Goal: Transaction & Acquisition: Purchase product/service

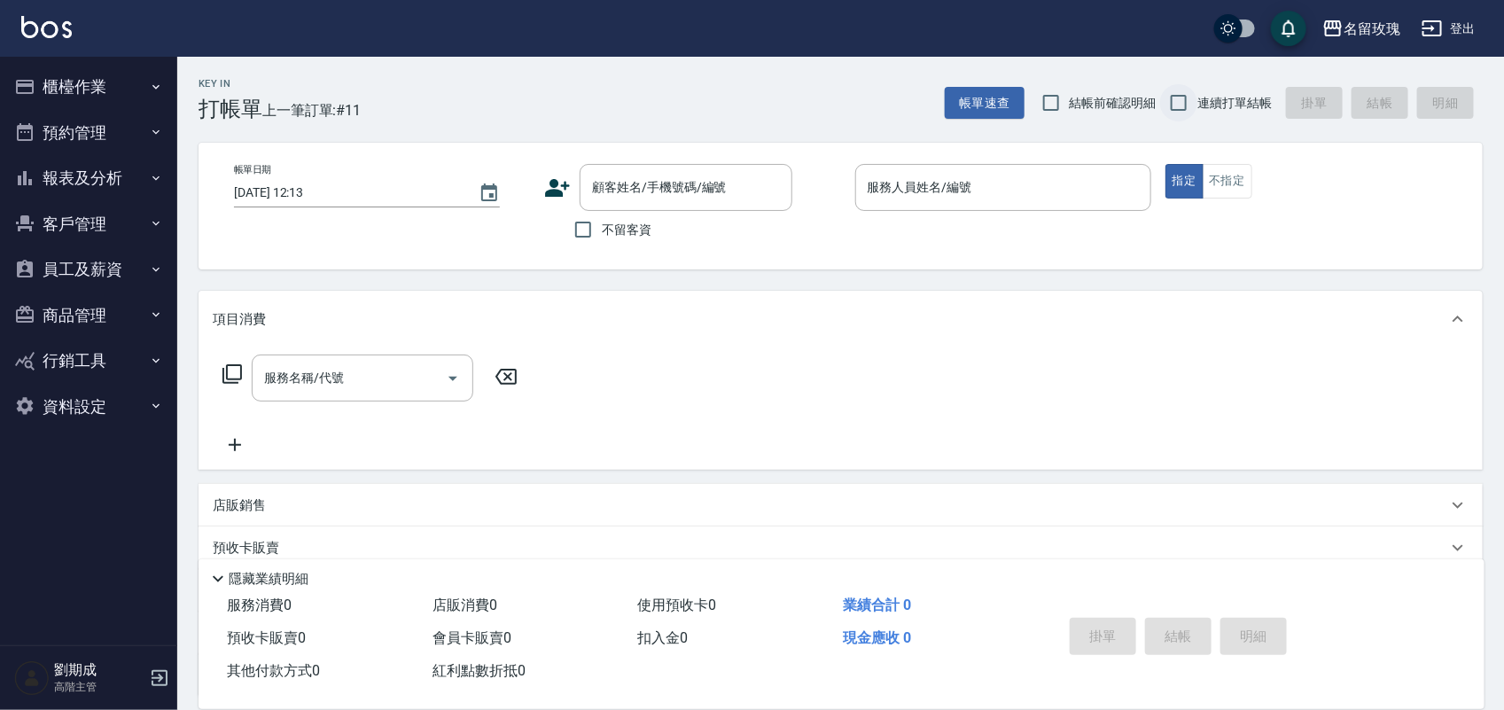
drag, startPoint x: 1079, startPoint y: 100, endPoint x: 1185, endPoint y: 100, distance: 105.4
click at [1084, 100] on span "結帳前確認明細" at bounding box center [1112, 103] width 87 height 19
click at [1069, 100] on input "結帳前確認明細" at bounding box center [1050, 102] width 37 height 37
checkbox input "true"
click at [1196, 100] on input "連續打單結帳" at bounding box center [1178, 102] width 37 height 37
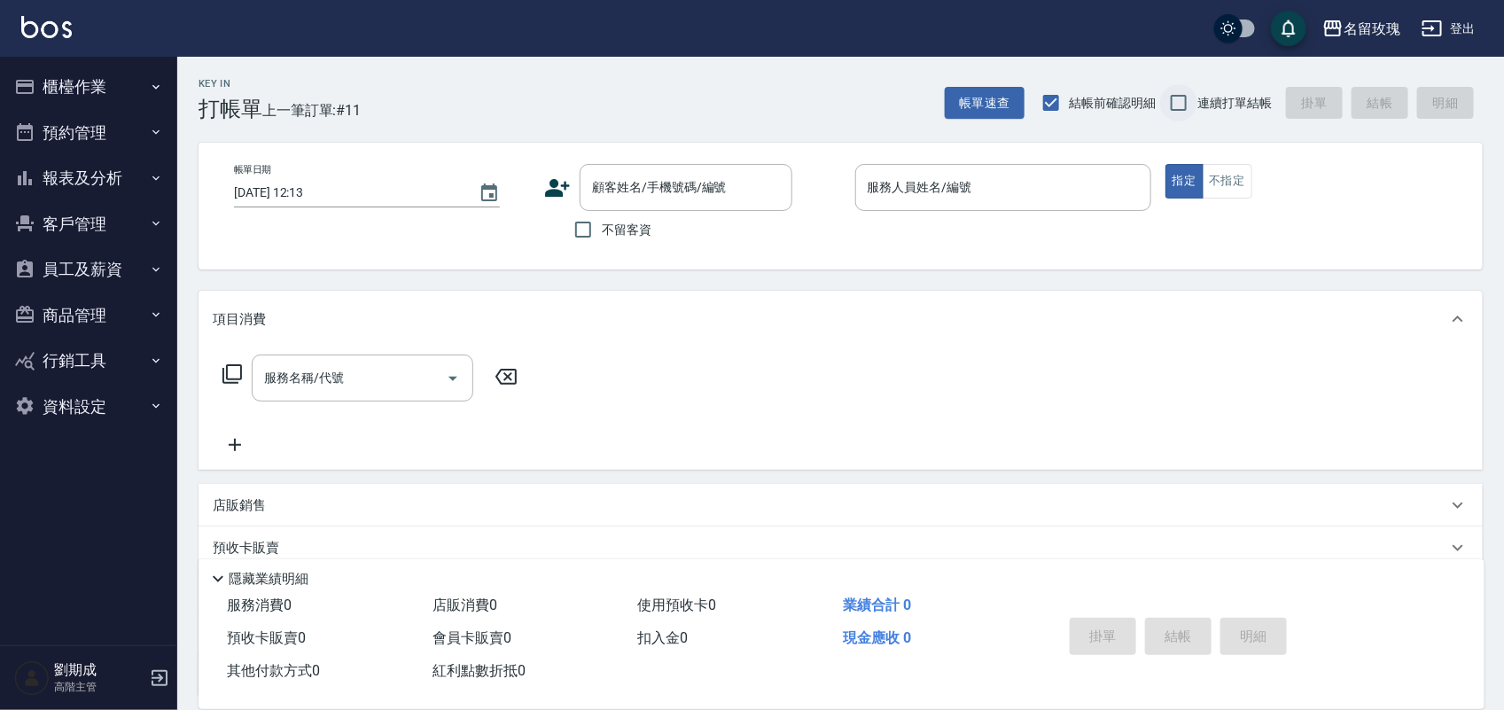
checkbox input "true"
drag, startPoint x: 90, startPoint y: 90, endPoint x: 120, endPoint y: 134, distance: 52.3
click at [90, 91] on button "櫃檯作業" at bounding box center [88, 87] width 163 height 46
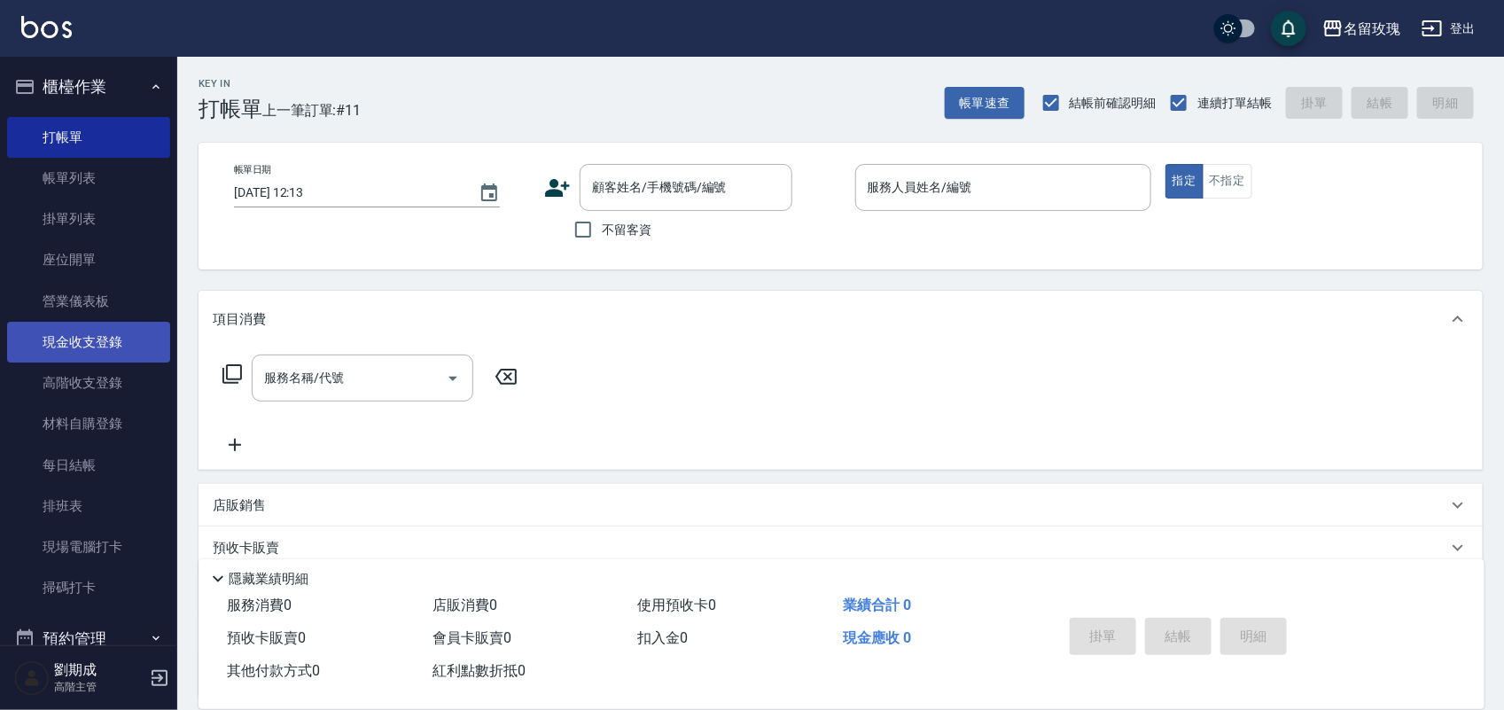
click at [73, 337] on link "現金收支登錄" at bounding box center [88, 342] width 163 height 41
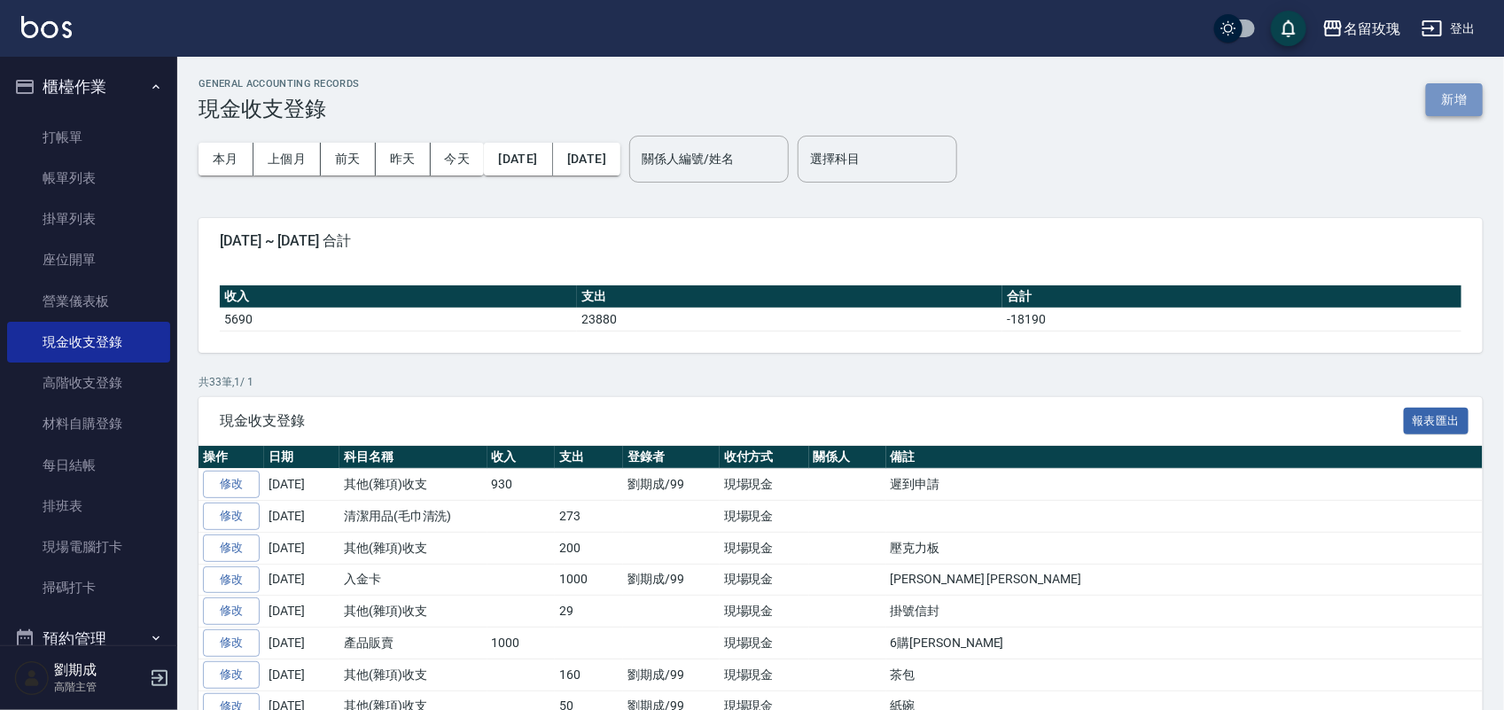
click at [1454, 109] on button "新增" at bounding box center [1454, 99] width 57 height 33
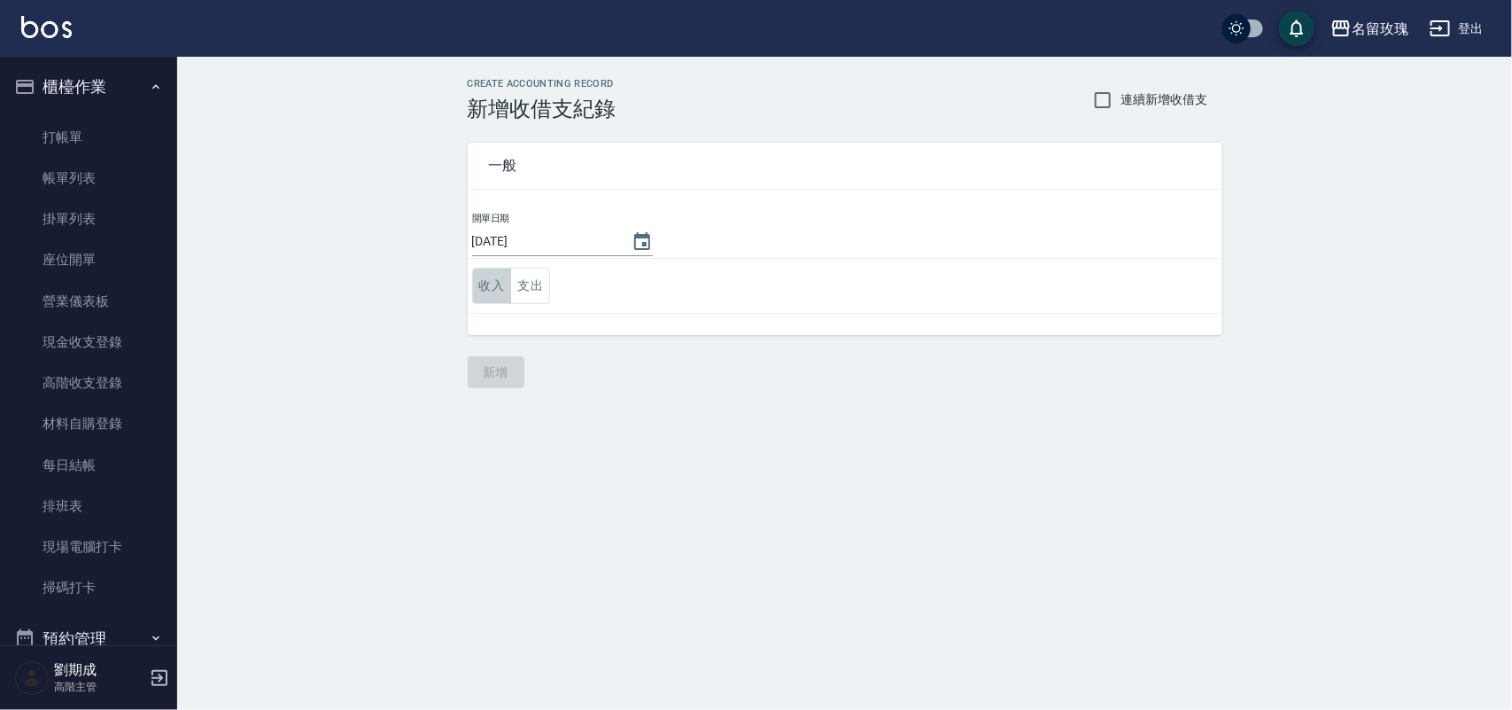
drag, startPoint x: 480, startPoint y: 279, endPoint x: 493, endPoint y: 308, distance: 31.8
click at [480, 280] on button "收入" at bounding box center [492, 286] width 40 height 36
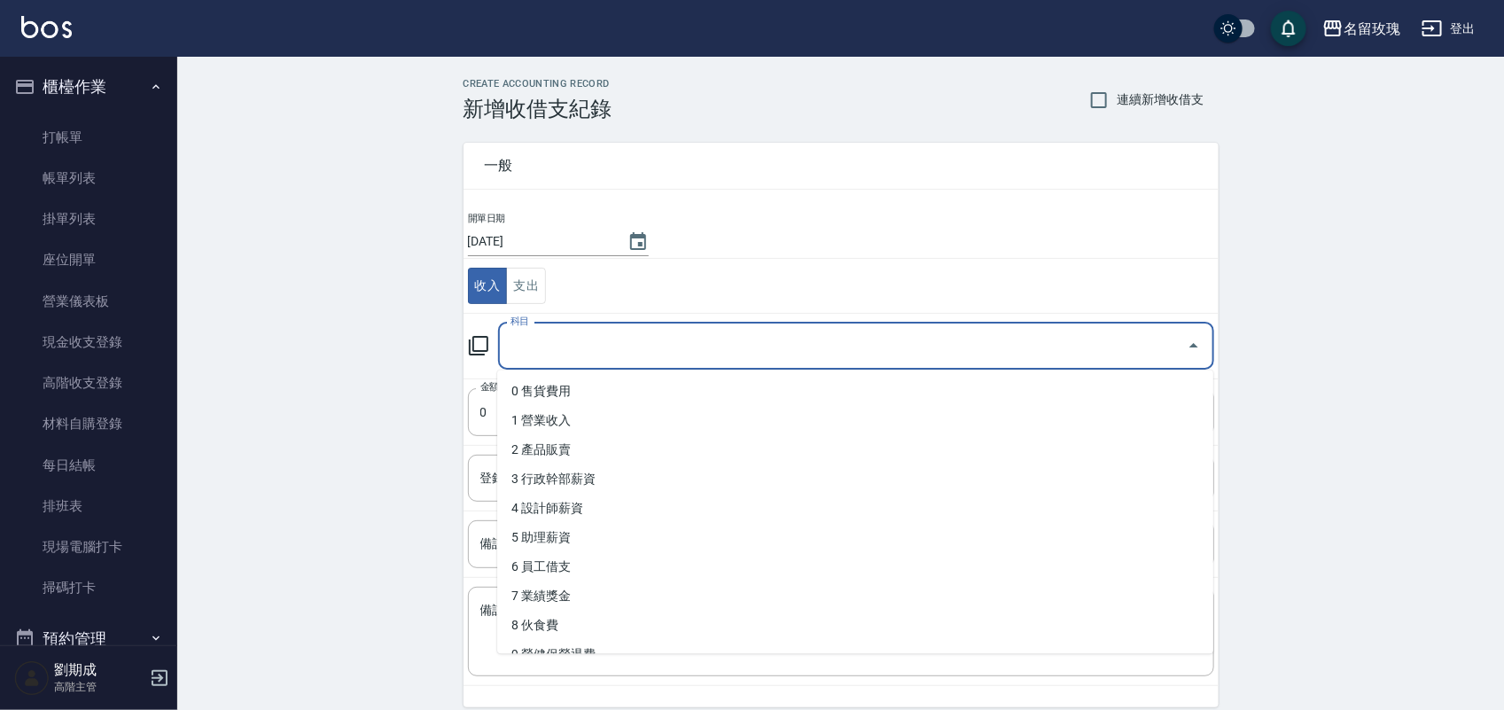
click at [542, 342] on input "科目" at bounding box center [842, 345] width 673 height 31
click at [474, 350] on icon at bounding box center [478, 345] width 21 height 21
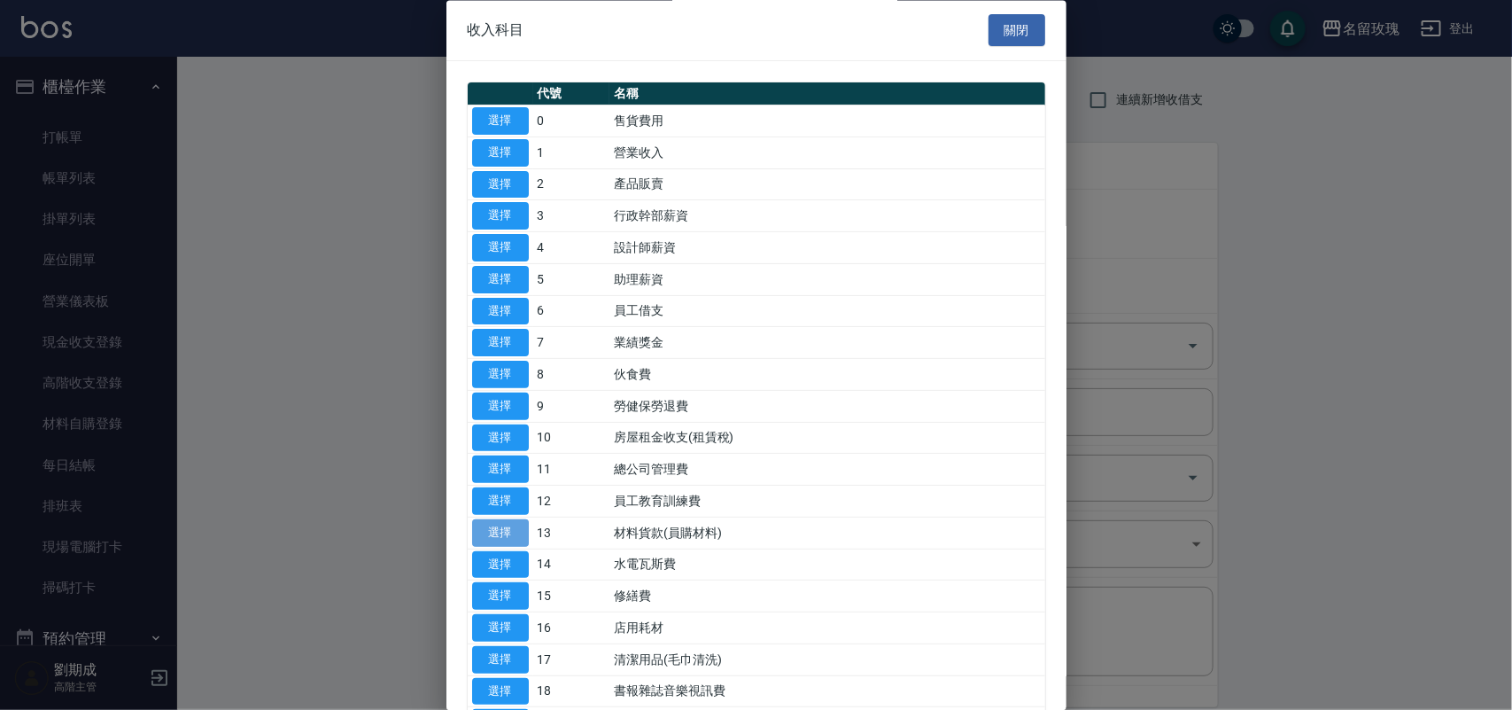
click at [506, 525] on button "選擇" at bounding box center [500, 532] width 57 height 27
type input "13 材料貨款(員購材料)"
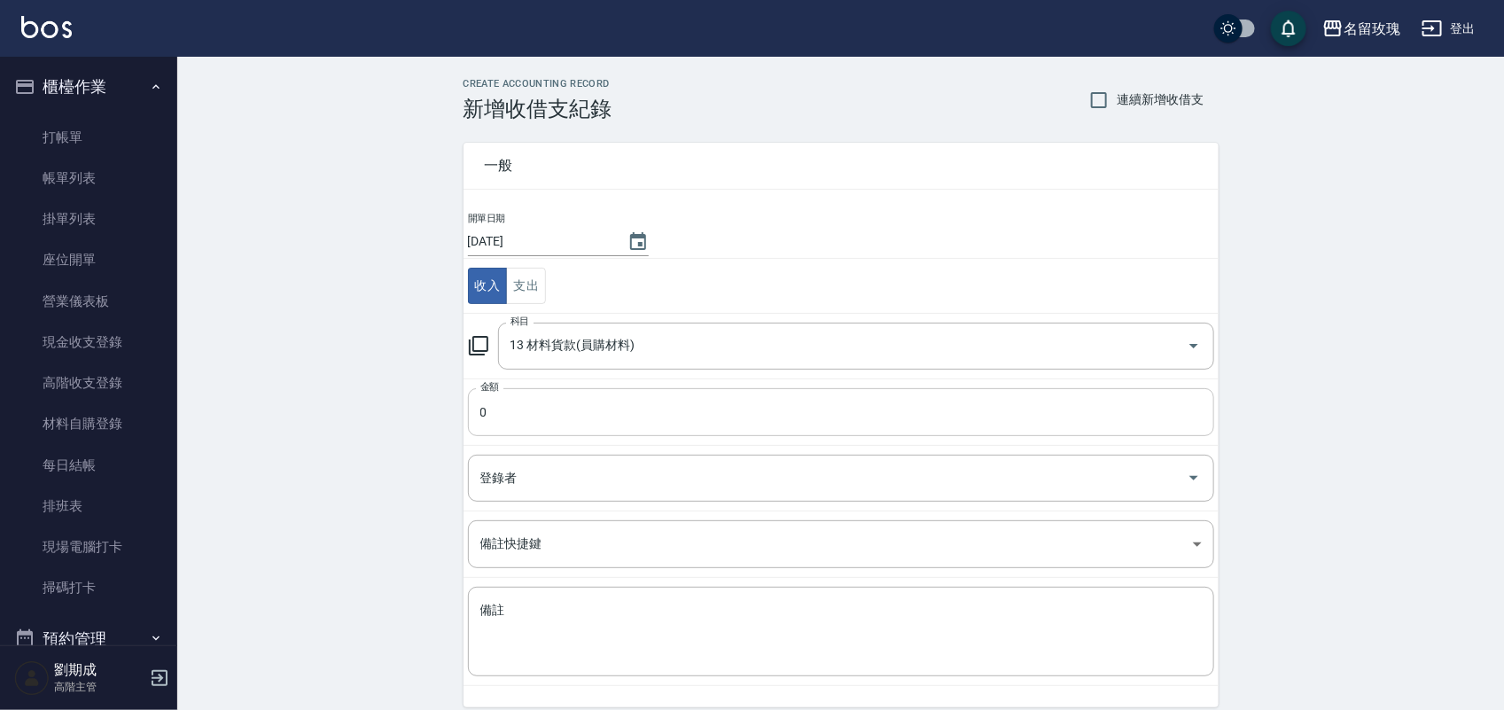
click at [551, 401] on input "0" at bounding box center [841, 412] width 746 height 48
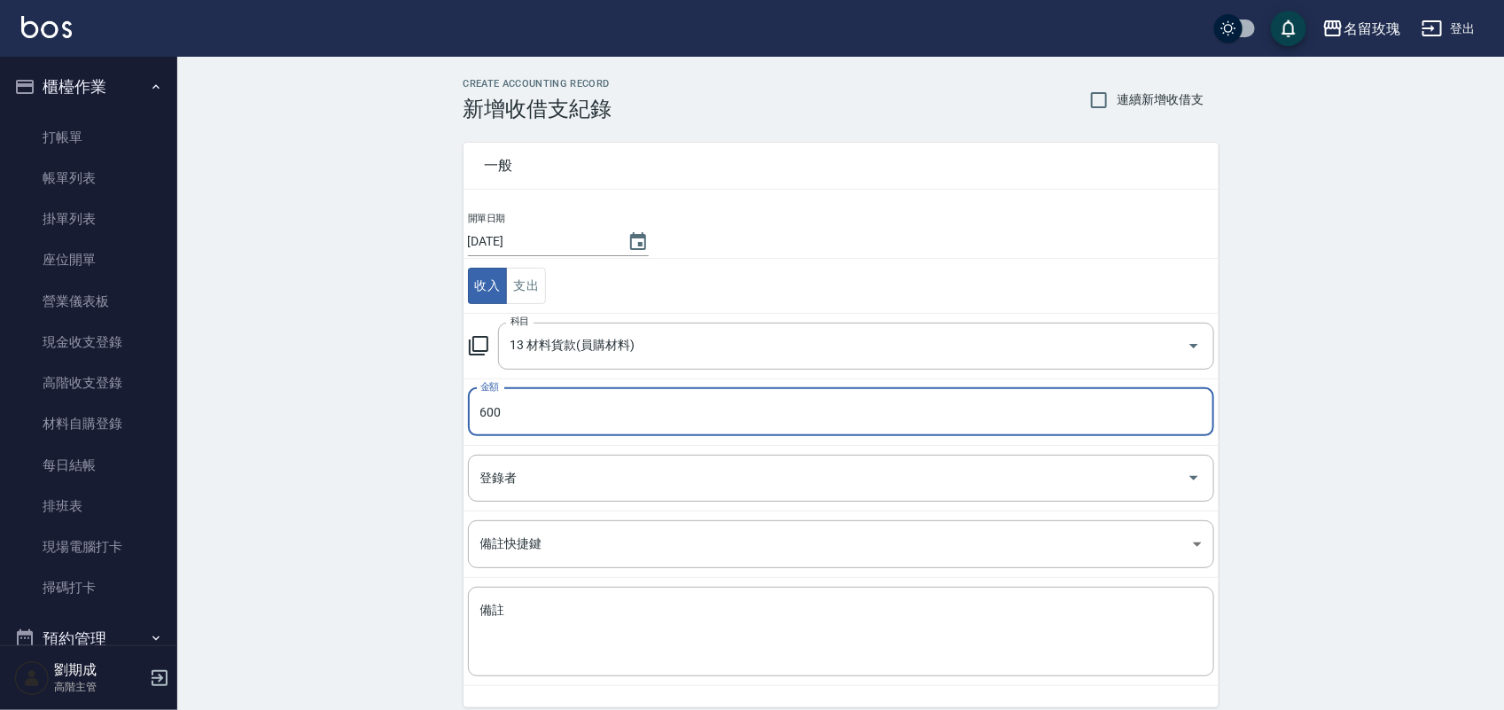
type input "600"
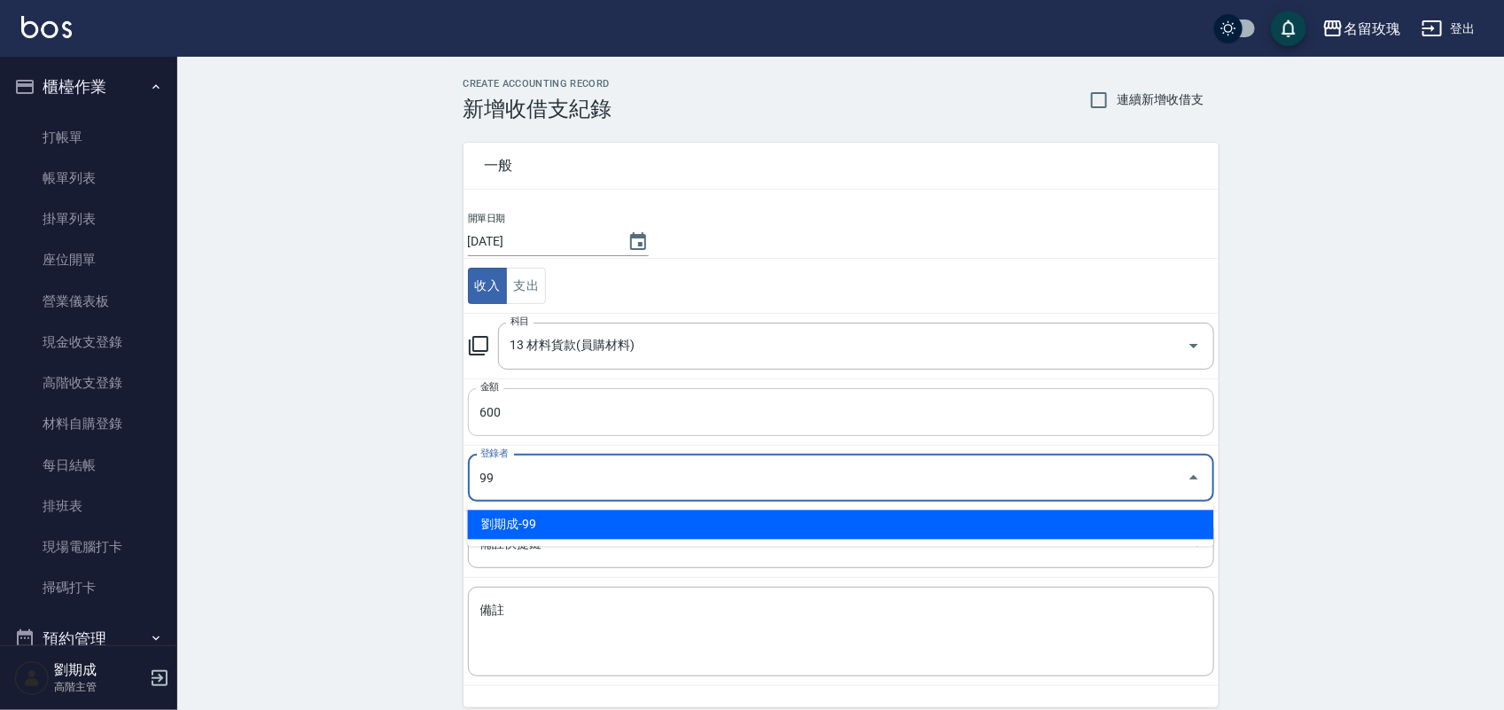
type input "劉期成-99"
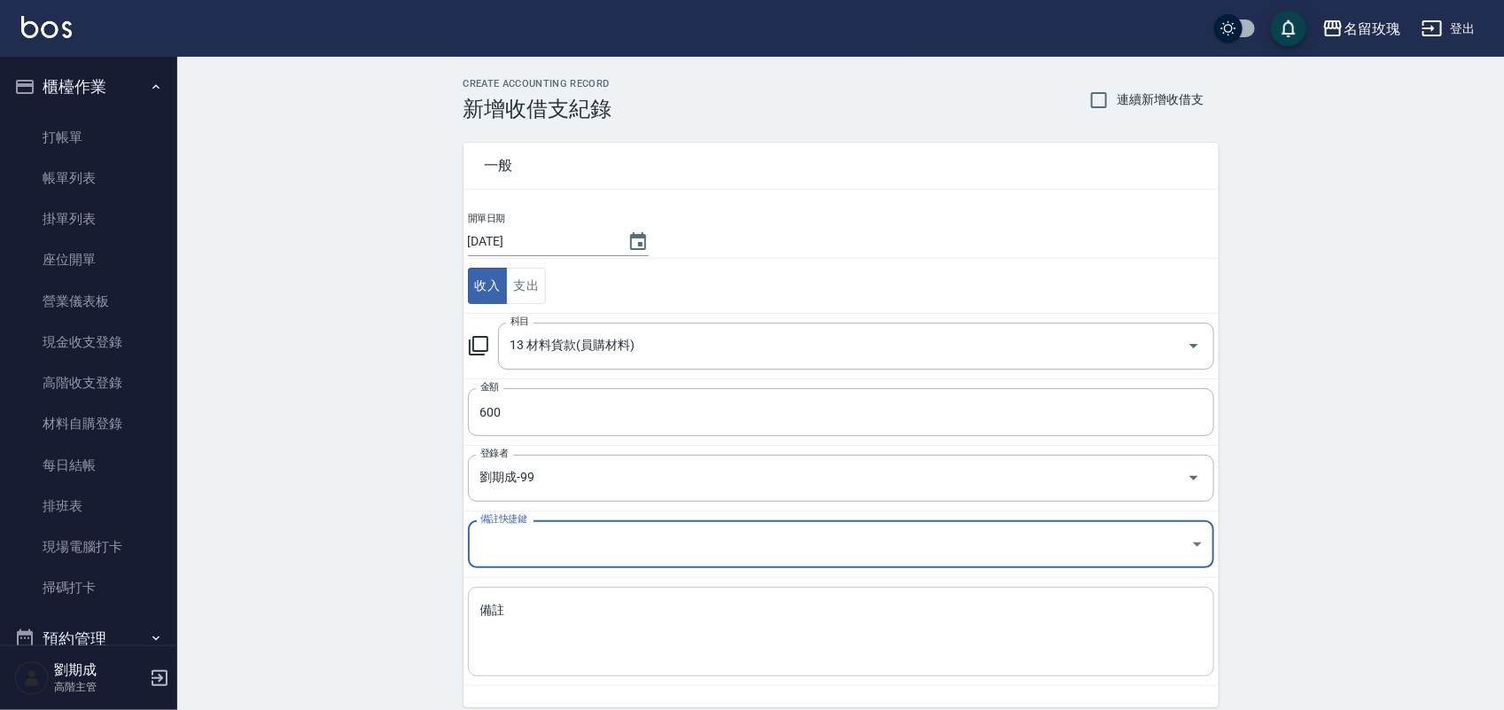
click at [684, 613] on textarea "備註" at bounding box center [840, 632] width 721 height 60
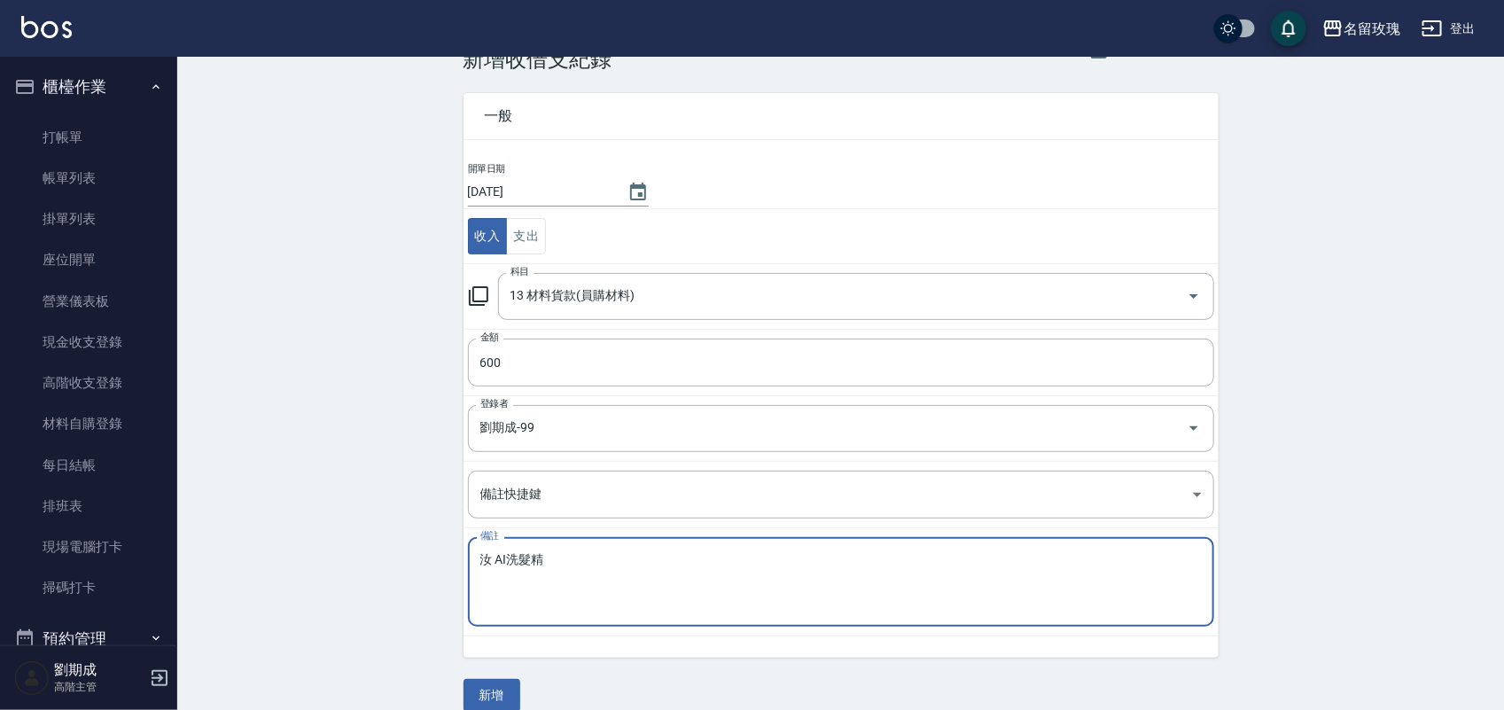
scroll to position [74, 0]
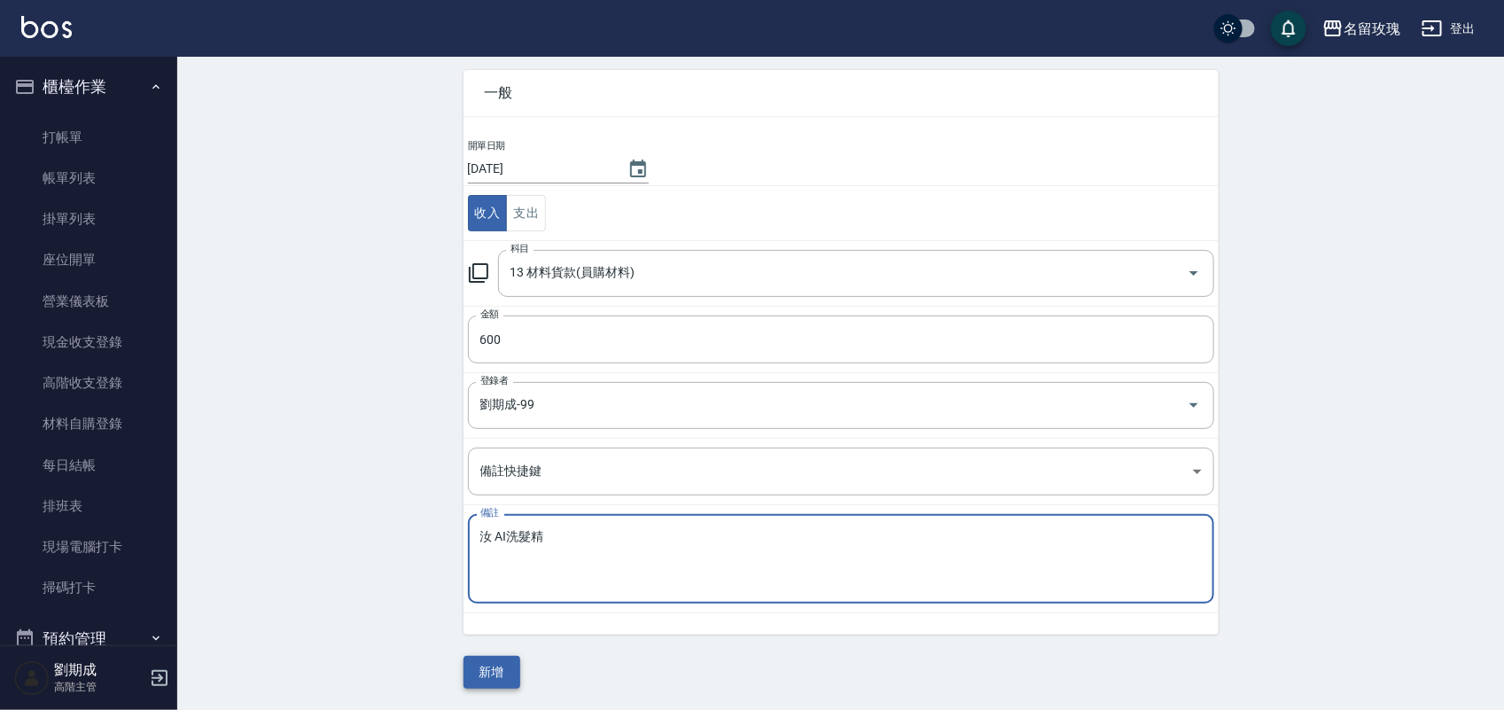
type textarea "汝 AI洗髮精"
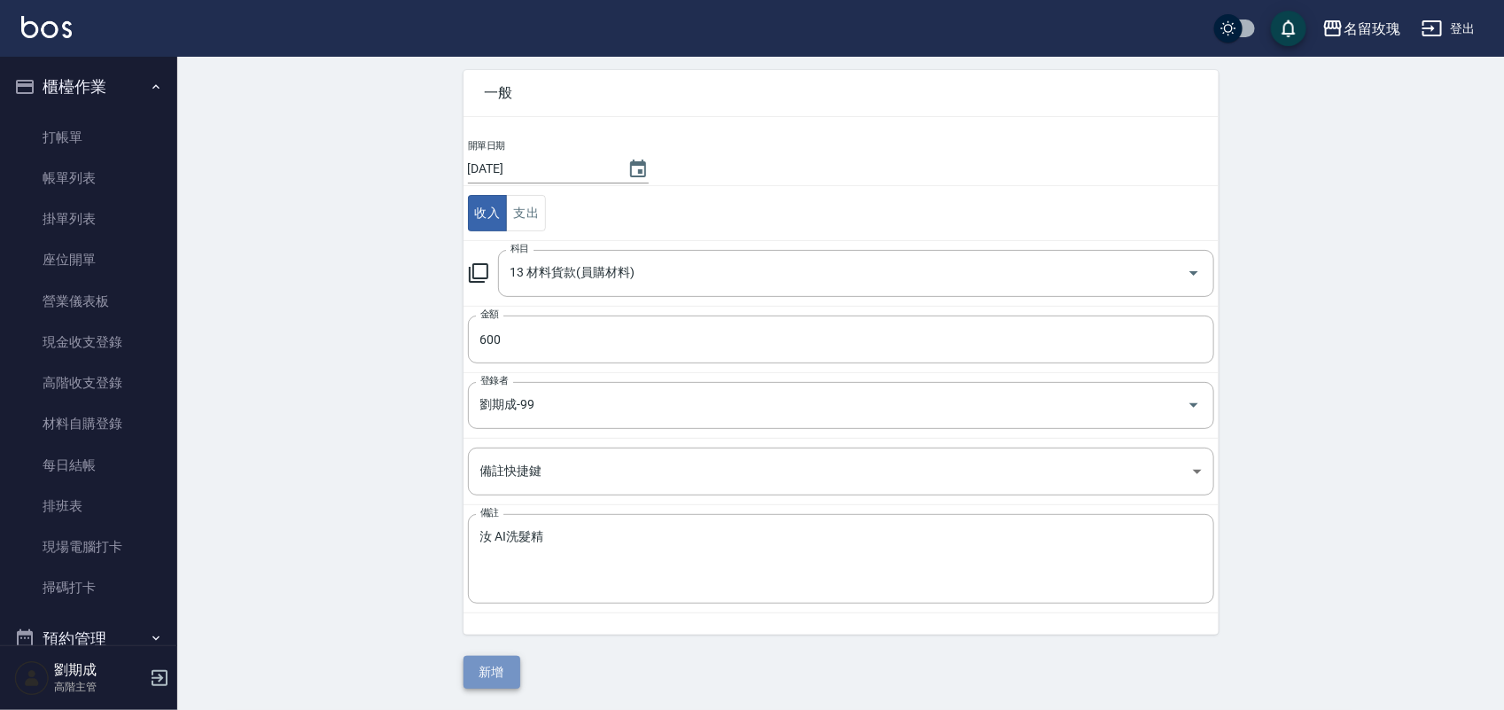
click at [502, 663] on button "新增" at bounding box center [491, 672] width 57 height 33
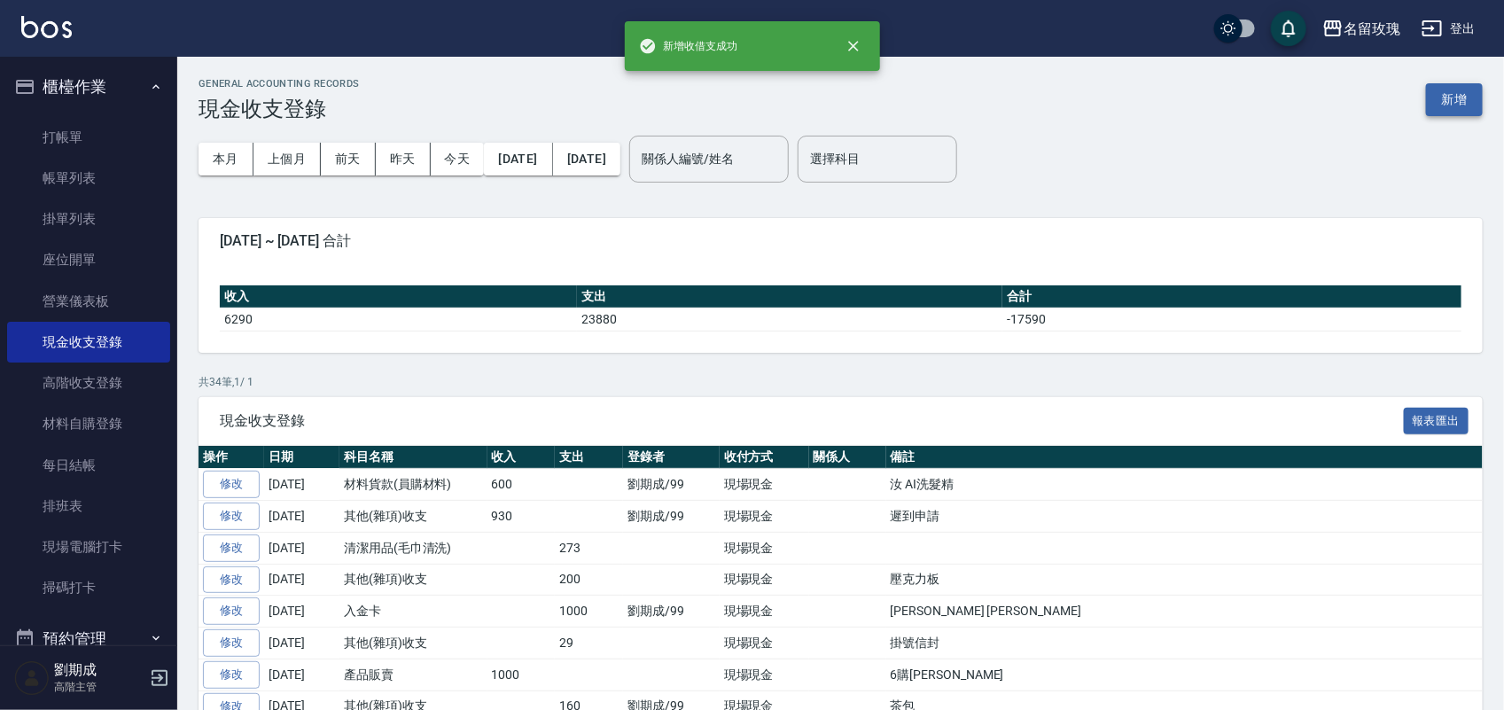
click at [1465, 104] on button "新增" at bounding box center [1454, 99] width 57 height 33
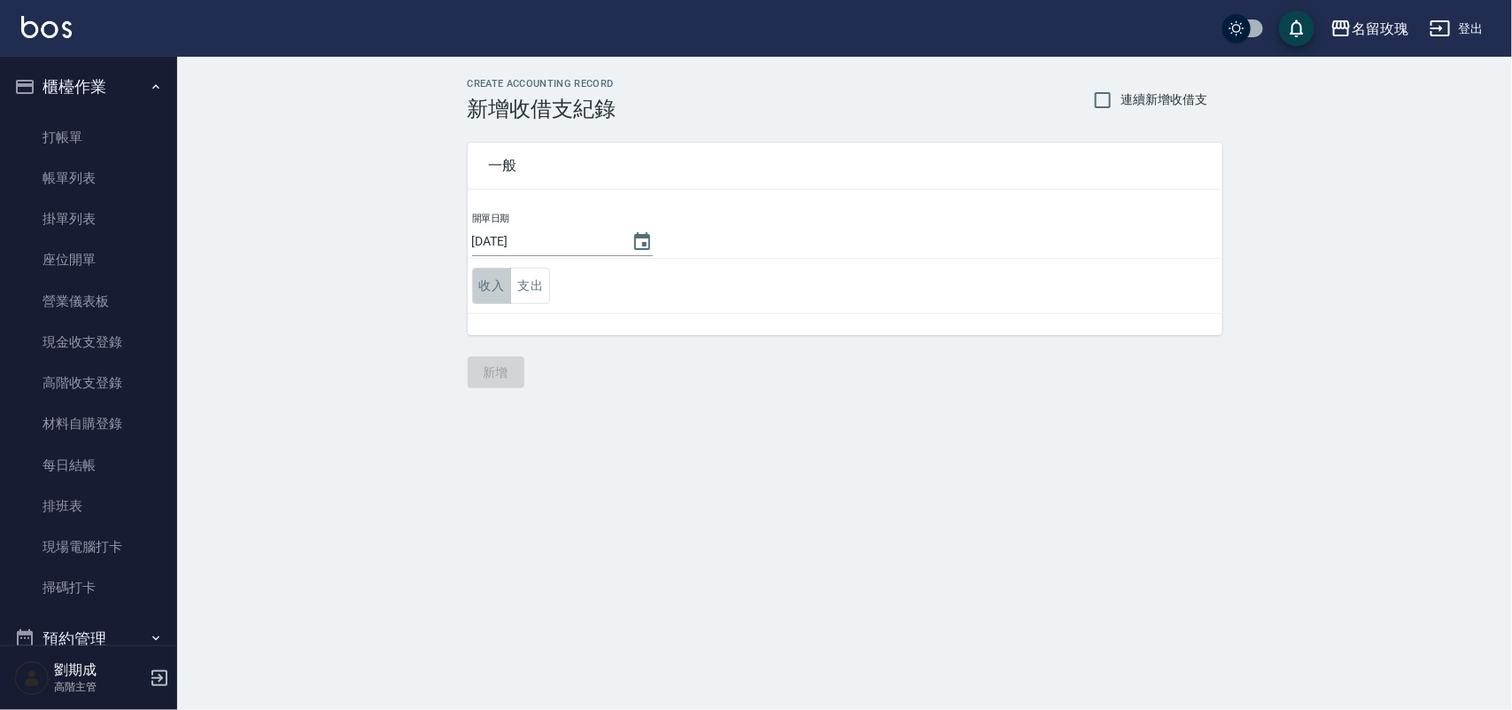
click at [476, 285] on button "收入" at bounding box center [492, 286] width 40 height 36
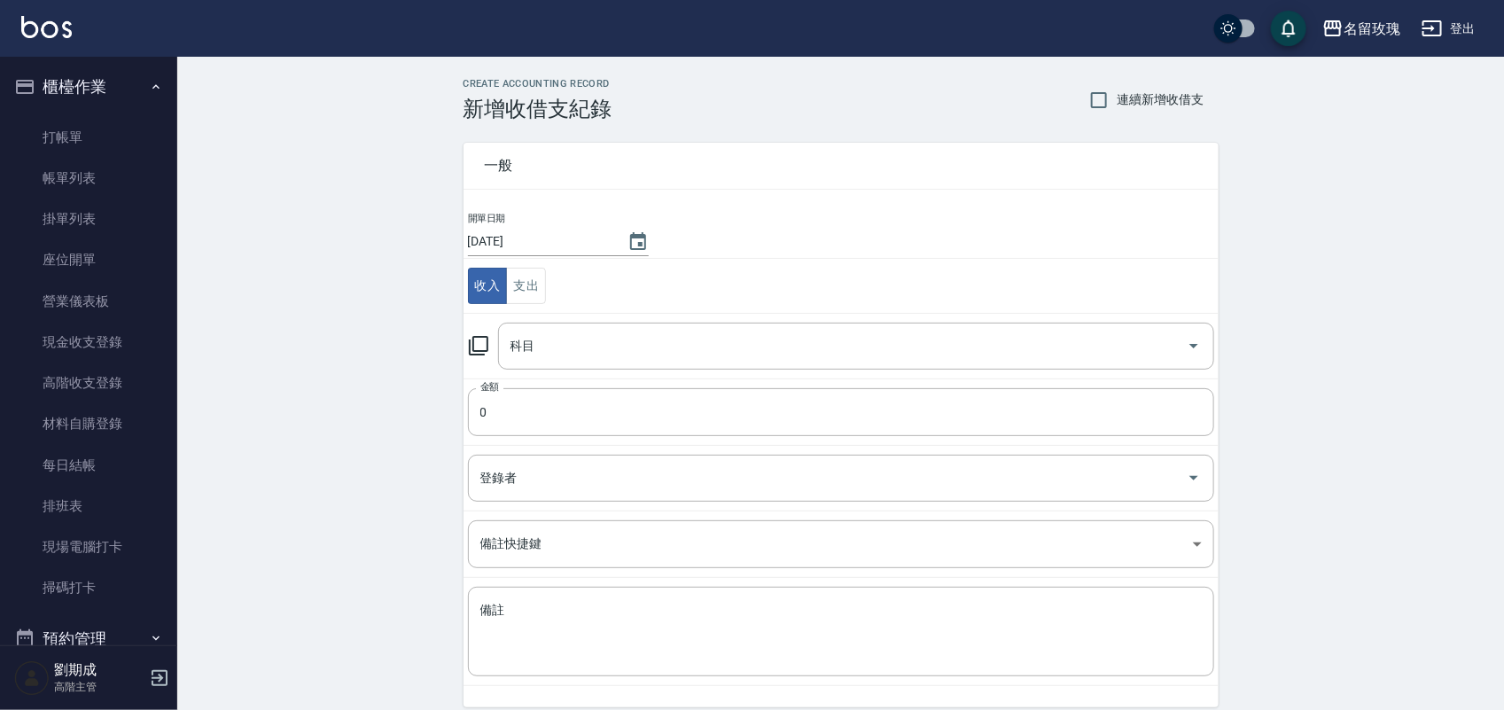
click at [478, 343] on icon at bounding box center [478, 345] width 21 height 21
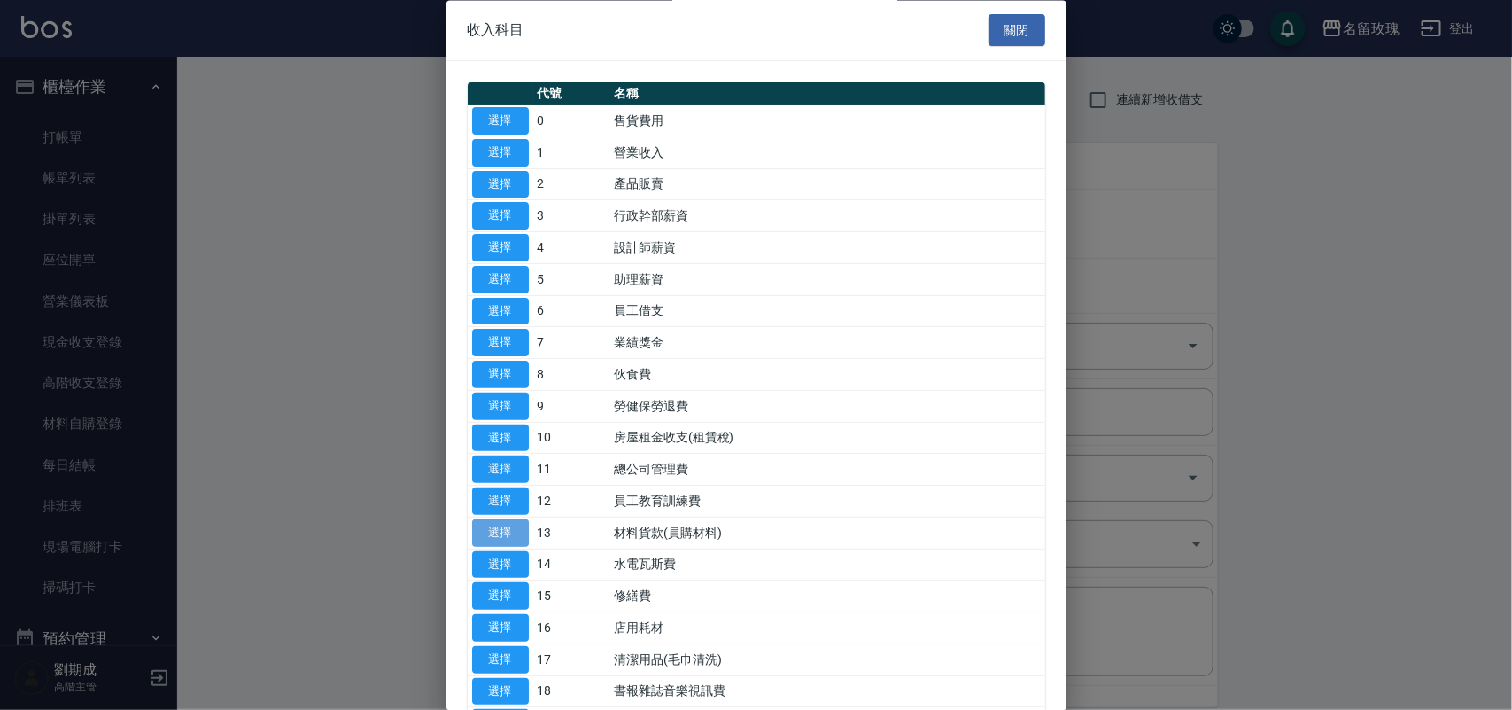
click at [505, 528] on button "選擇" at bounding box center [500, 532] width 57 height 27
type input "13 材料貨款(員購材料)"
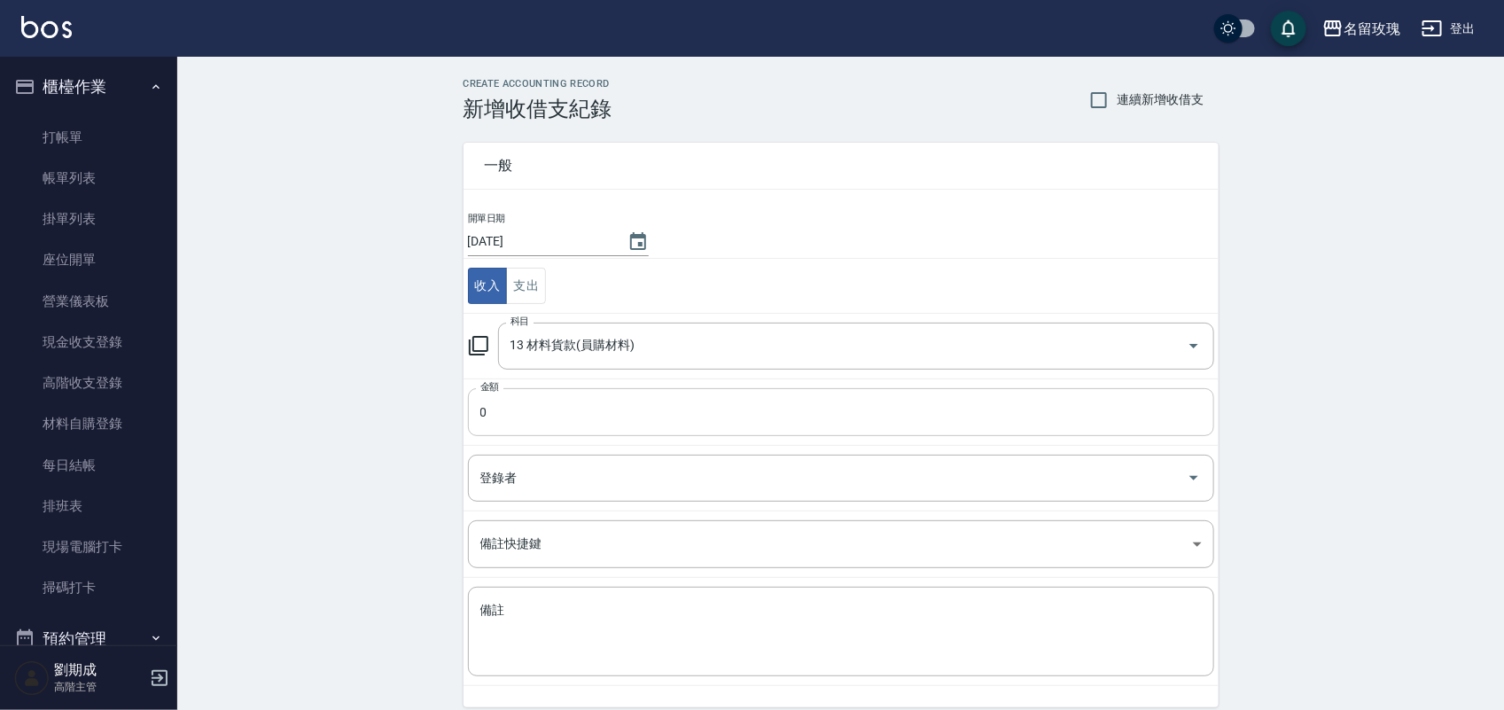
click at [501, 421] on input "0" at bounding box center [841, 412] width 746 height 48
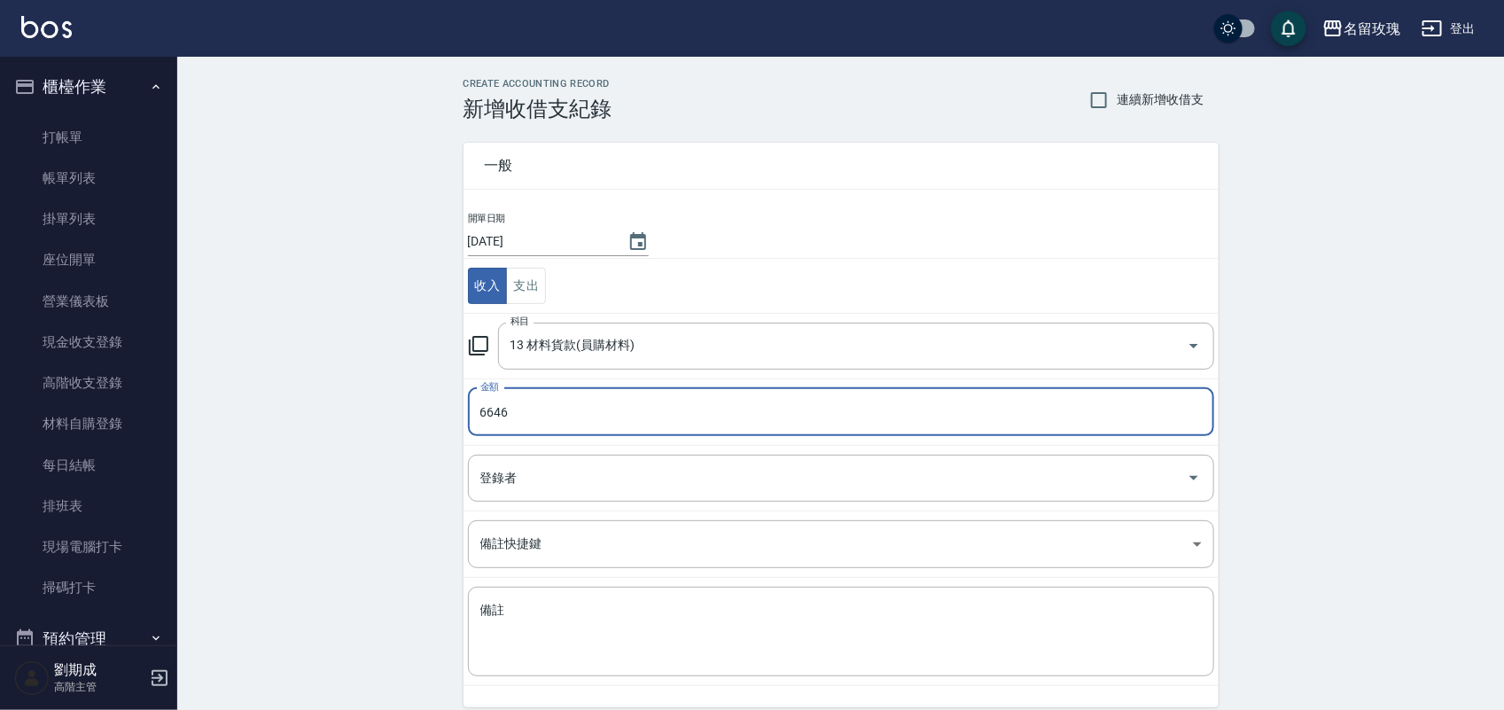
type input "6646"
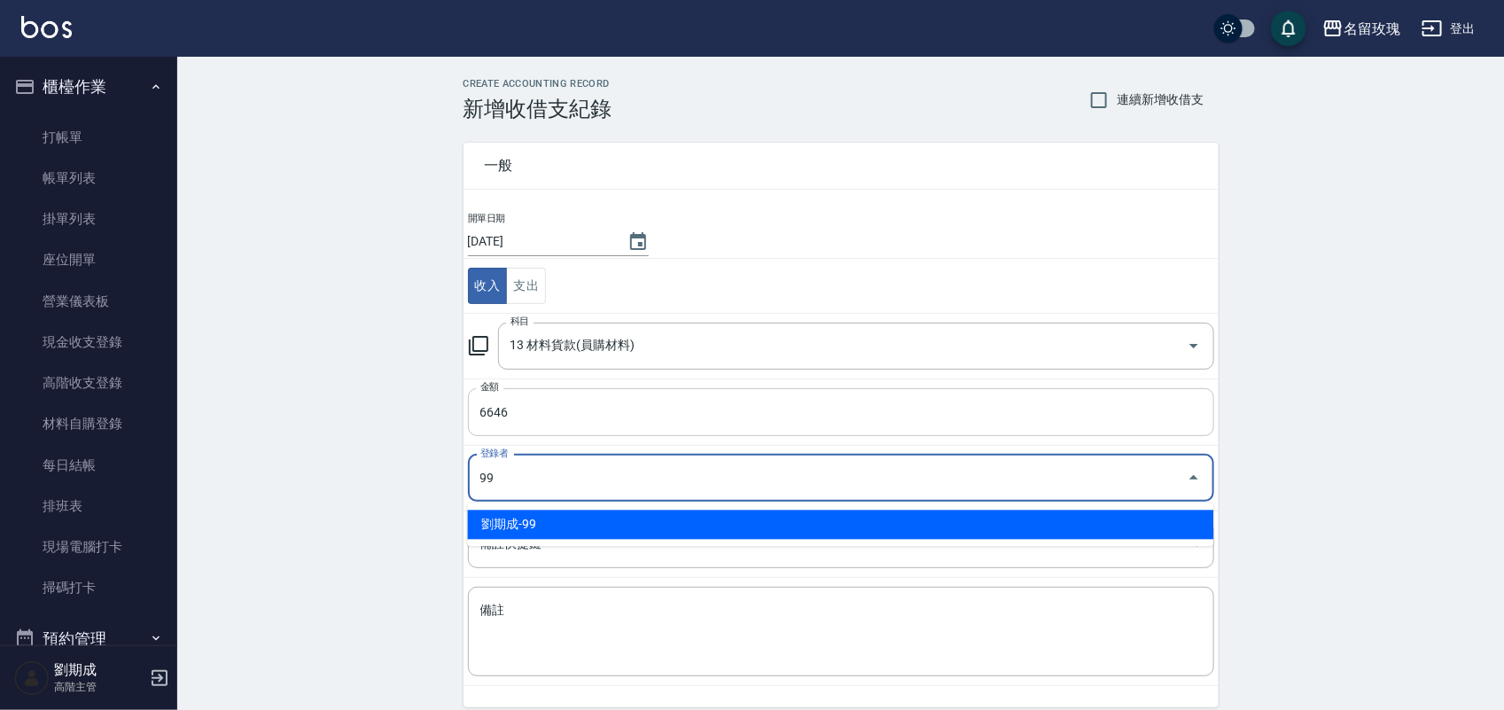
type input "劉期成-99"
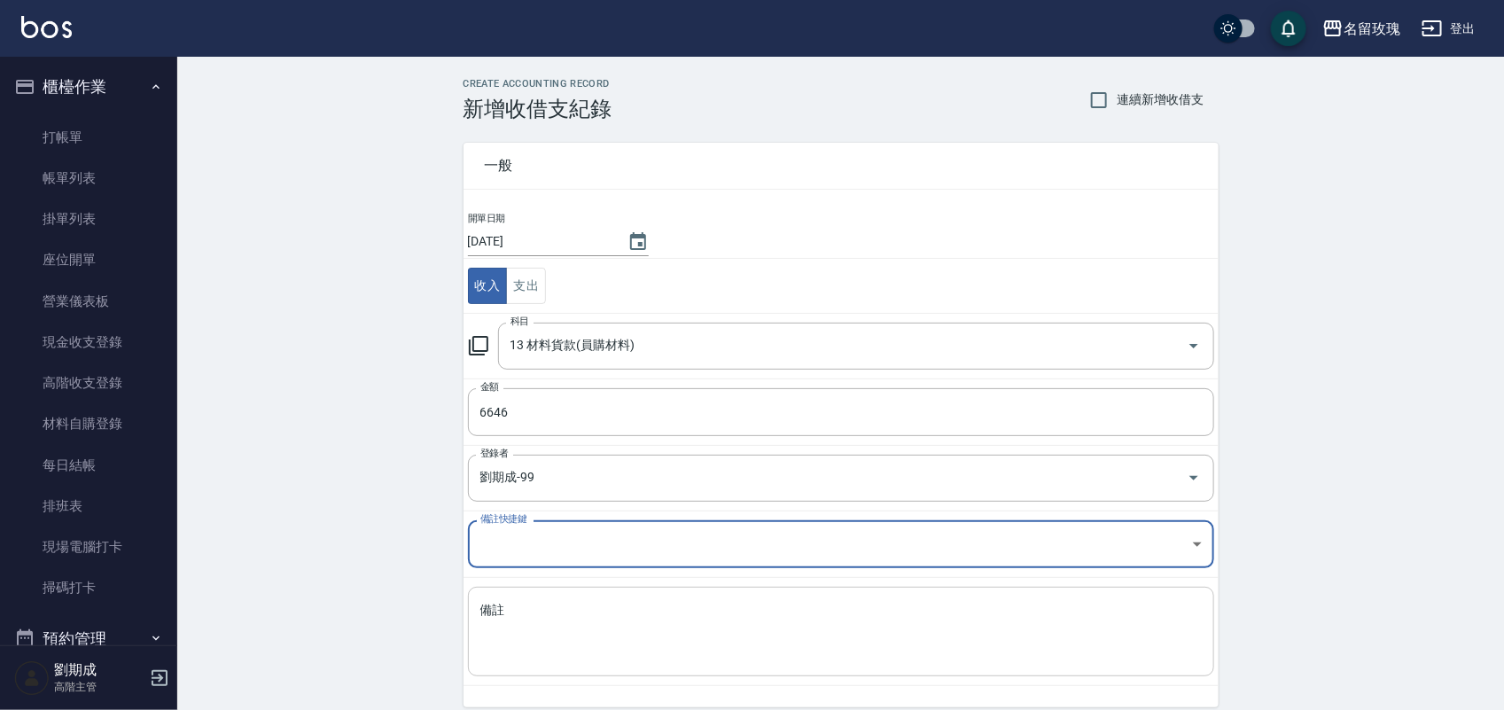
click at [545, 635] on textarea "備註" at bounding box center [840, 632] width 721 height 60
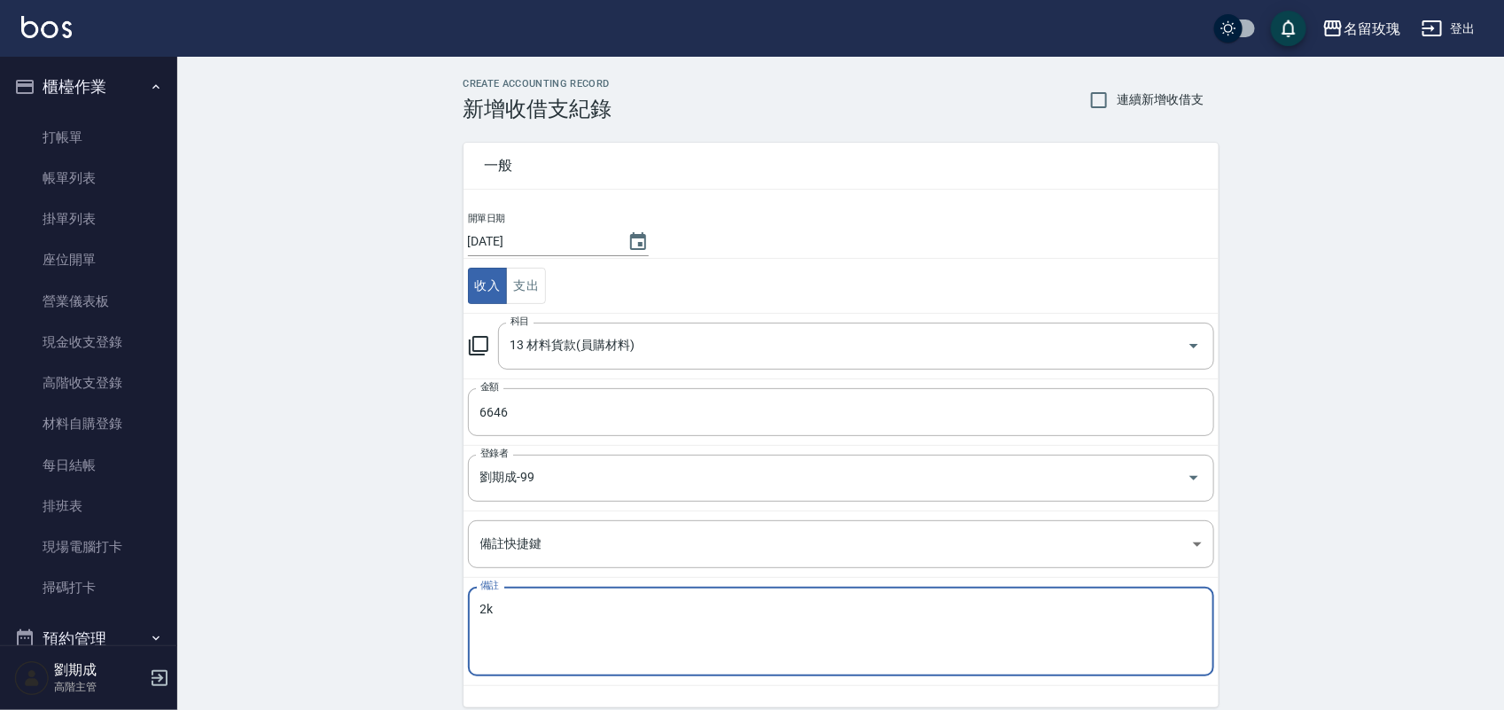
type textarea "2"
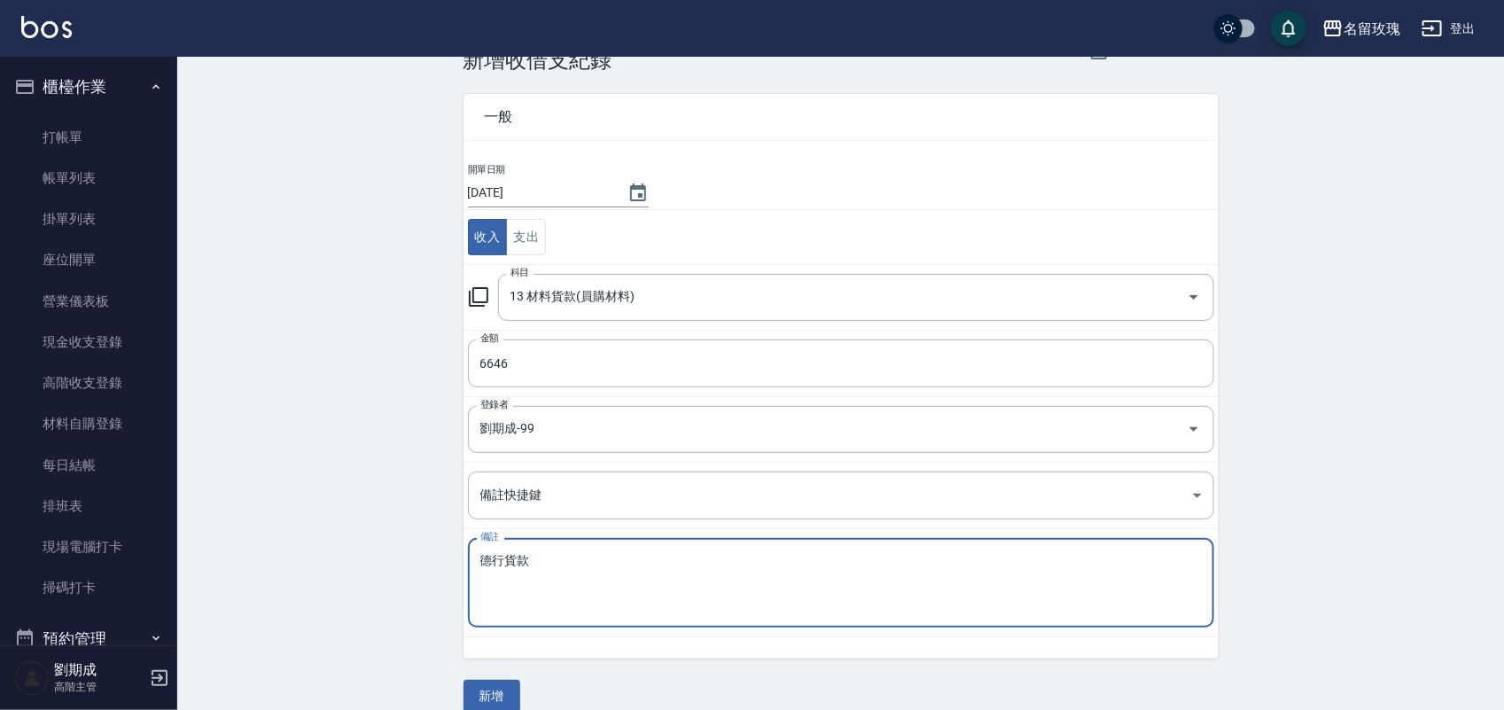
scroll to position [74, 0]
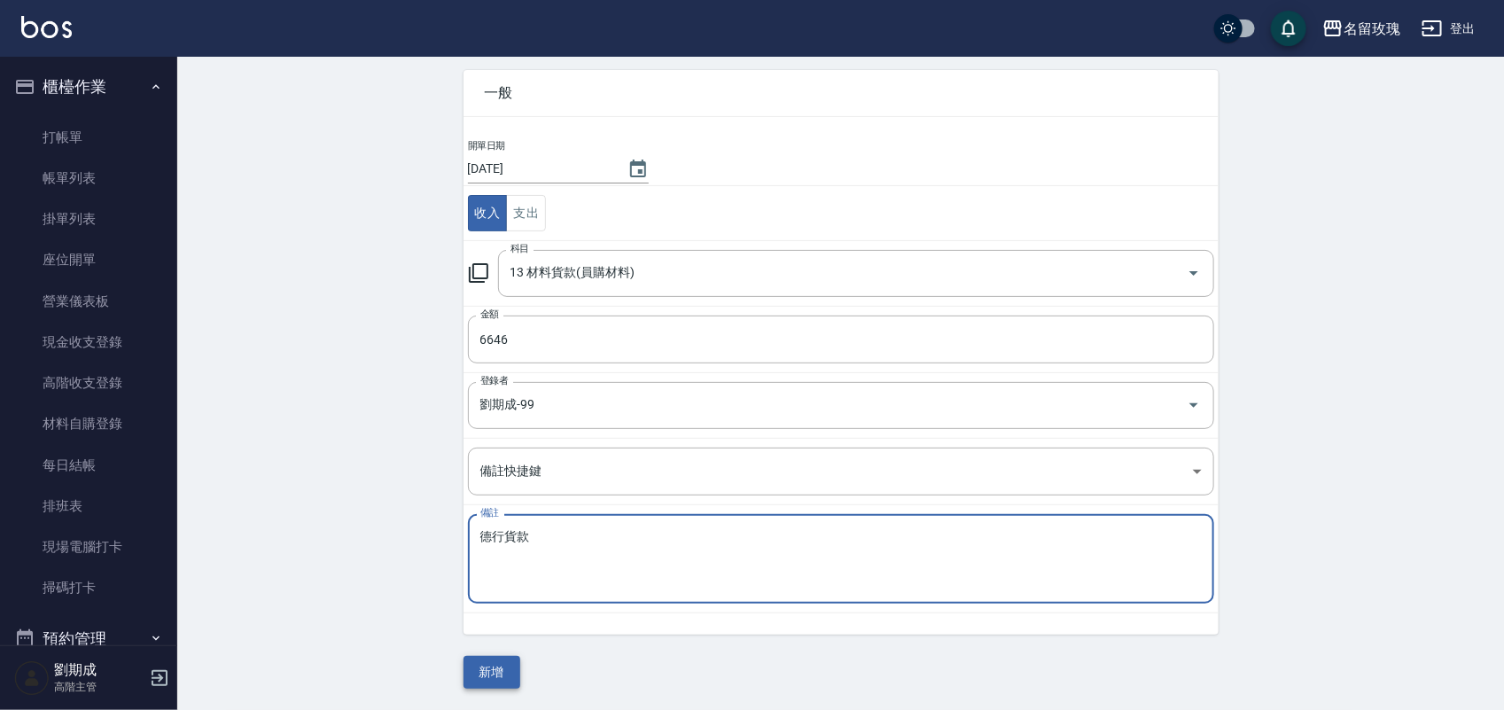
type textarea "德行貨款"
click at [465, 679] on button "新增" at bounding box center [491, 672] width 57 height 33
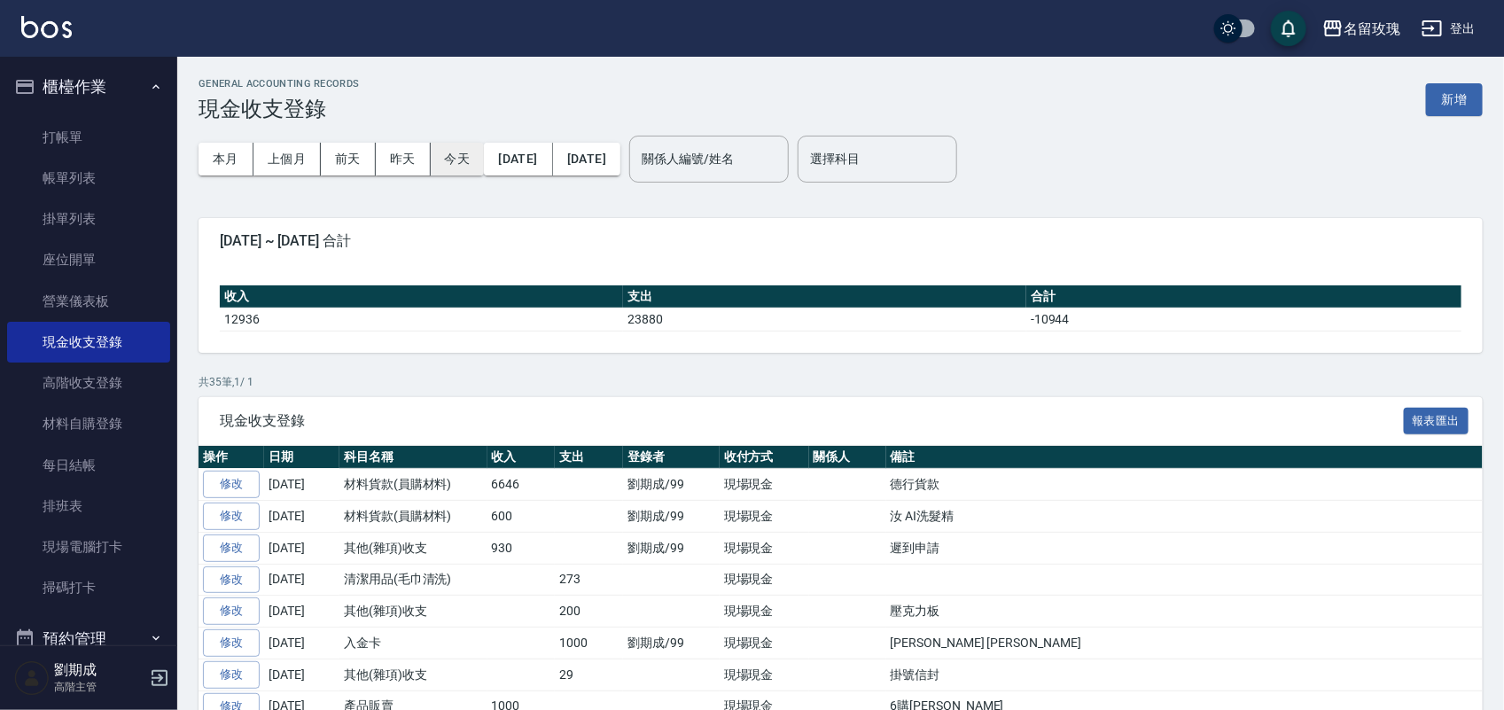
click at [432, 155] on button "今天" at bounding box center [458, 159] width 54 height 33
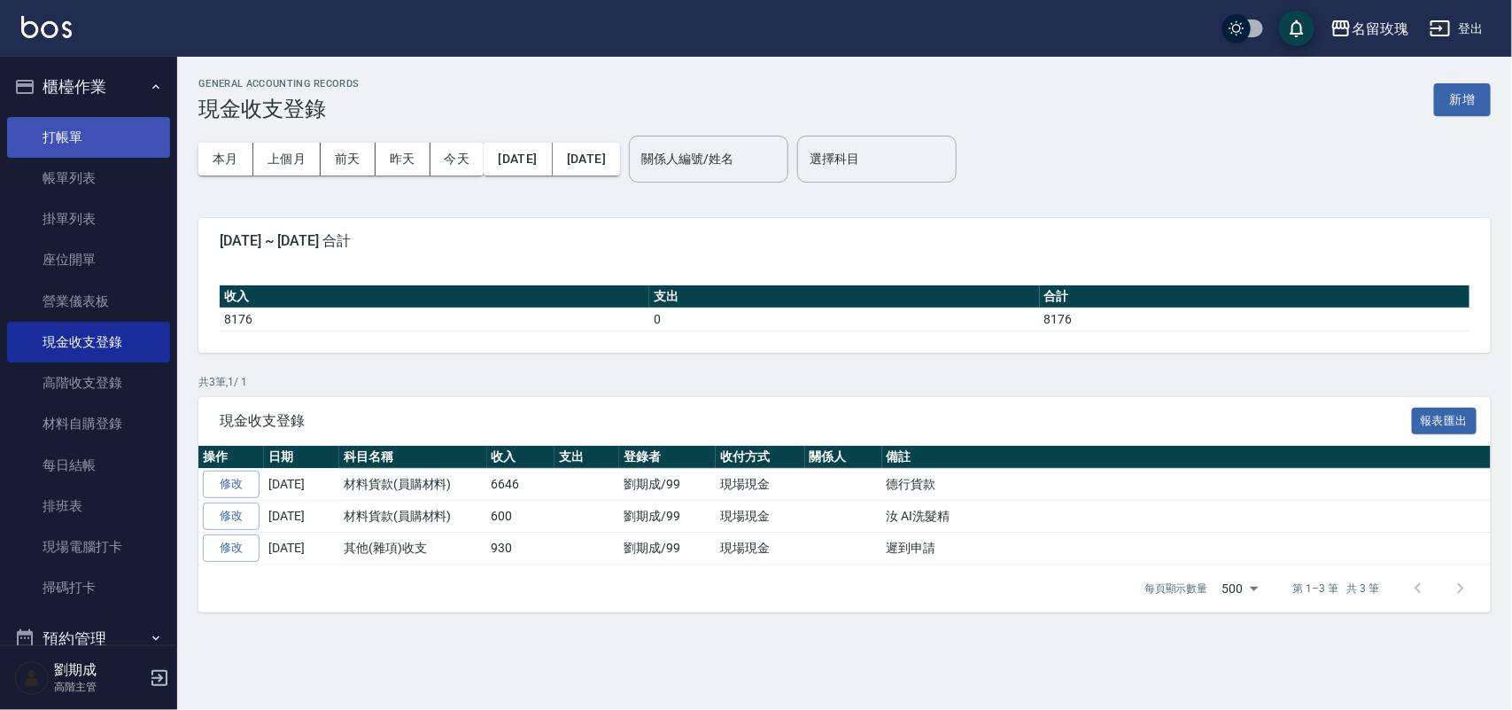
click at [51, 133] on link "打帳單" at bounding box center [88, 137] width 163 height 41
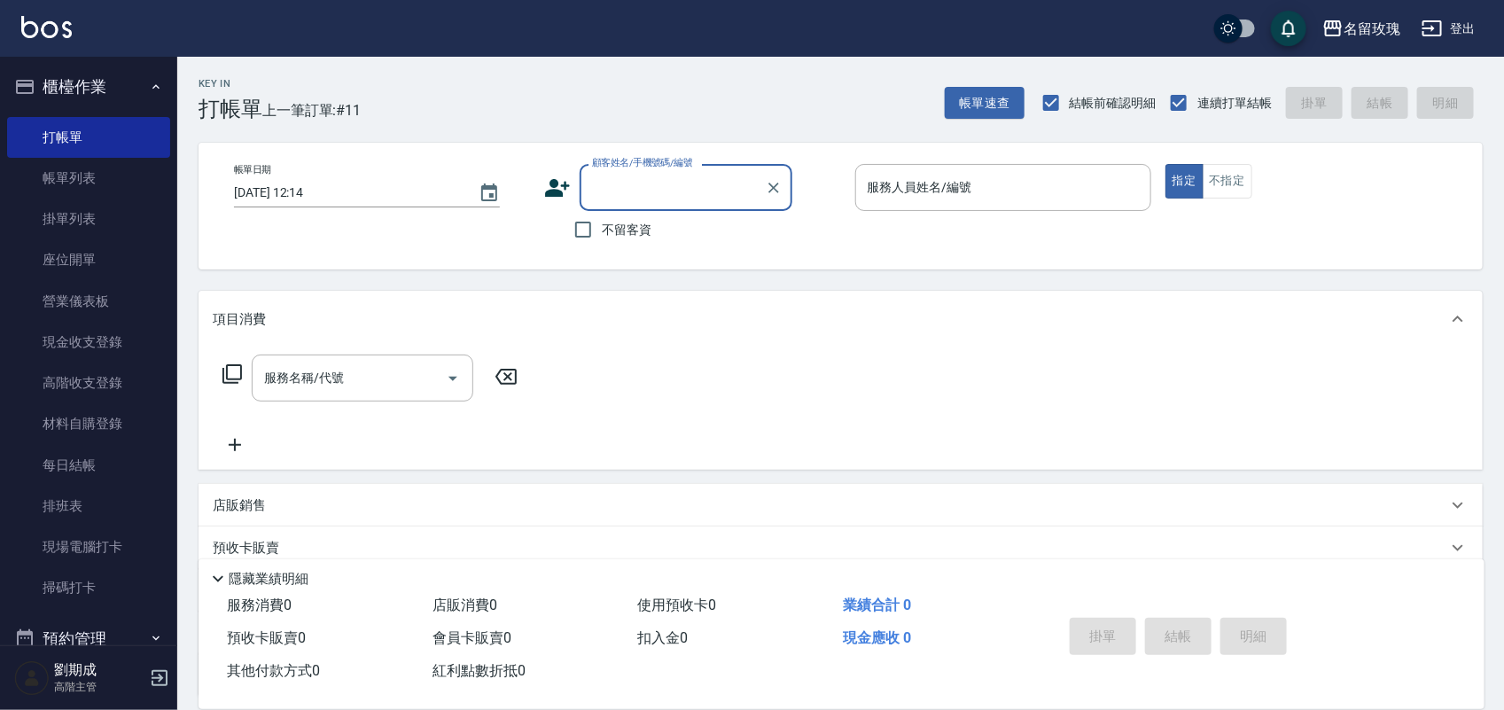
click at [1459, 19] on button "登出" at bounding box center [1448, 28] width 68 height 33
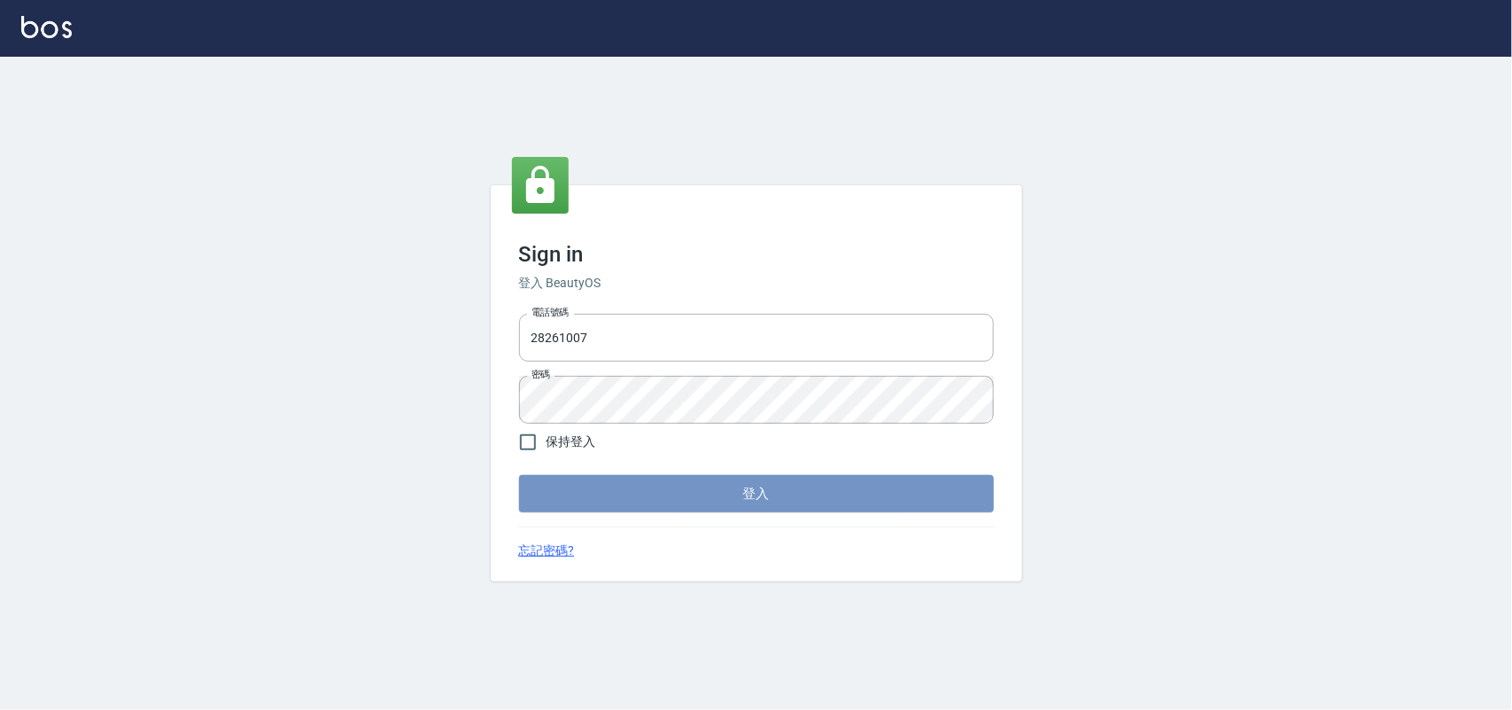
click at [723, 484] on button "登入" at bounding box center [756, 493] width 475 height 37
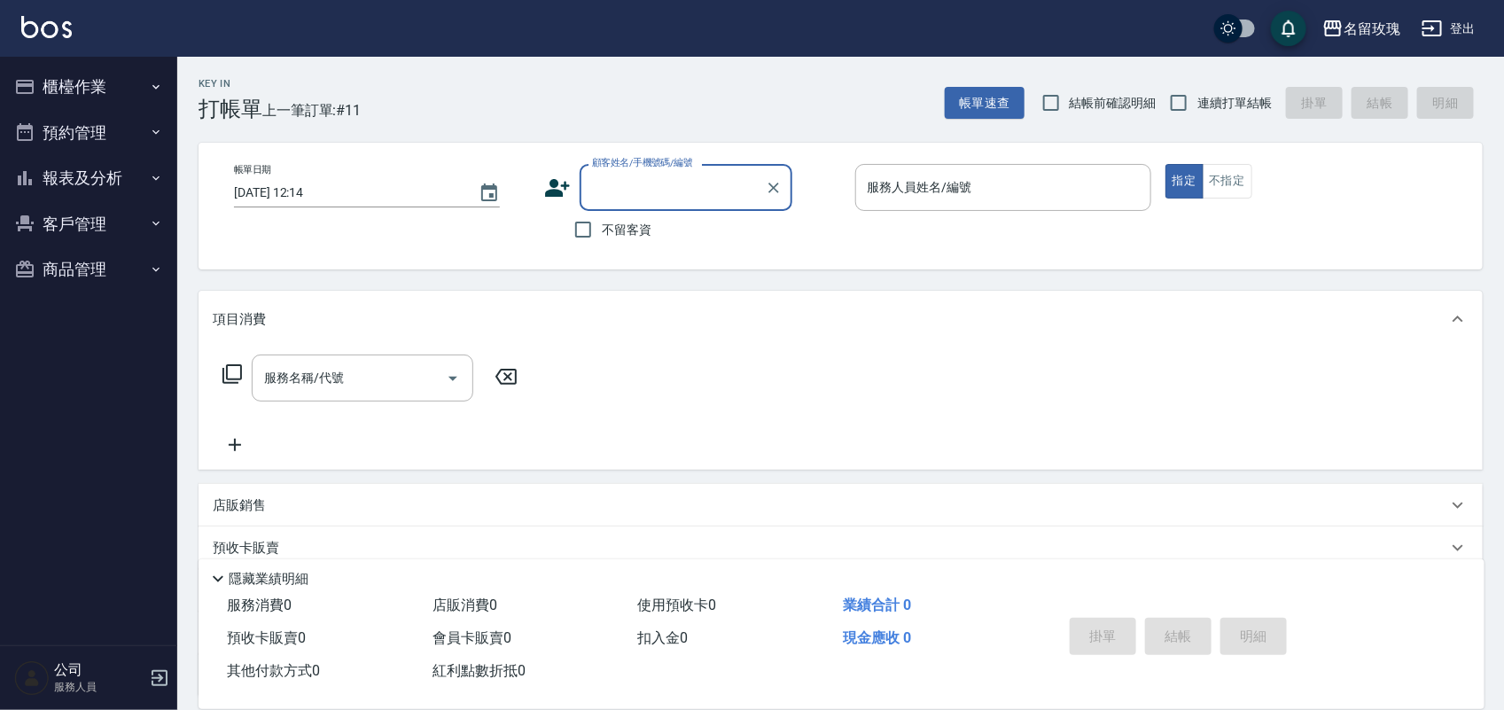
click at [1121, 97] on span "結帳前確認明細" at bounding box center [1112, 103] width 87 height 19
click at [1069, 97] on input "結帳前確認明細" at bounding box center [1050, 102] width 37 height 37
checkbox input "true"
click at [1176, 113] on input "連續打單結帳" at bounding box center [1178, 102] width 37 height 37
checkbox input "true"
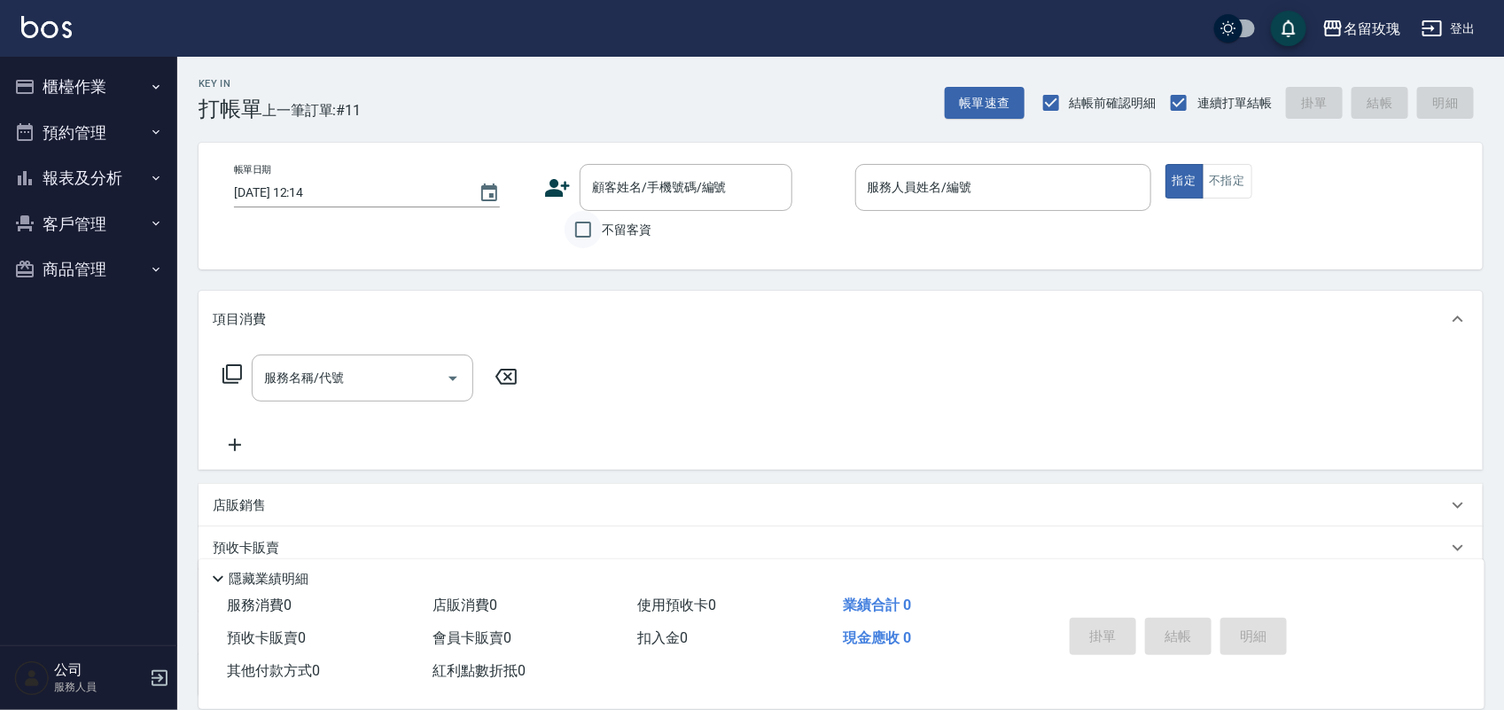
click at [603, 232] on span "不留客資" at bounding box center [627, 230] width 50 height 19
click at [602, 232] on input "不留客資" at bounding box center [582, 229] width 37 height 37
checkbox input "true"
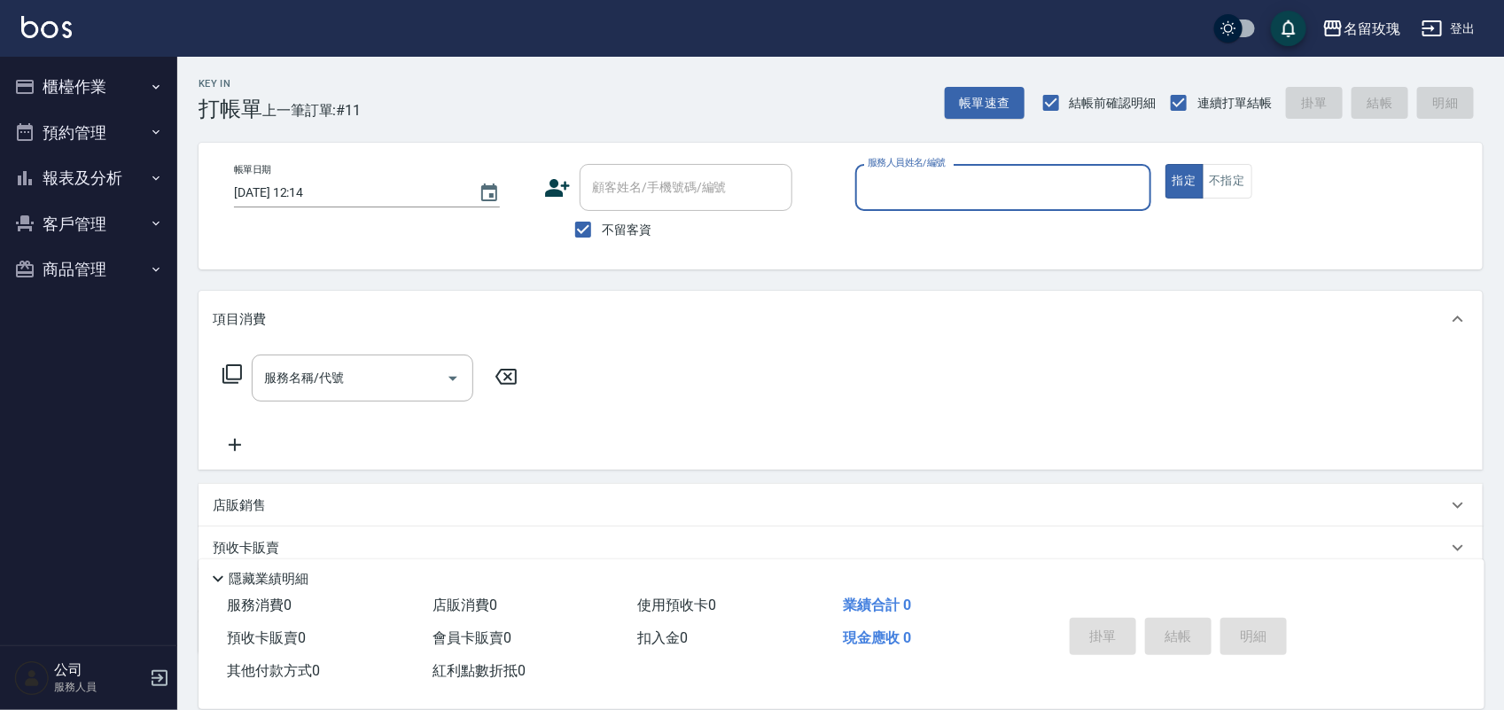
click at [80, 74] on button "櫃檯作業" at bounding box center [88, 87] width 163 height 46
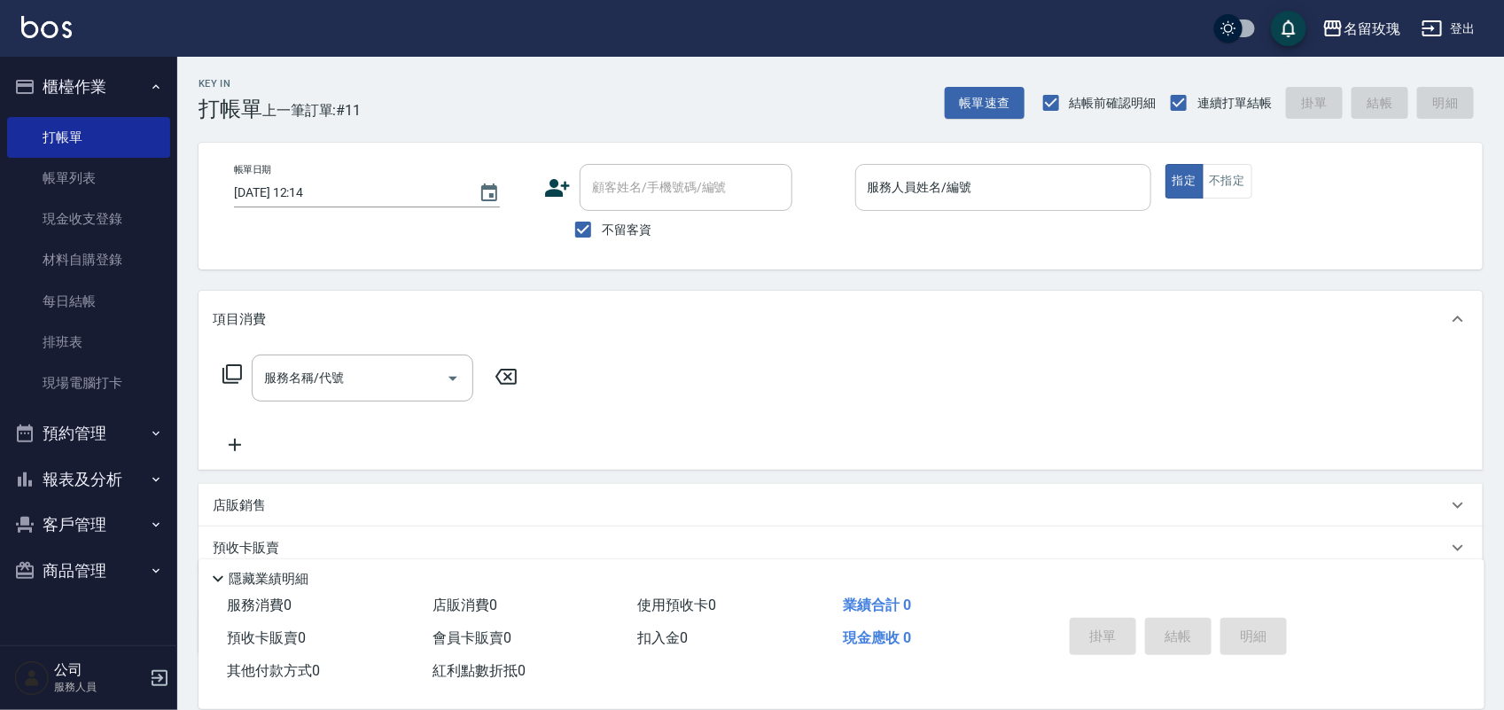
click at [966, 177] on input "服務人員姓名/編號" at bounding box center [1003, 187] width 280 height 31
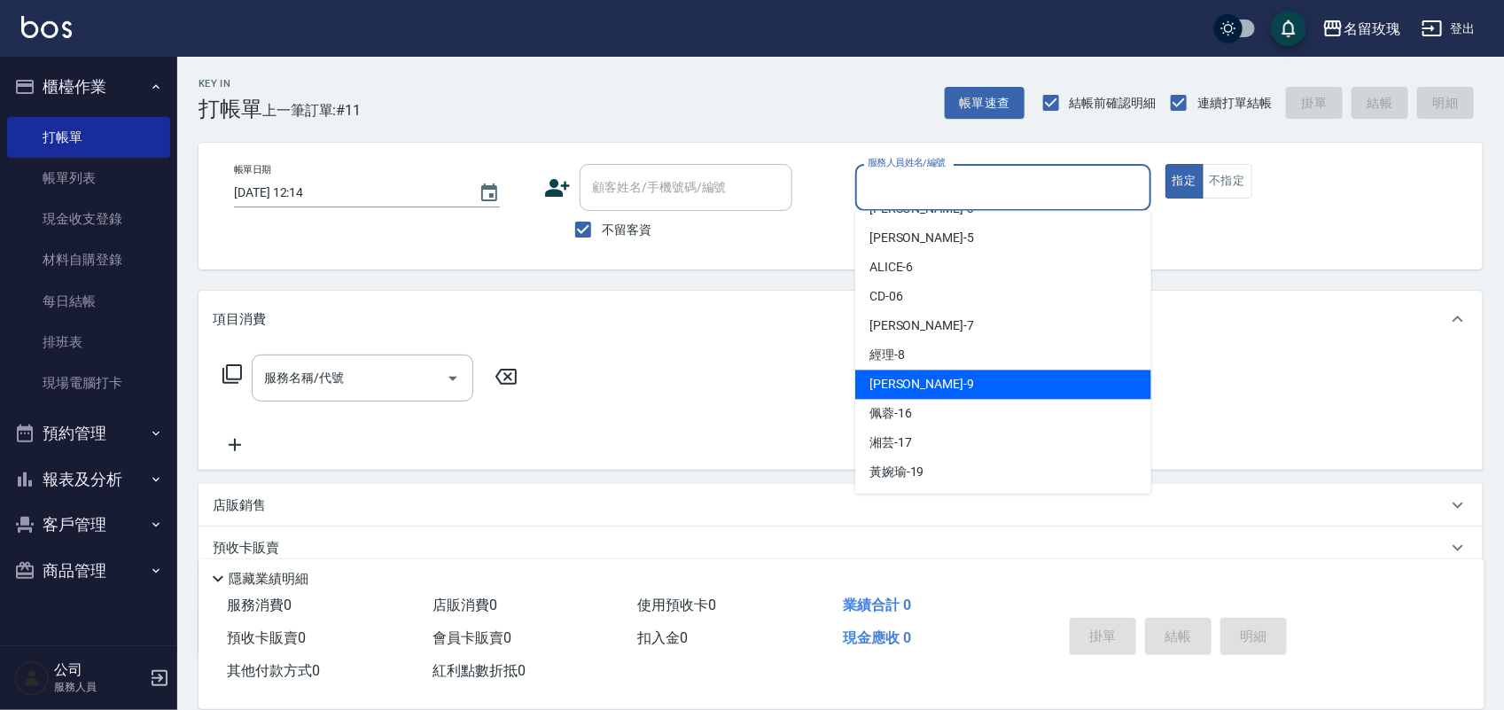
scroll to position [222, 0]
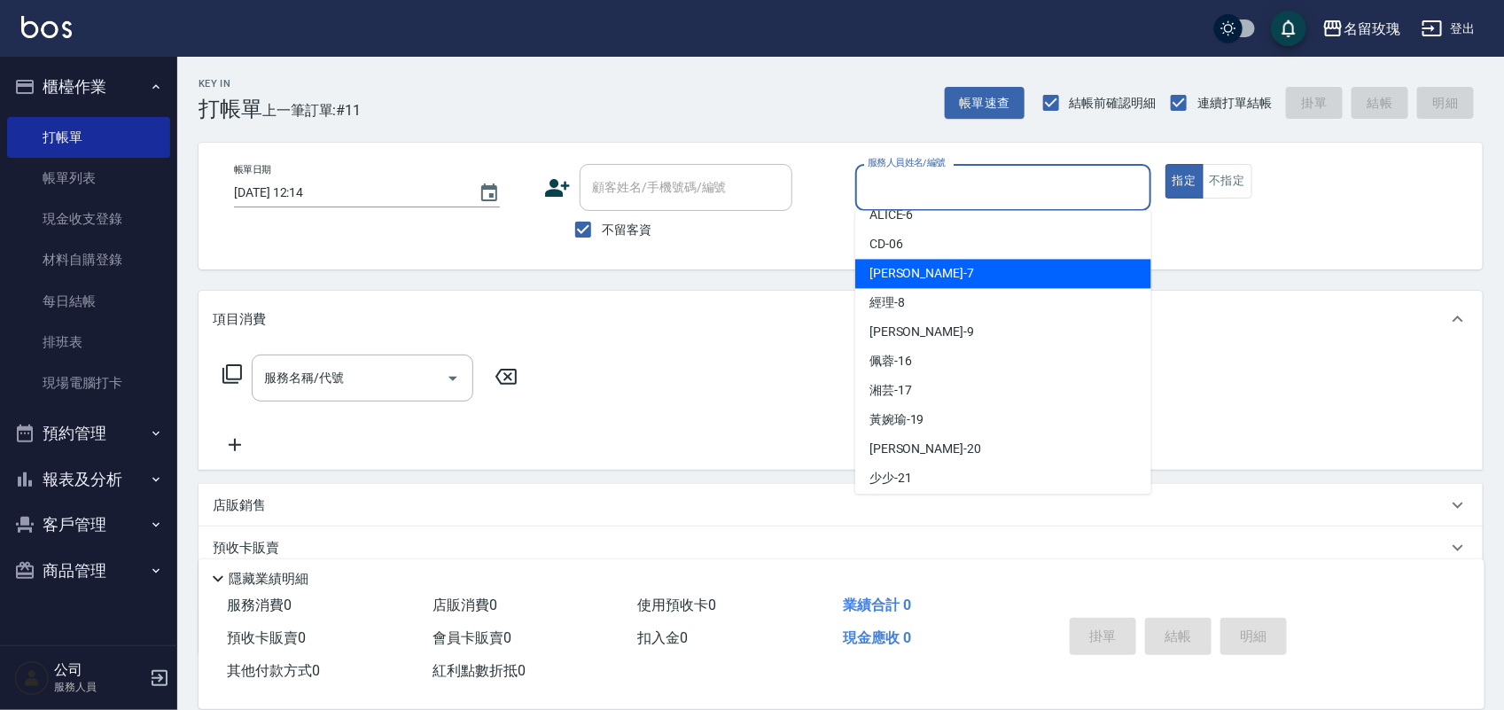
click at [945, 271] on div "[PERSON_NAME] -7" at bounding box center [1003, 274] width 296 height 29
type input "[PERSON_NAME]-7"
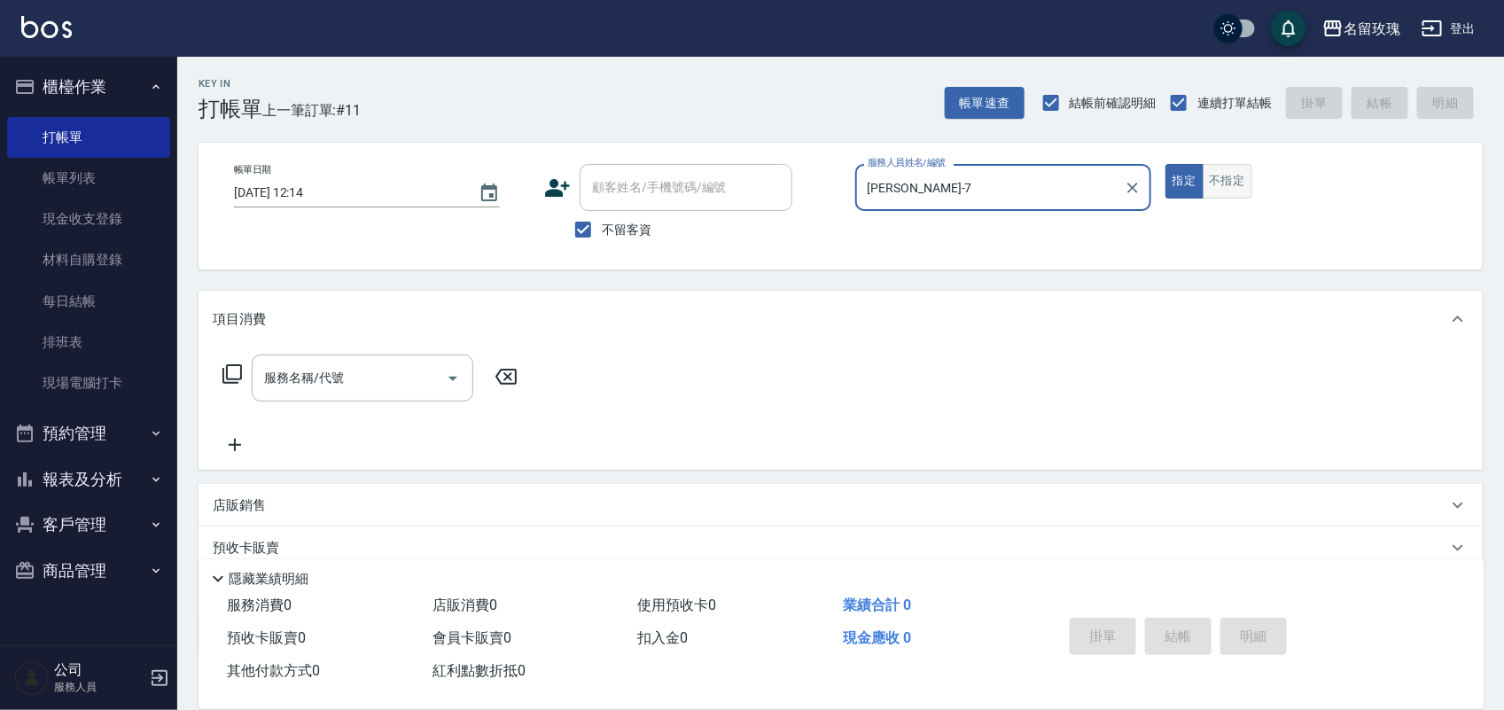
click at [1227, 180] on button "不指定" at bounding box center [1227, 181] width 50 height 35
click at [227, 374] on icon at bounding box center [231, 373] width 19 height 19
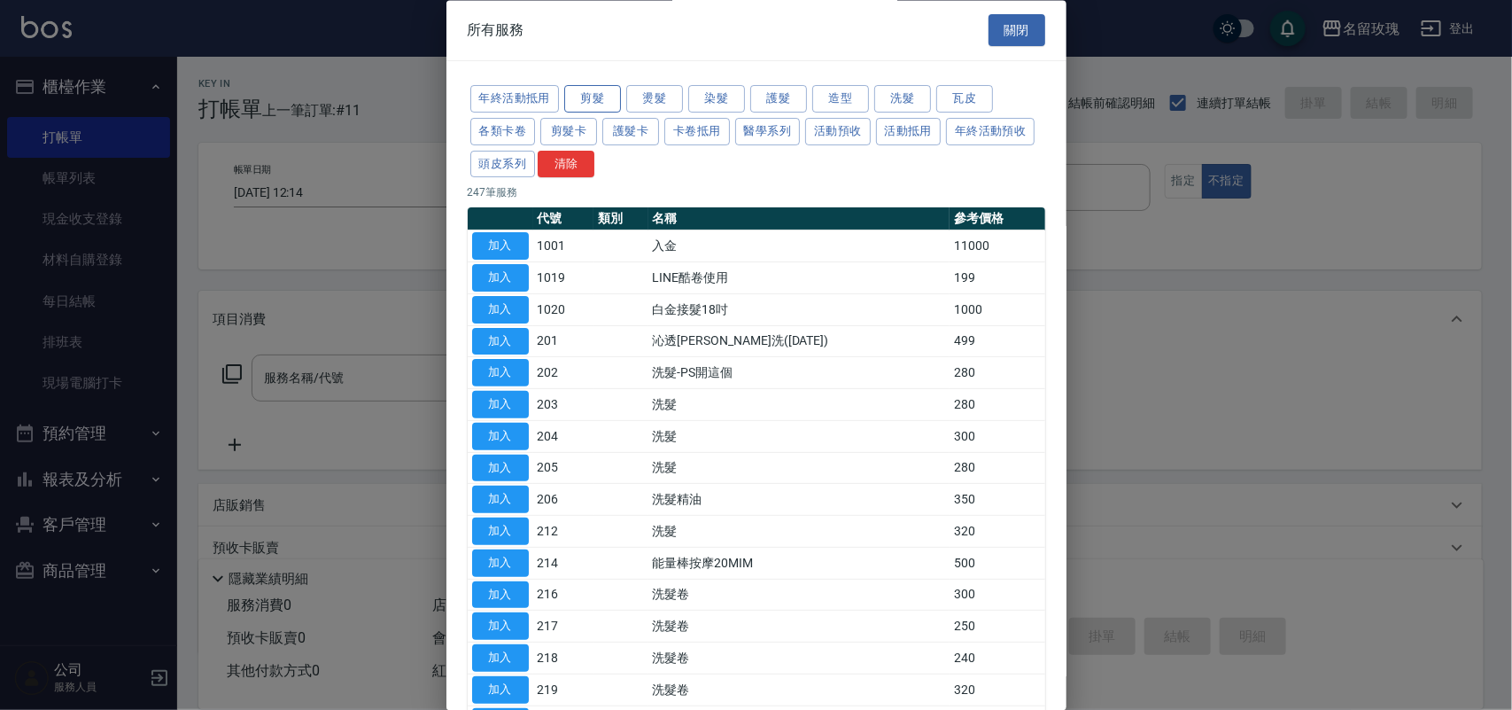
click at [572, 96] on button "剪髮" at bounding box center [592, 99] width 57 height 27
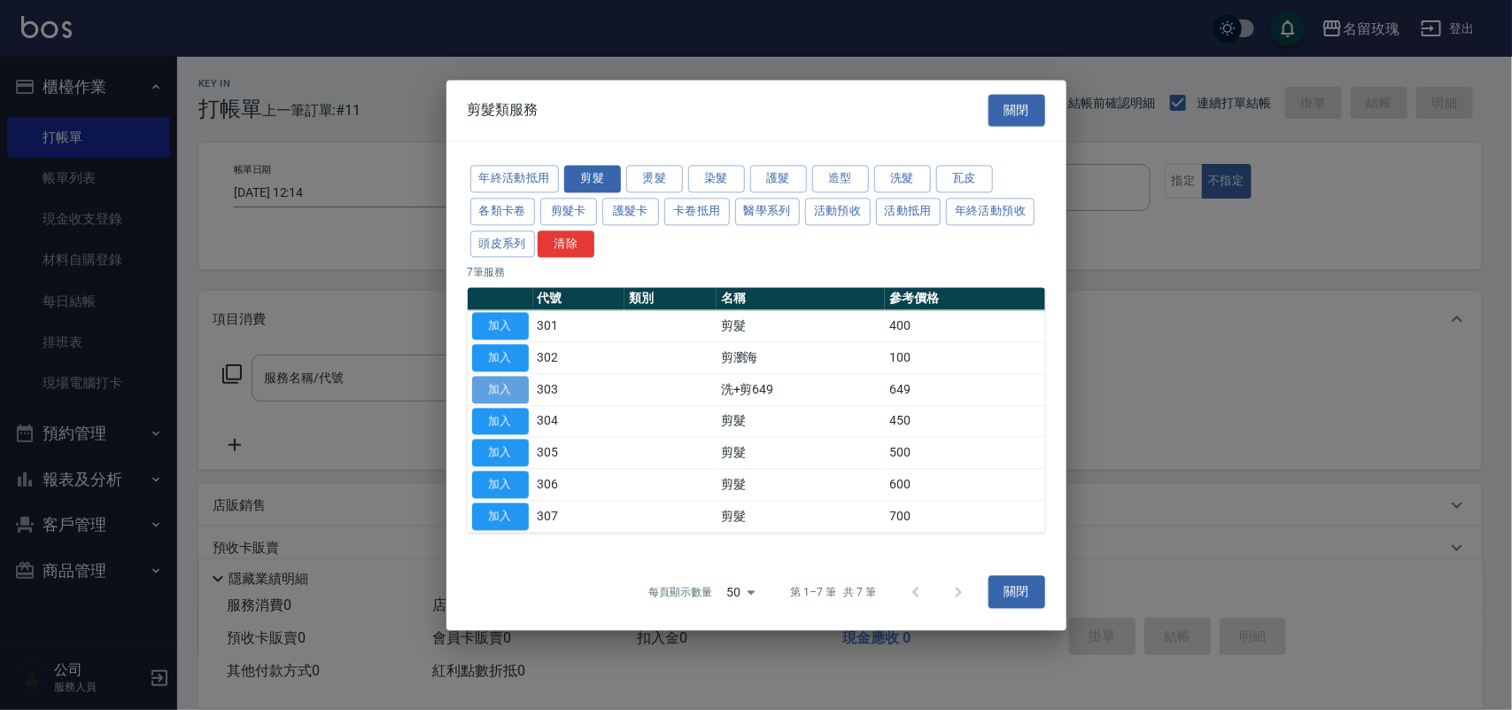
click at [519, 386] on button "加入" at bounding box center [500, 389] width 57 height 27
type input "洗+剪649(303)"
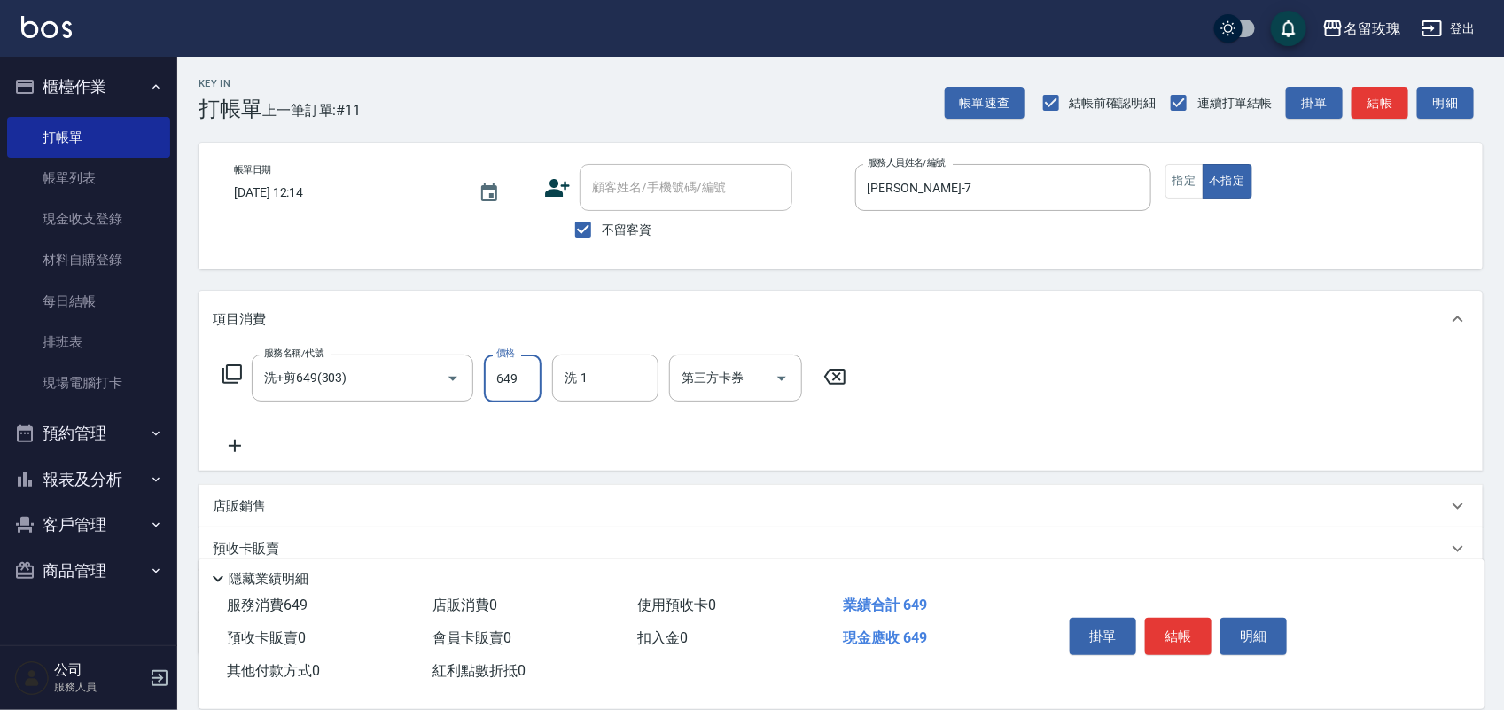
click at [533, 394] on input "649" at bounding box center [513, 378] width 58 height 48
click at [635, 395] on div "洗-1" at bounding box center [605, 377] width 106 height 47
type input "599"
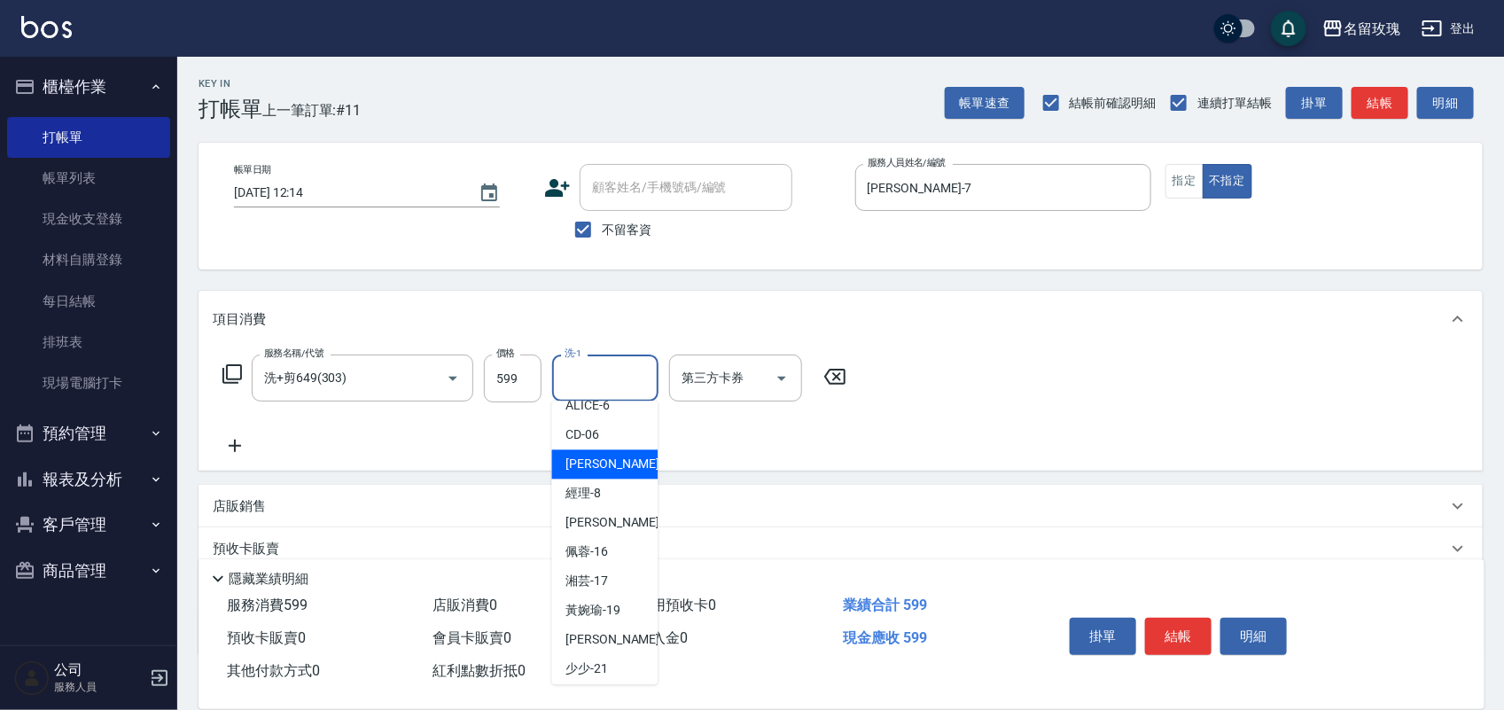
click at [596, 474] on span "EMILY -7" at bounding box center [618, 464] width 105 height 19
type input "EMILY-7"
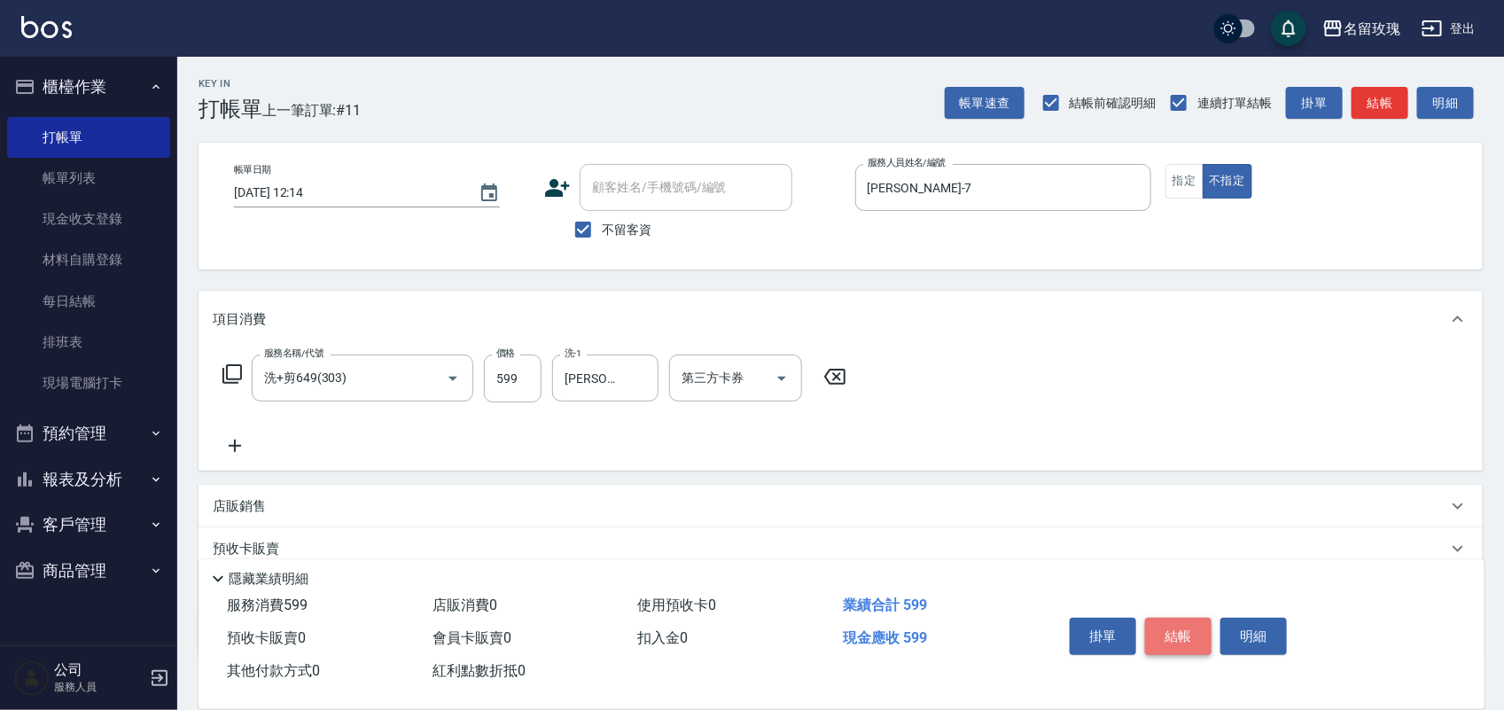
click at [1166, 634] on button "結帳" at bounding box center [1178, 636] width 66 height 37
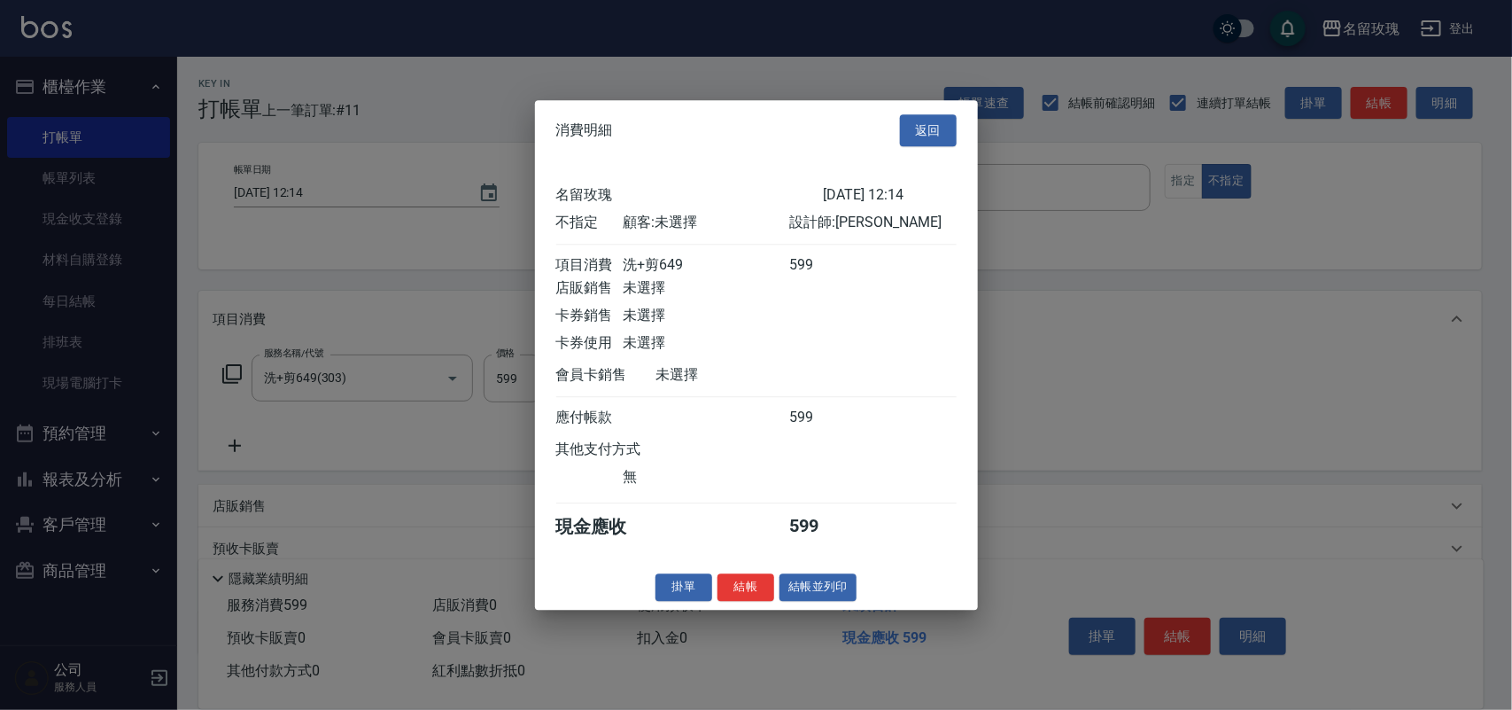
click at [737, 601] on button "結帳" at bounding box center [746, 586] width 57 height 27
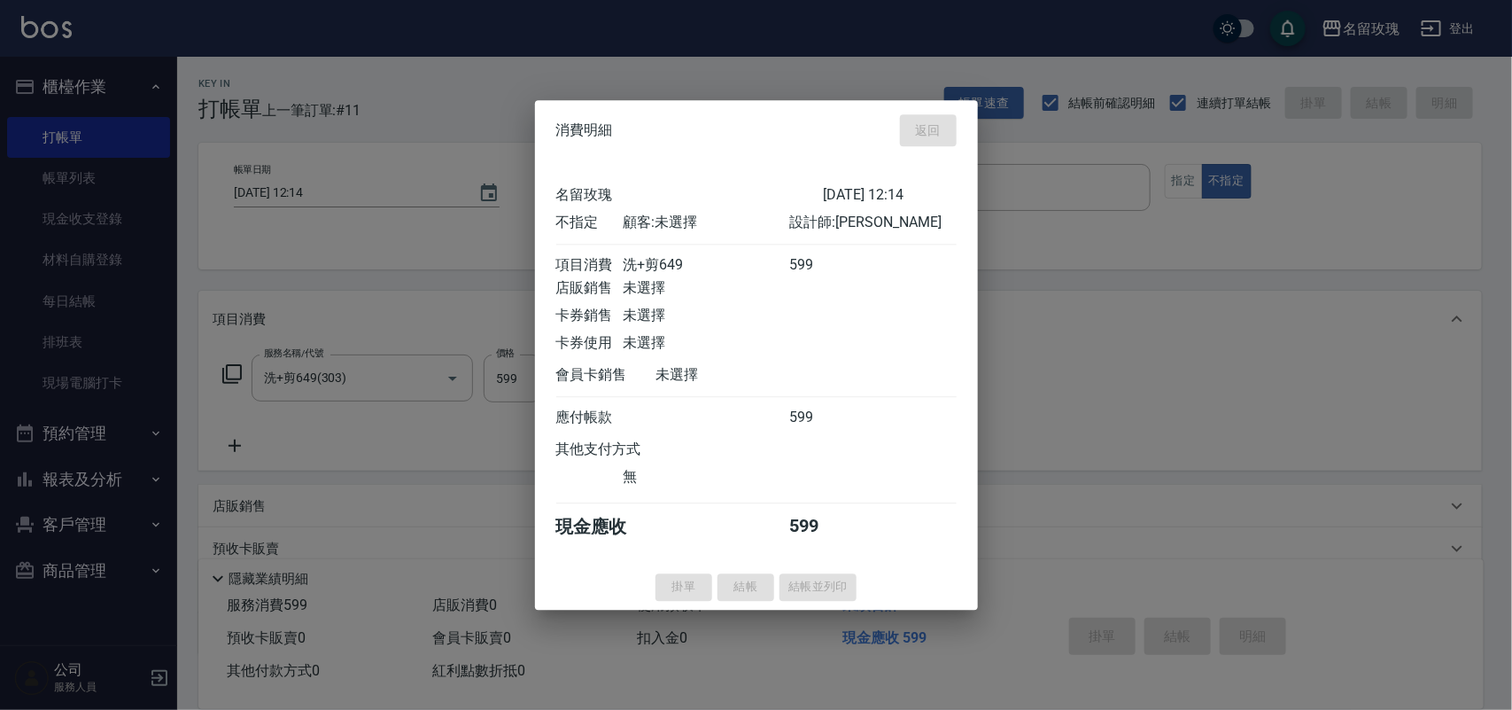
type input "2025/09/13 12:22"
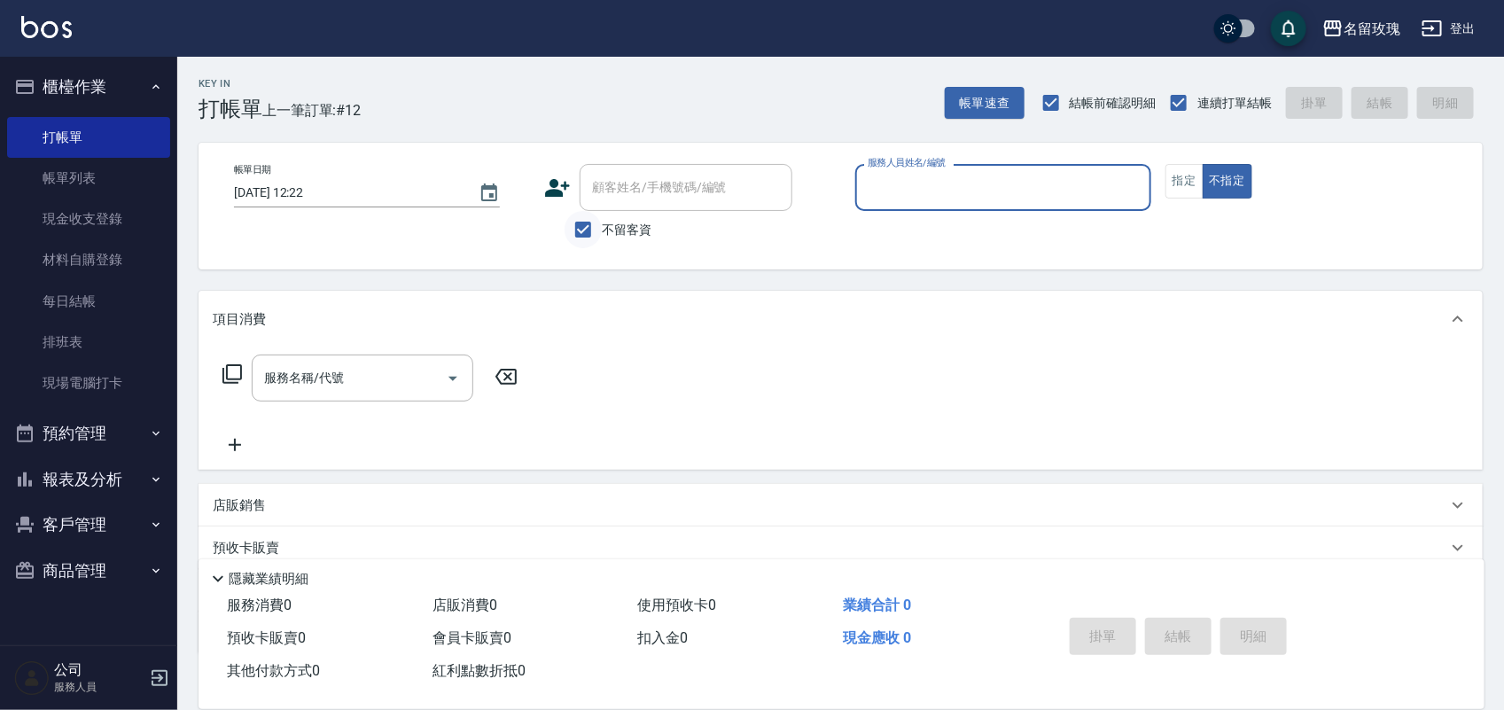
click at [580, 223] on input "不留客資" at bounding box center [582, 229] width 37 height 37
checkbox input "false"
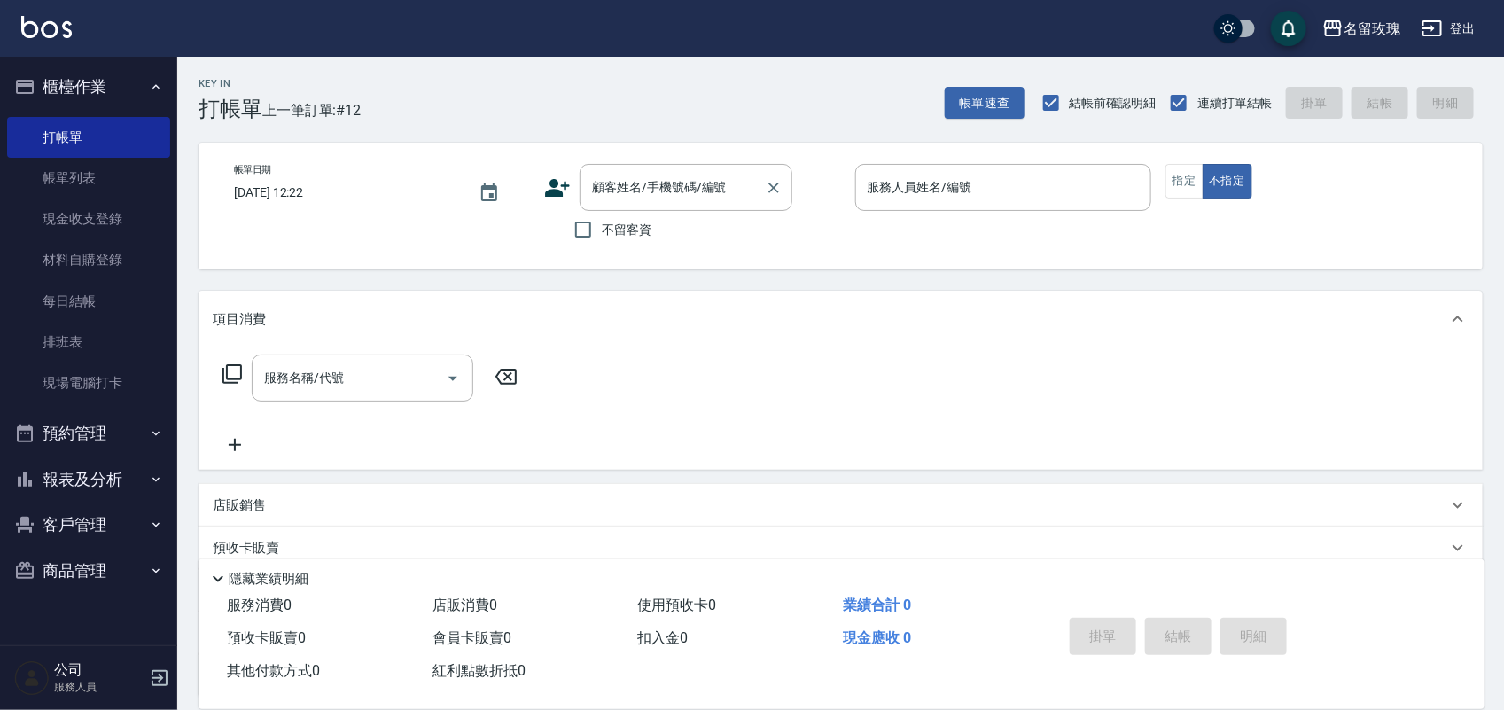
click at [640, 183] on div "顧客姓名/手機號碼/編號 顧客姓名/手機號碼/編號" at bounding box center [685, 187] width 213 height 47
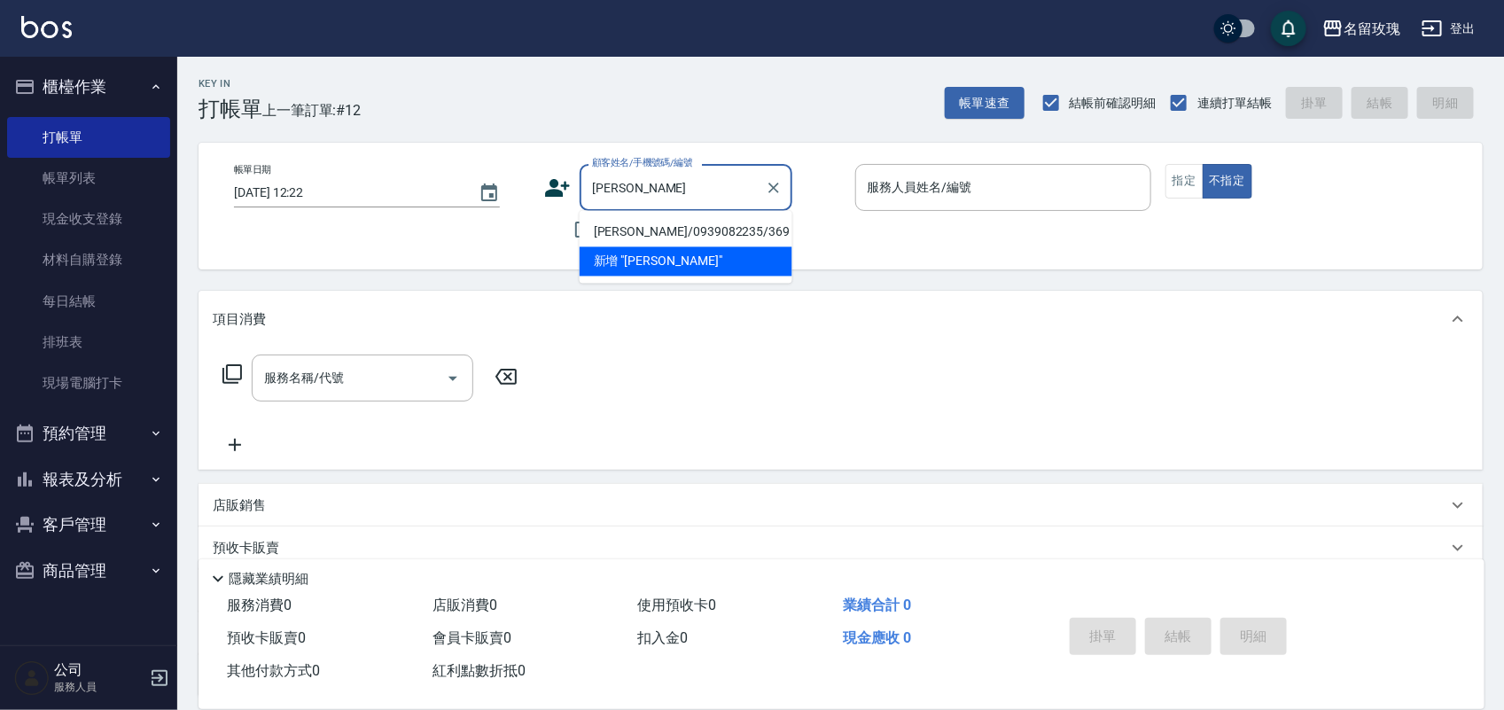
click at [632, 232] on li "張嘉娟/0939082235/369" at bounding box center [685, 232] width 213 height 29
type input "張嘉娟/0939082235/369"
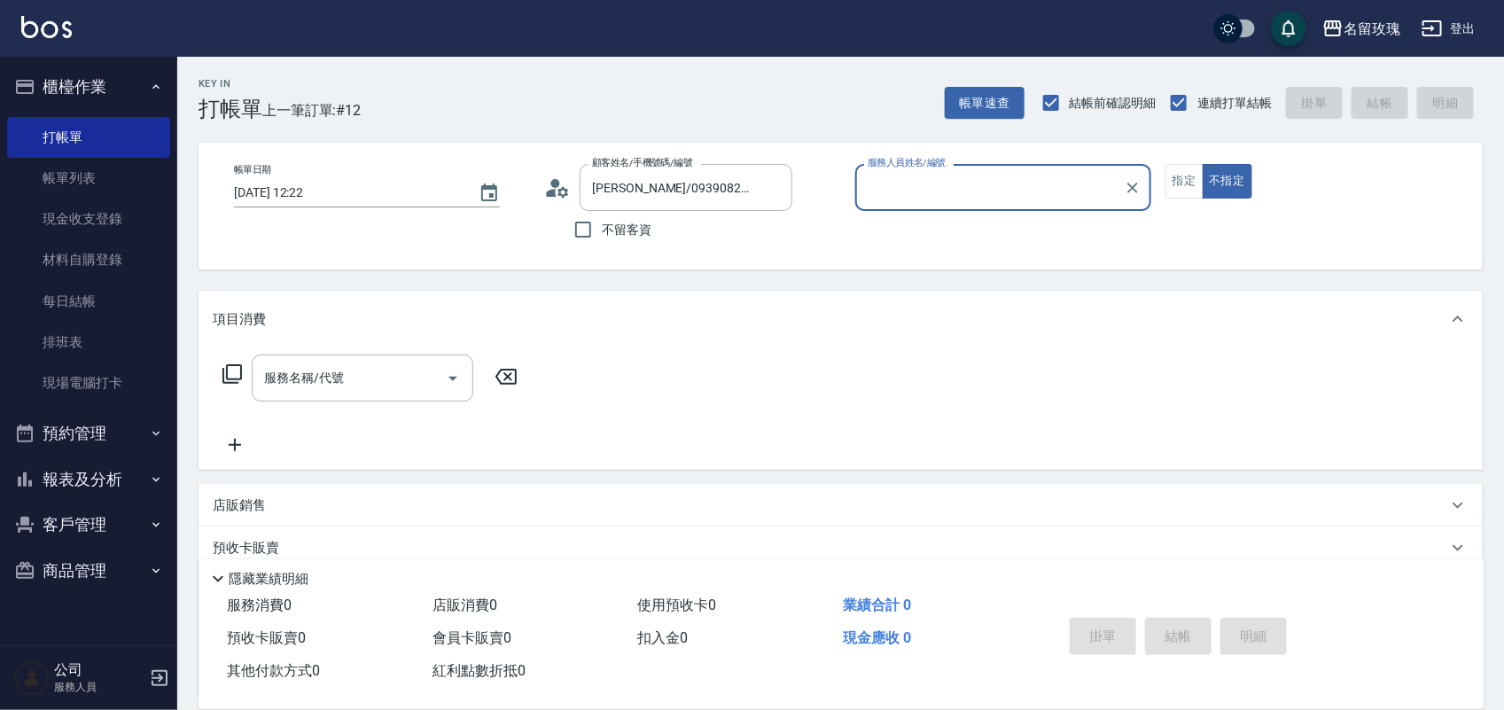
type input "JOYCE-1"
click at [307, 387] on input "服務名稱/代號" at bounding box center [349, 377] width 179 height 31
click at [232, 369] on icon at bounding box center [232, 373] width 21 height 21
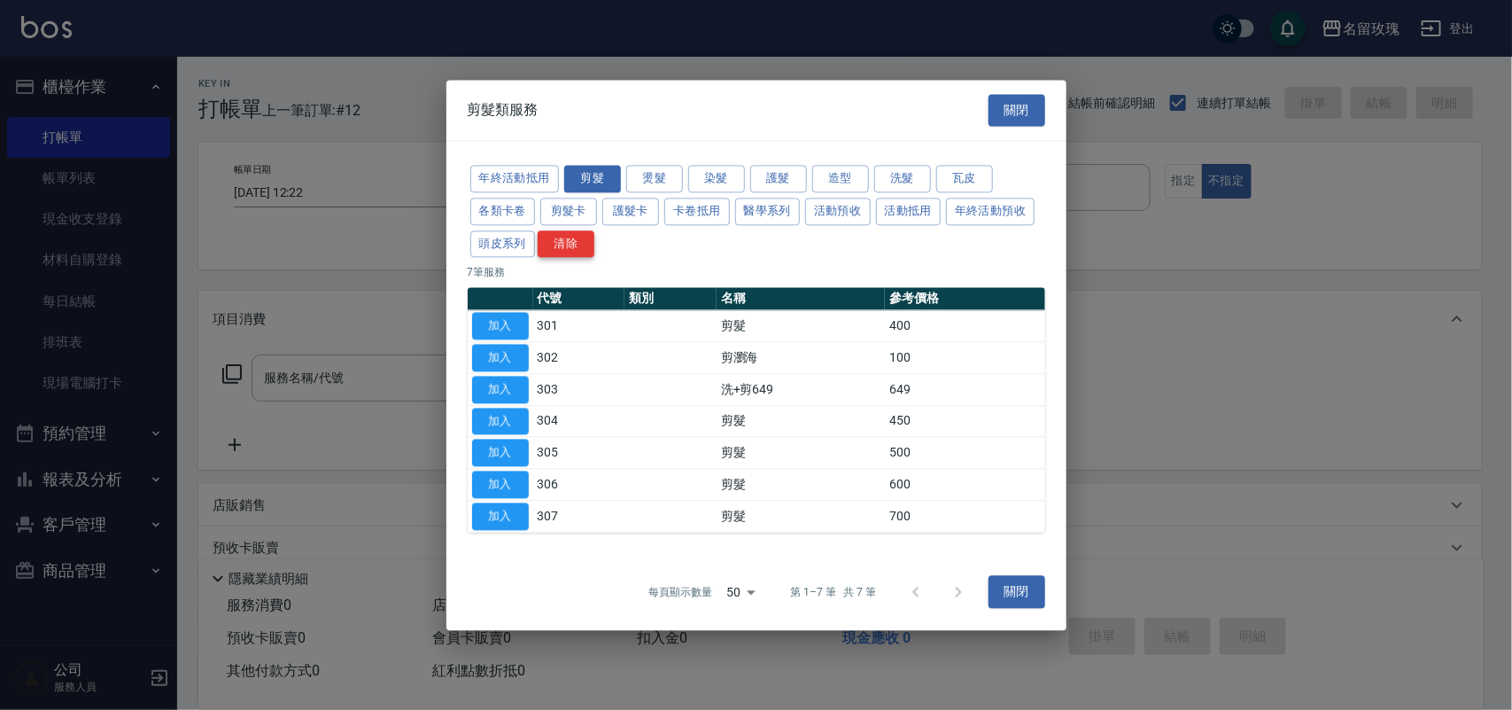
click at [552, 242] on button "清除" at bounding box center [566, 243] width 57 height 27
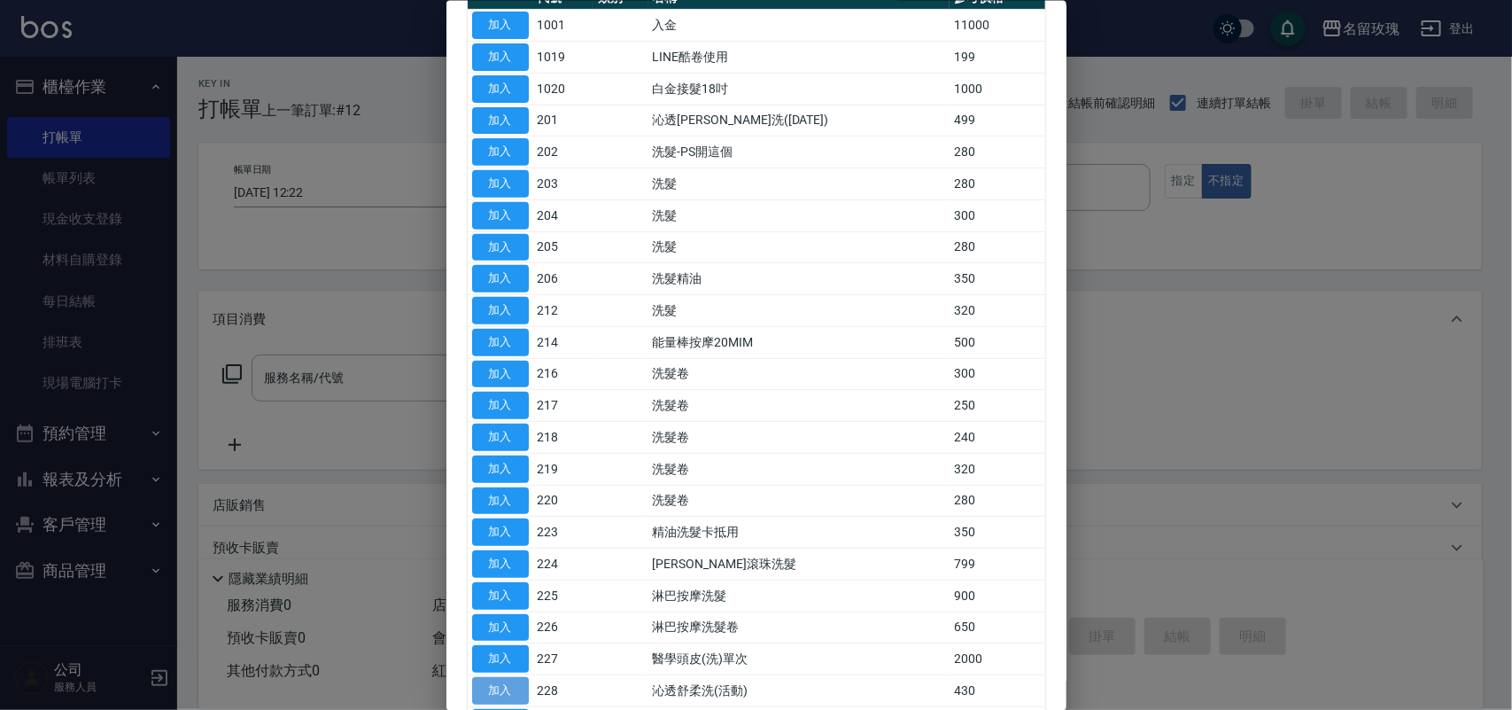
click at [496, 691] on button "加入" at bounding box center [500, 690] width 57 height 27
type input "沁透舒柔洗(活動)(228)"
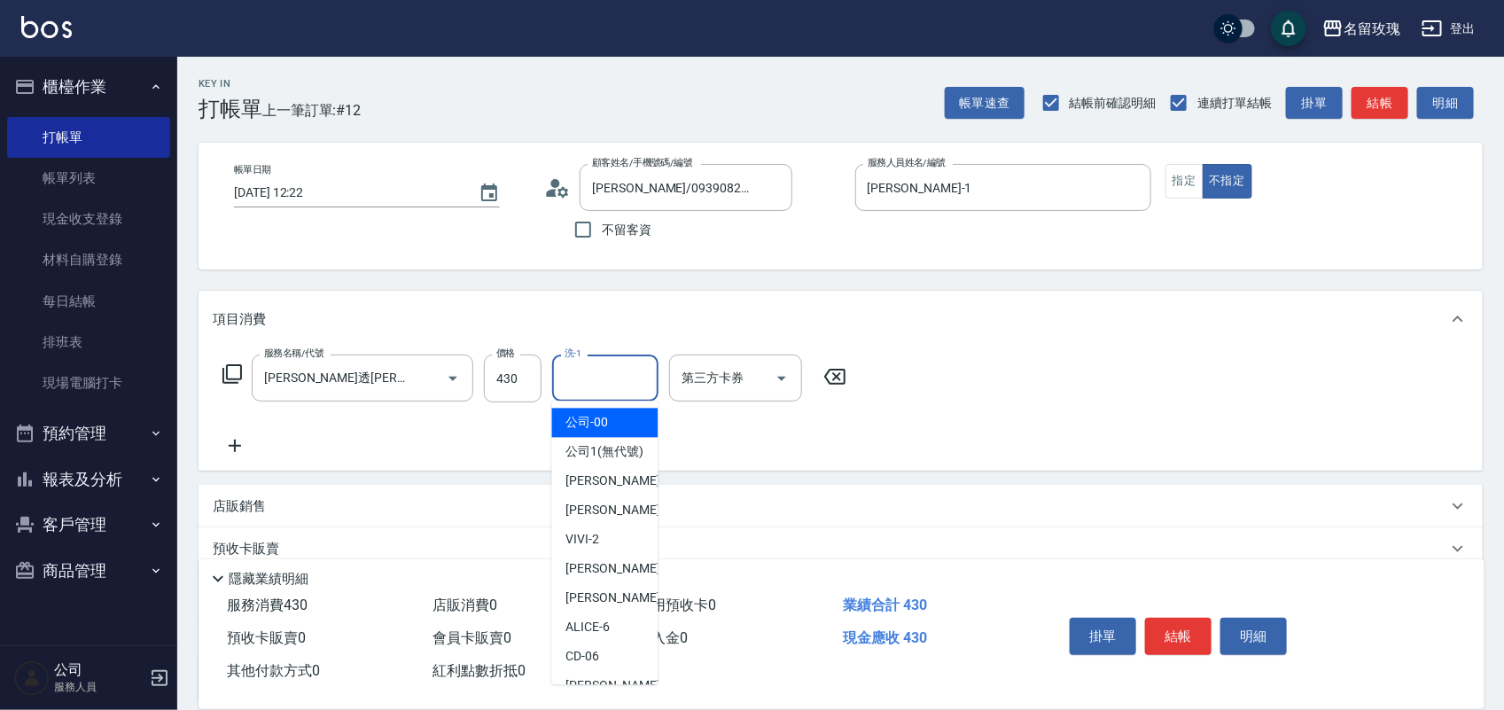
drag, startPoint x: 603, startPoint y: 372, endPoint x: 589, endPoint y: 399, distance: 29.7
click at [598, 377] on input "洗-1" at bounding box center [605, 377] width 90 height 31
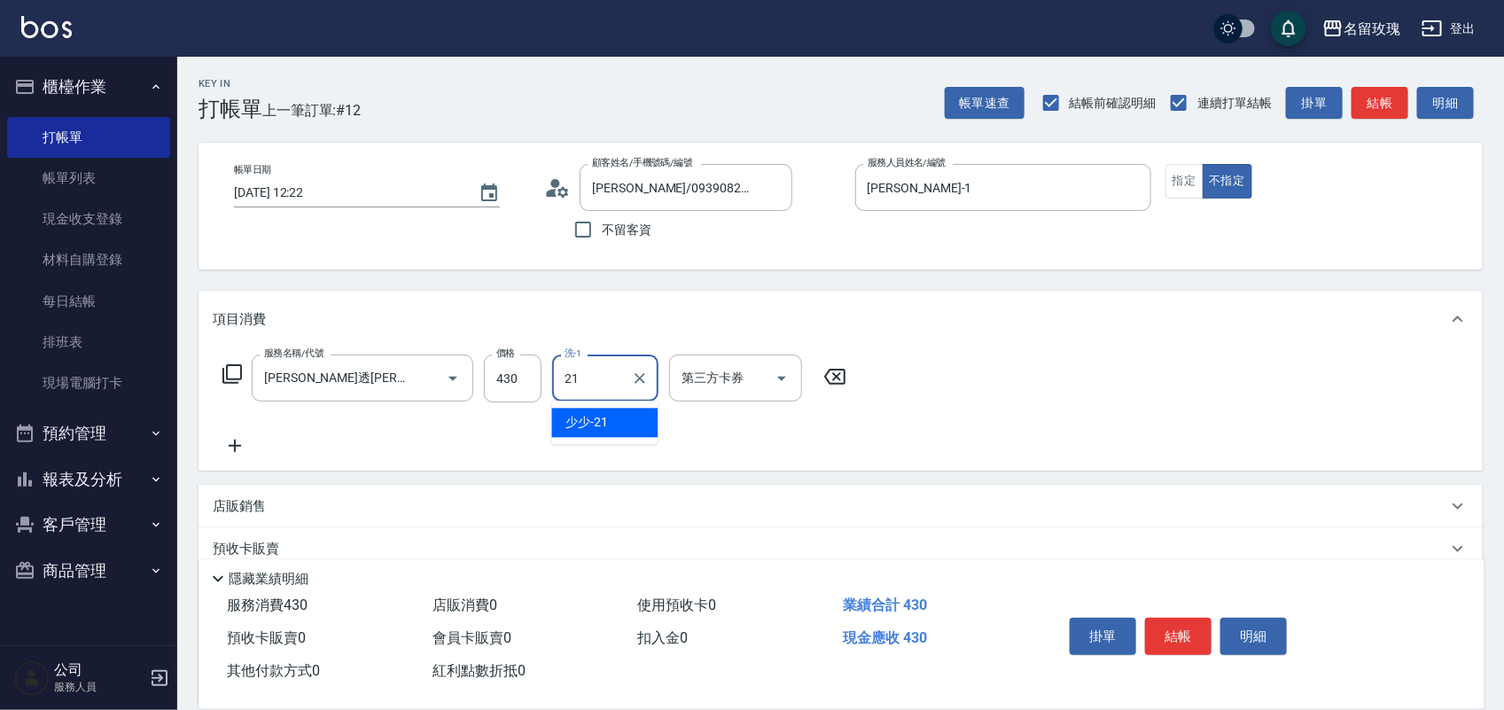
type input "少少-21"
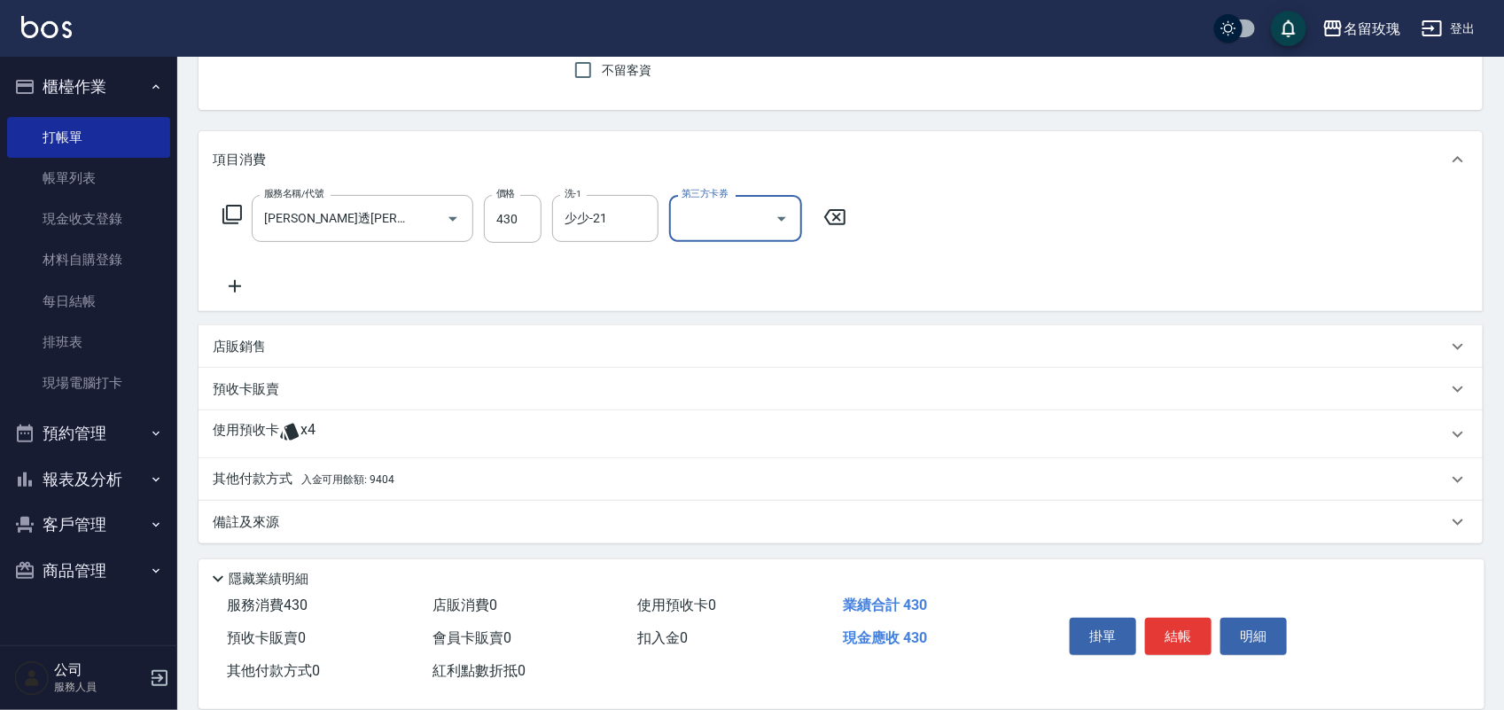
scroll to position [161, 0]
click at [306, 427] on span "x4" at bounding box center [307, 432] width 15 height 27
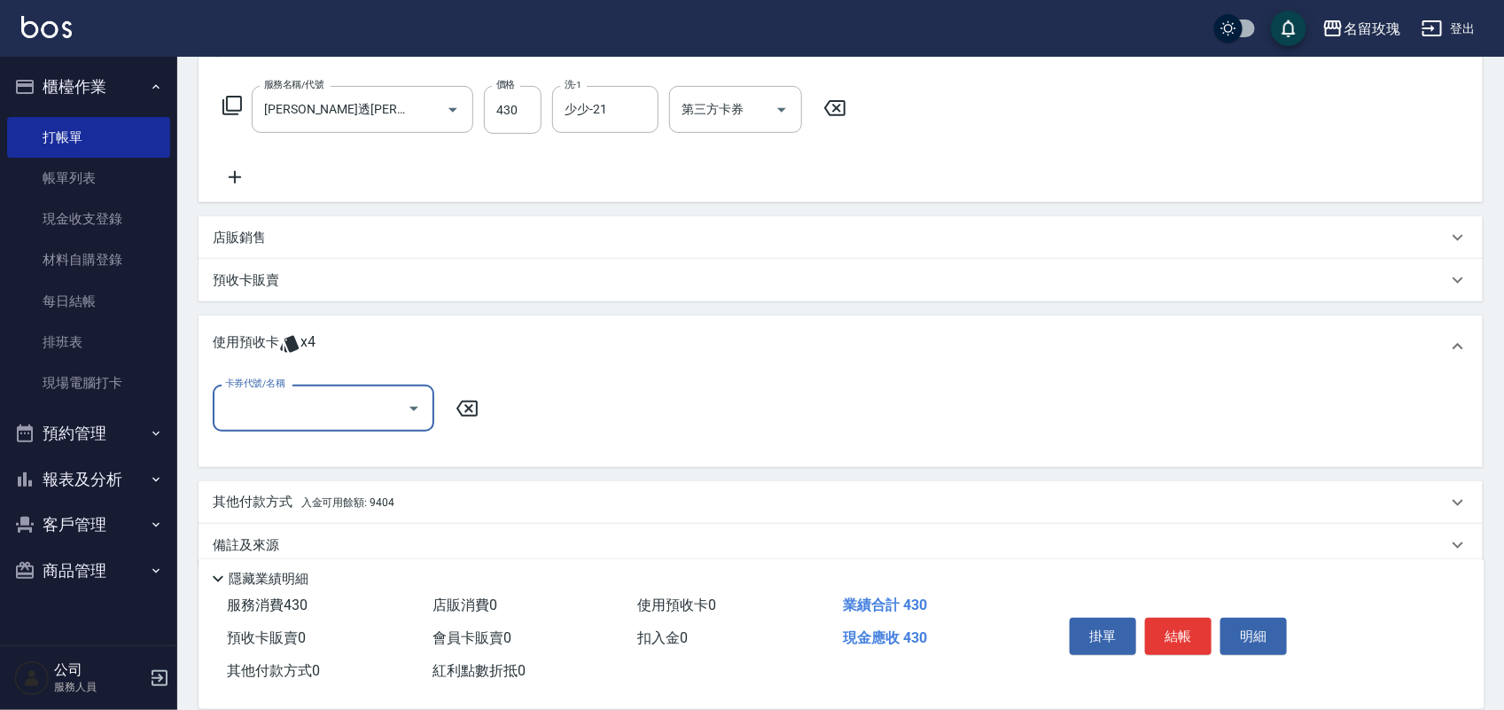
scroll to position [271, 0]
click at [306, 408] on input "卡券代號/名稱" at bounding box center [310, 405] width 179 height 31
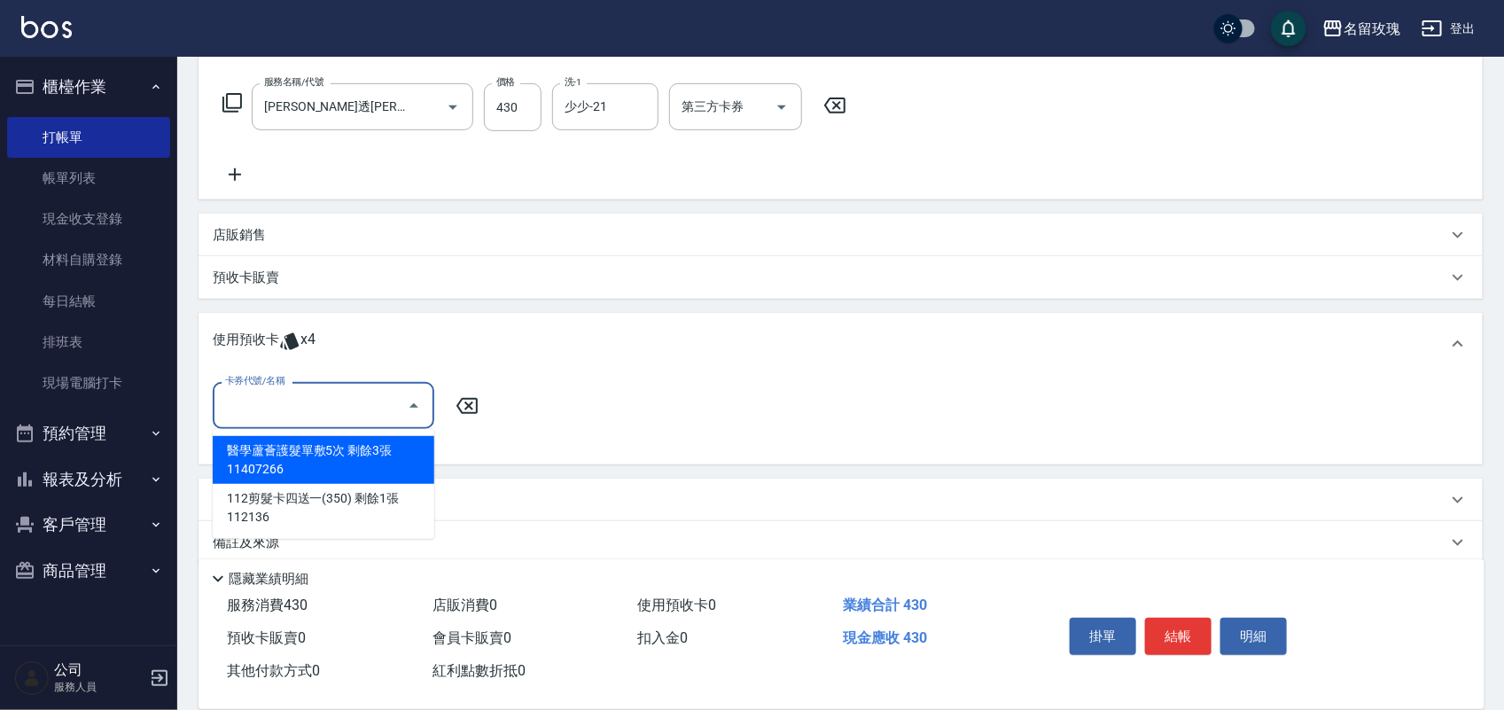
drag, startPoint x: 322, startPoint y: 454, endPoint x: 359, endPoint y: 436, distance: 41.2
click at [323, 454] on div "醫學蘆薈護髮單敷5次 剩餘3張 11407266" at bounding box center [324, 460] width 222 height 48
type input "醫學蘆薈護髮單敷5次 11407266"
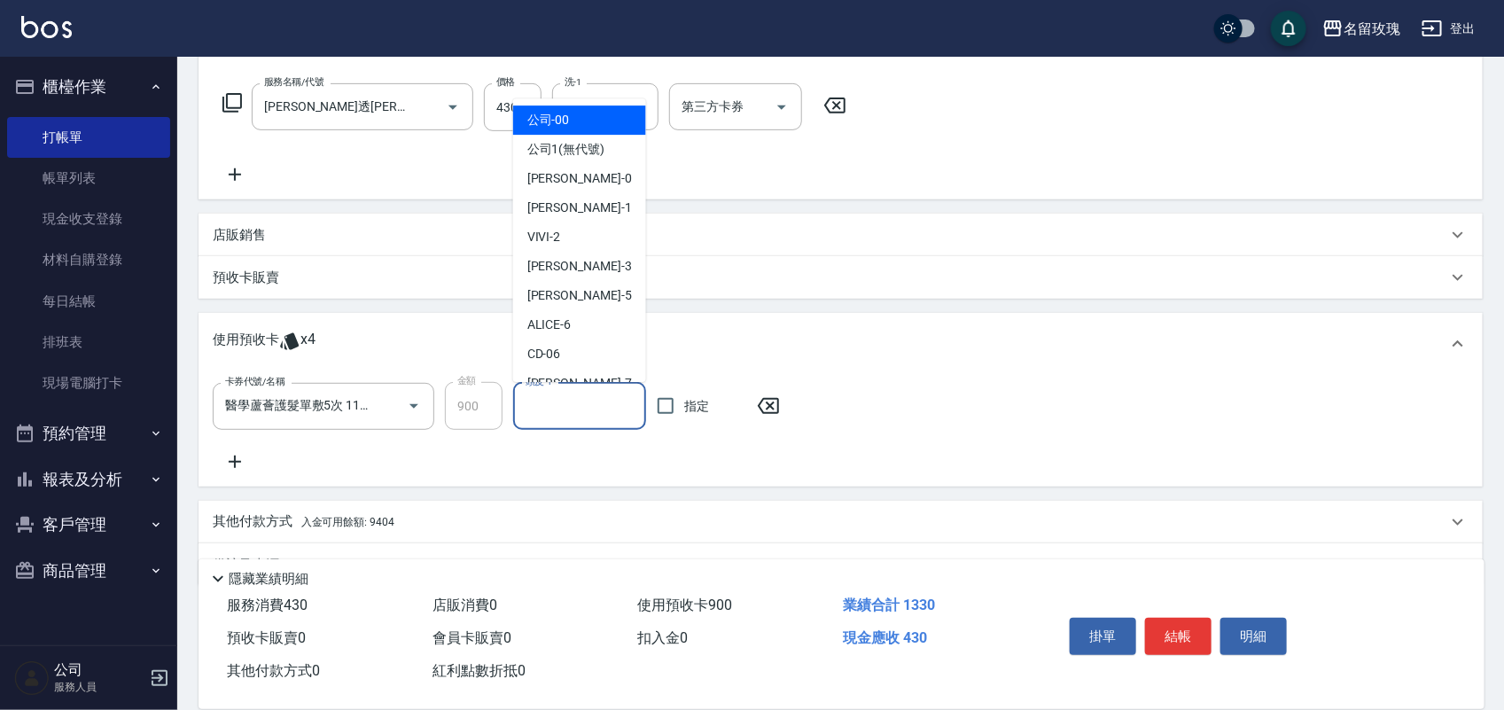
click at [564, 391] on input "頭皮-1" at bounding box center [579, 406] width 117 height 31
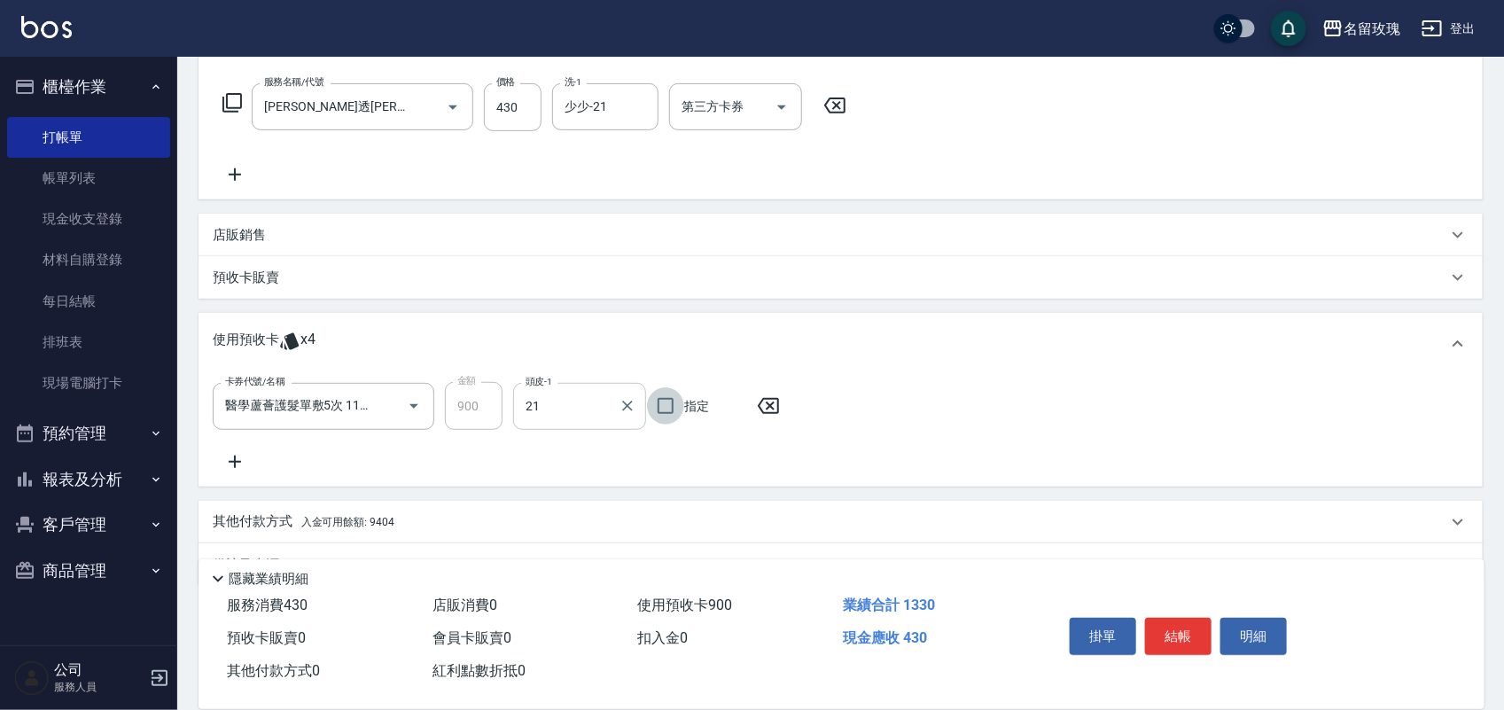
type input "少少-21"
click at [377, 512] on p "其他付款方式 入金可用餘額: 9404" at bounding box center [304, 521] width 182 height 19
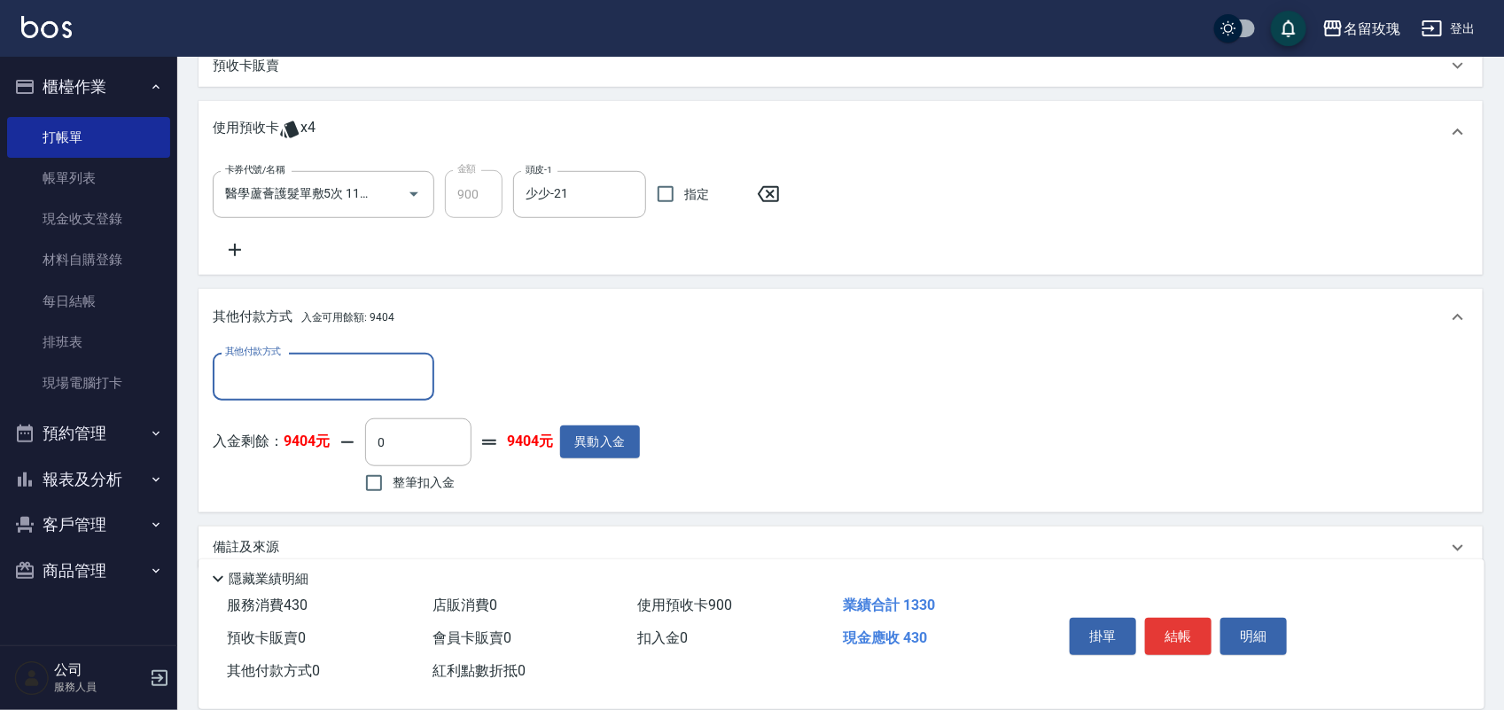
scroll to position [496, 0]
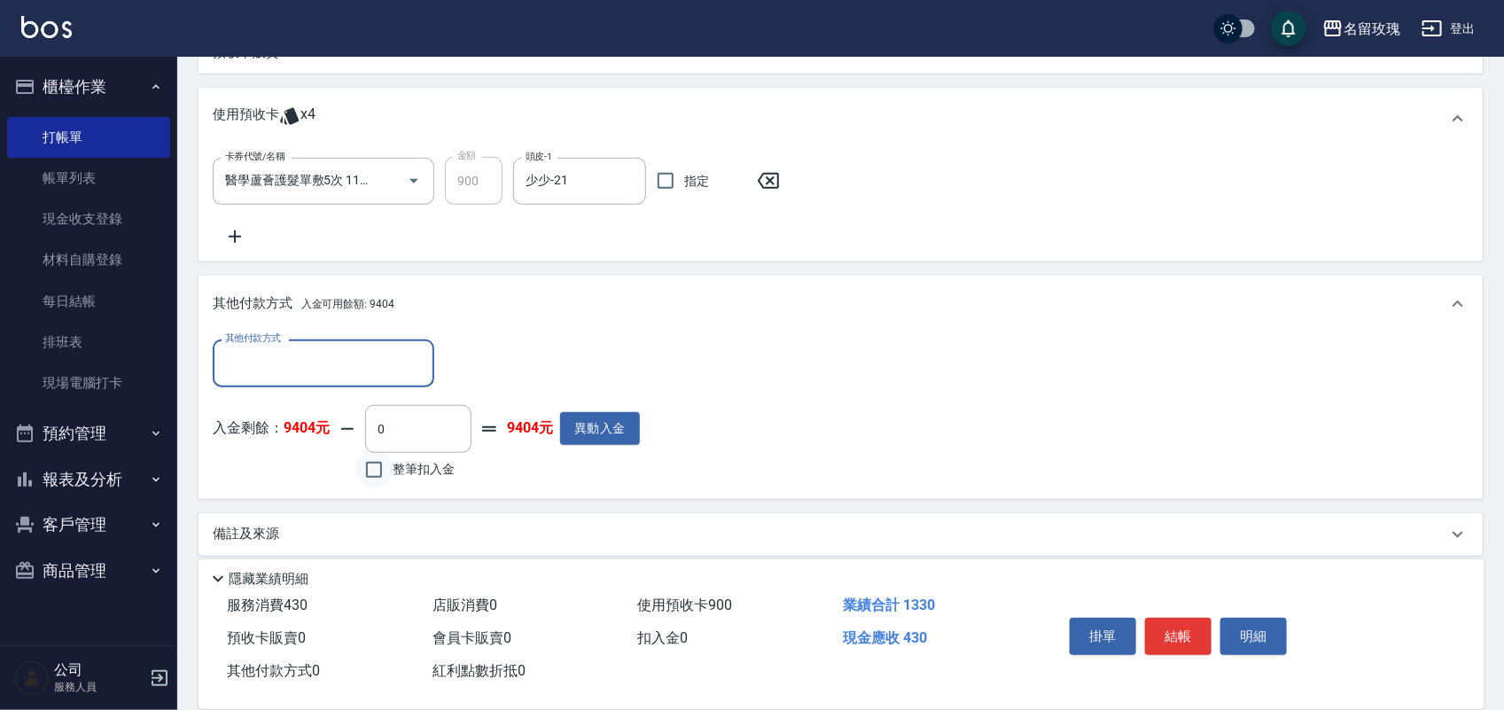
click at [377, 470] on input "整筆扣入金" at bounding box center [373, 469] width 37 height 37
checkbox input "true"
type input "430"
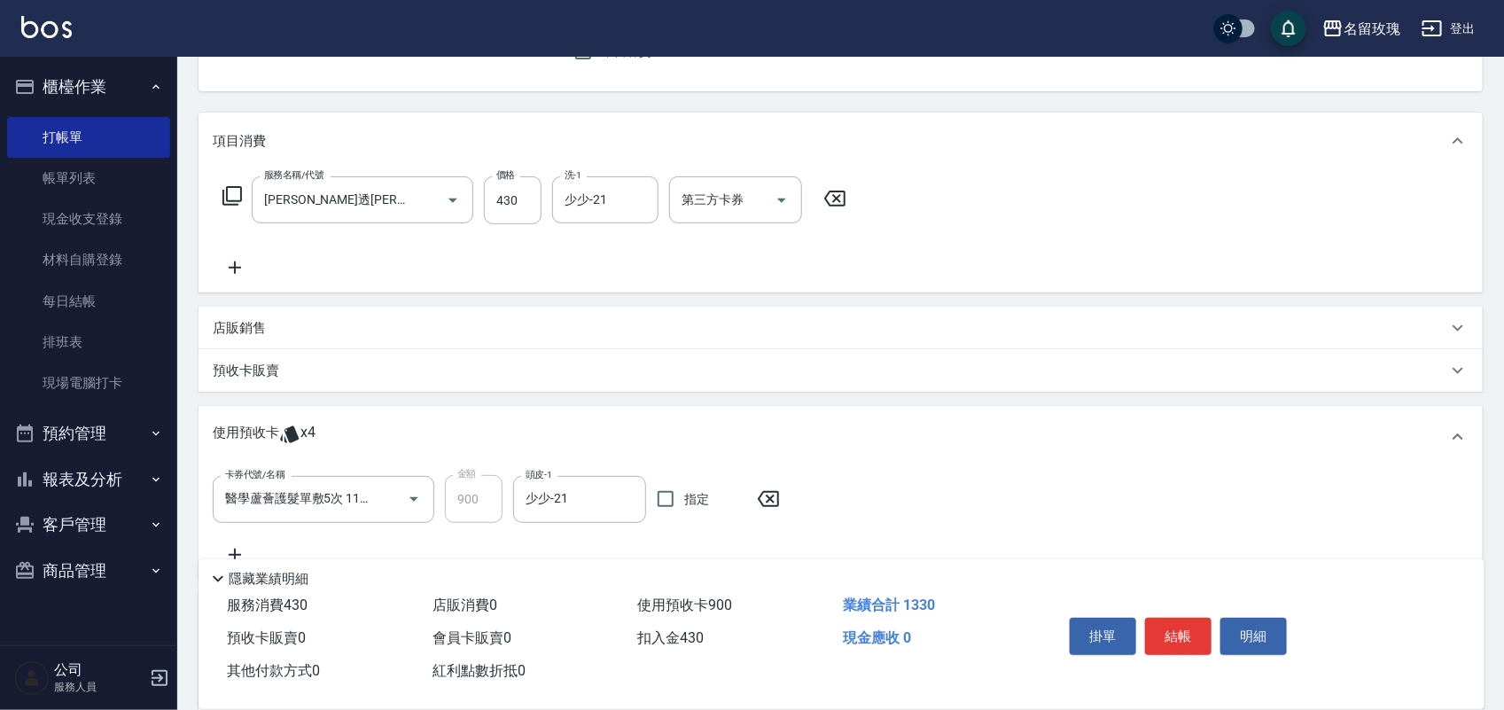
scroll to position [0, 0]
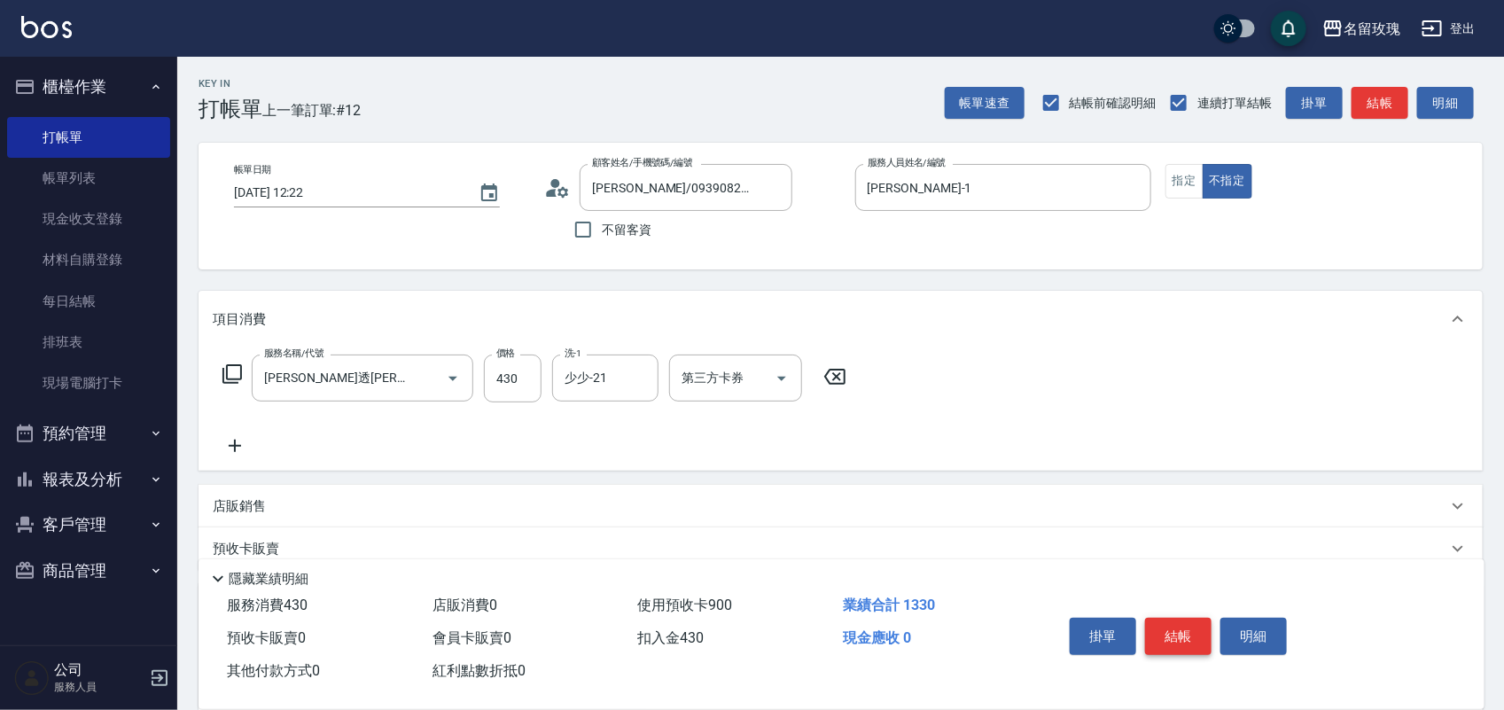
click at [1174, 626] on button "結帳" at bounding box center [1178, 636] width 66 height 37
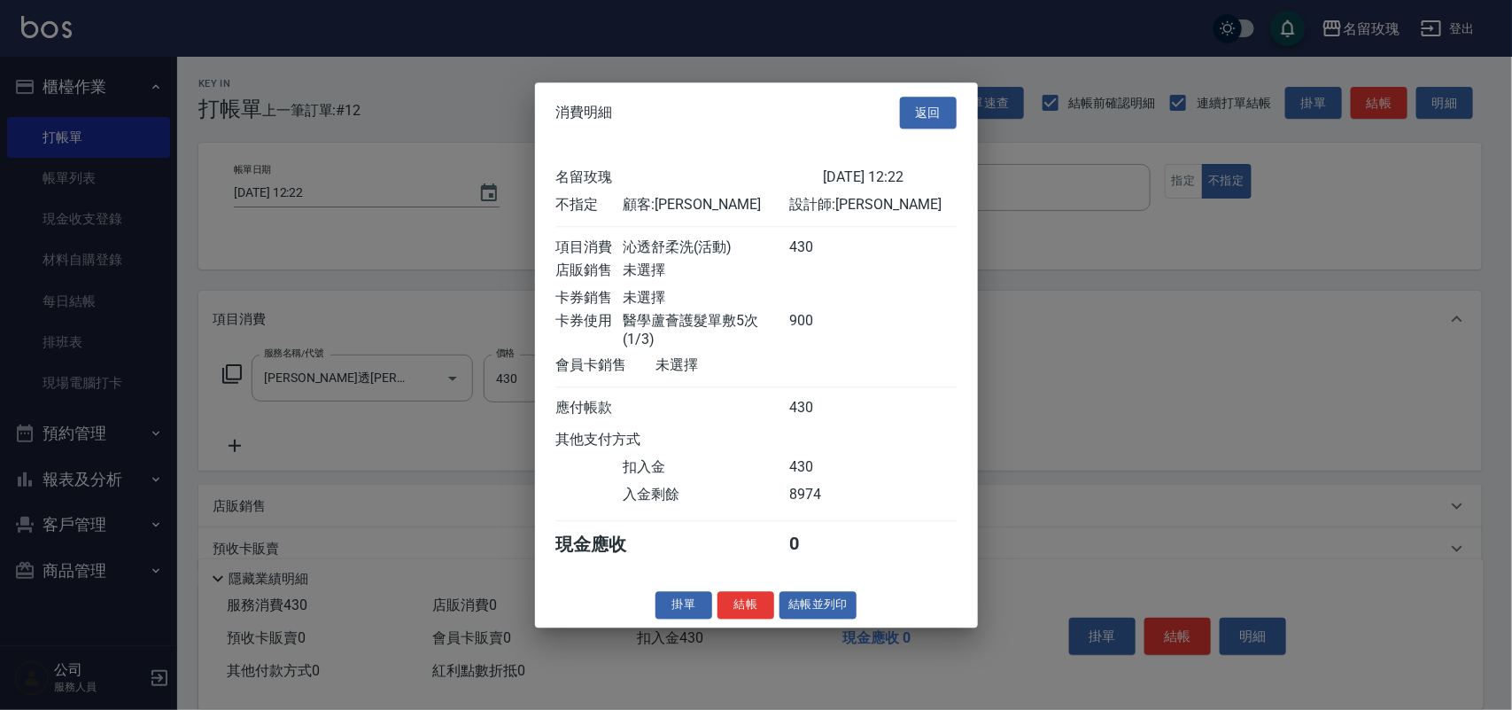
drag, startPoint x: 738, startPoint y: 618, endPoint x: 767, endPoint y: 600, distance: 34.7
click at [758, 611] on button "結帳" at bounding box center [746, 604] width 57 height 27
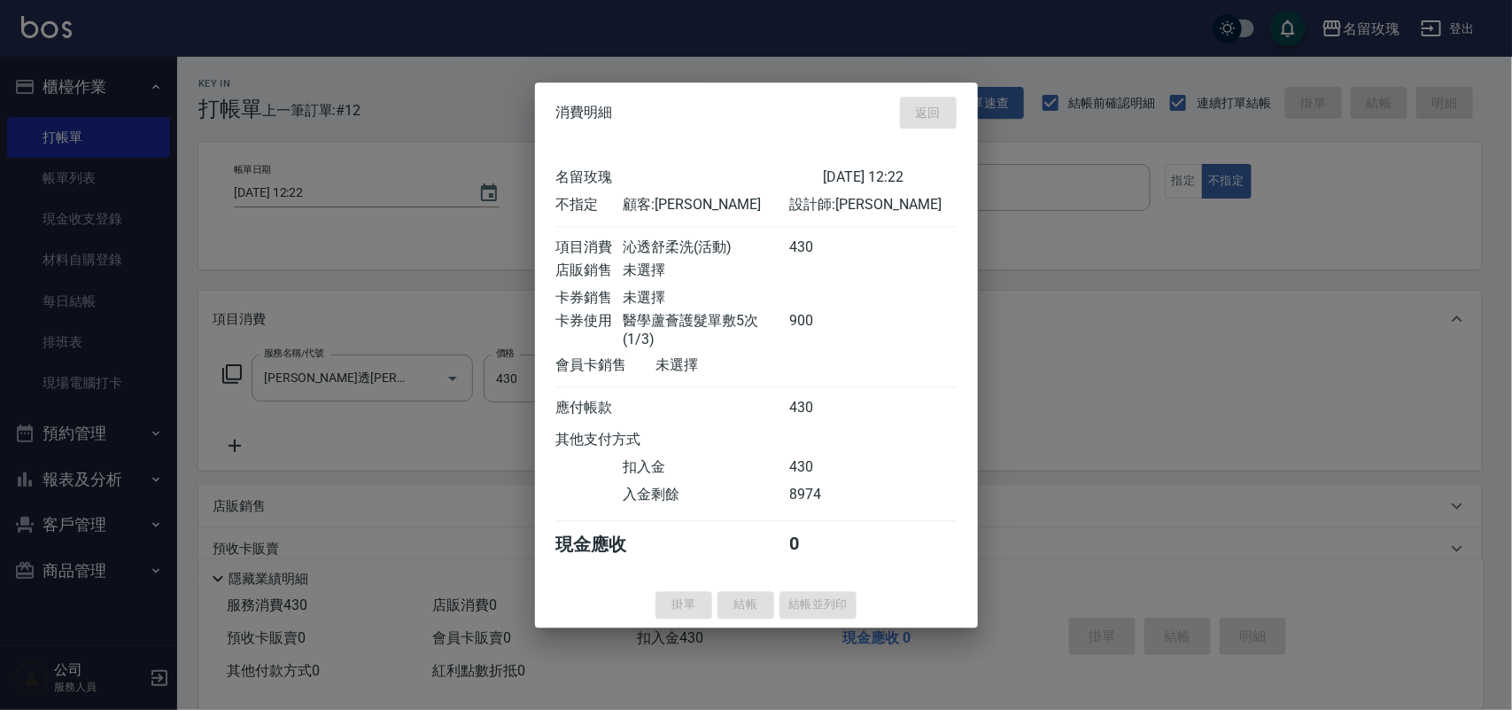
type input "2025/09/13 12:33"
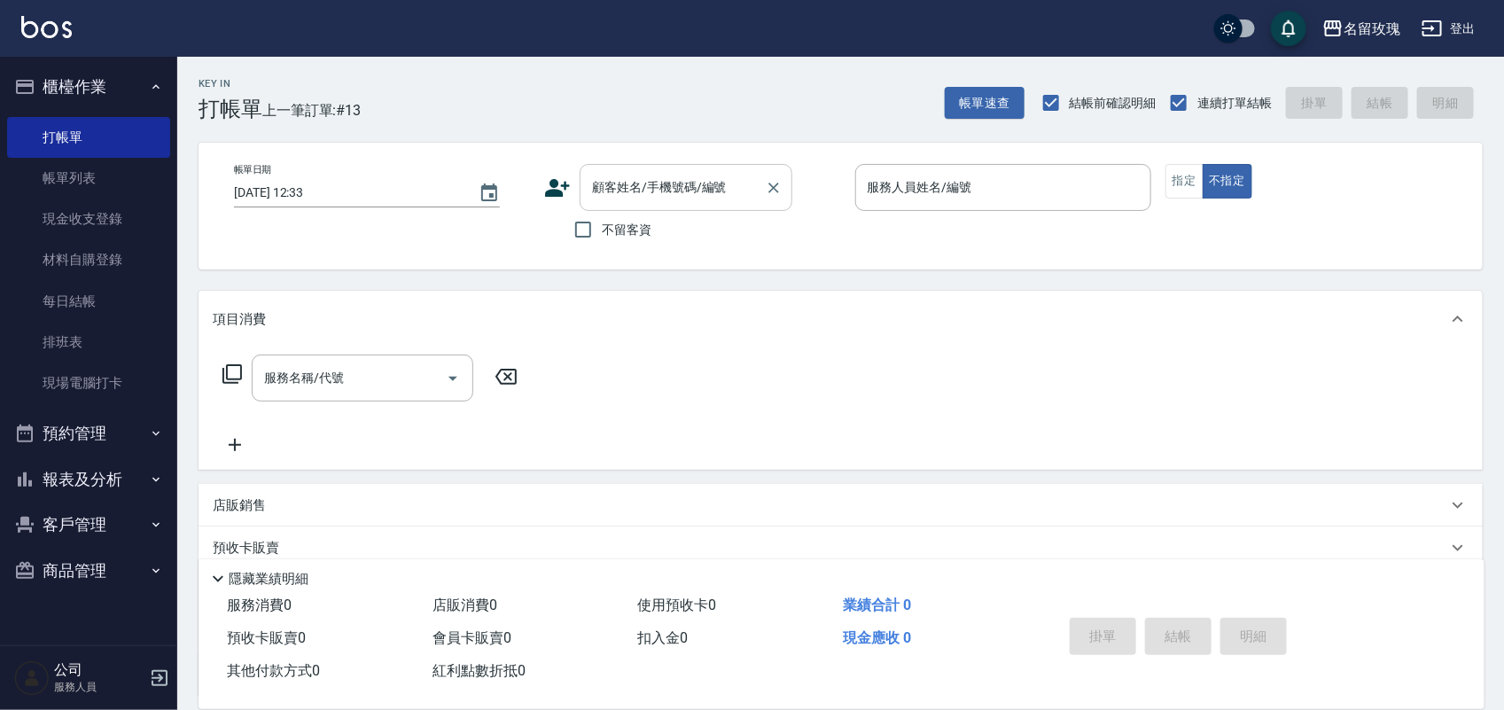
click at [616, 169] on div "顧客姓名/手機號碼/編號" at bounding box center [685, 187] width 213 height 47
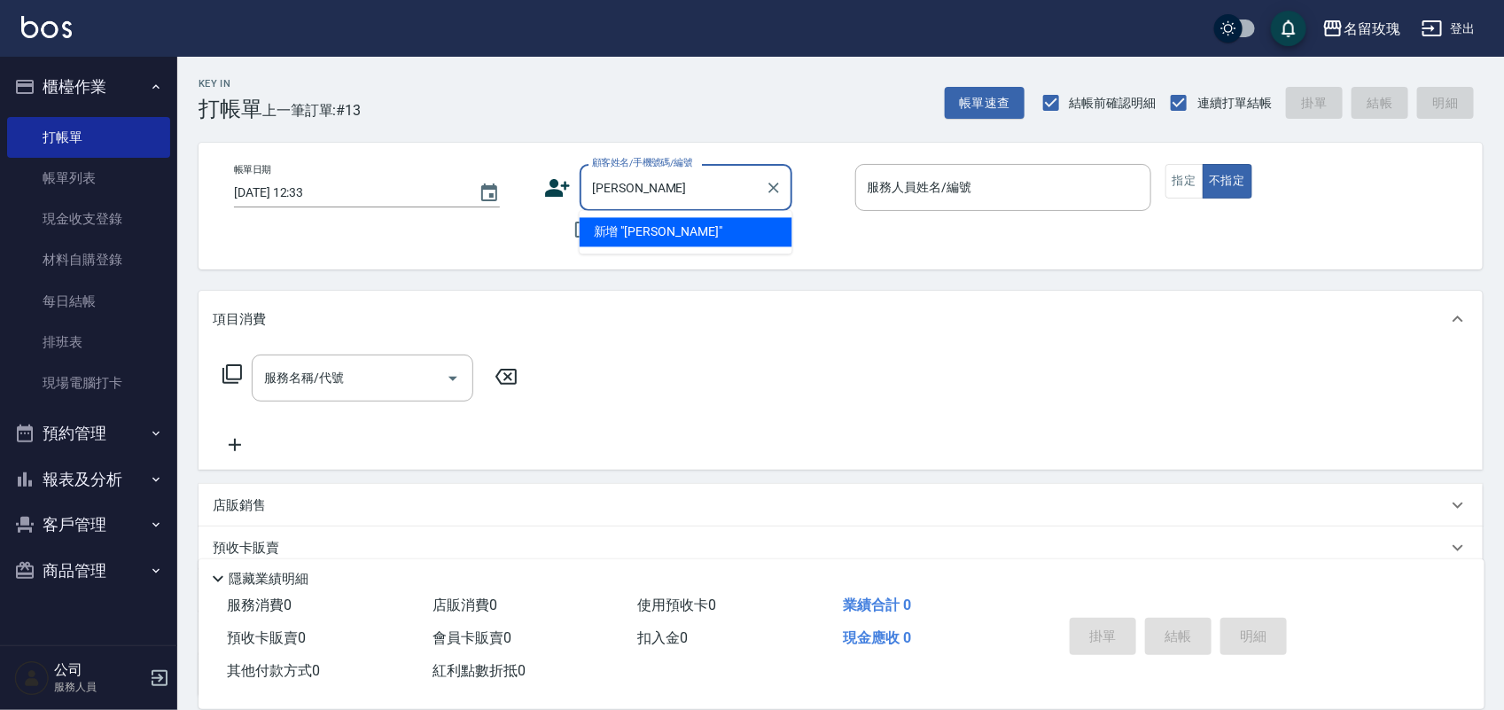
click at [658, 193] on input "林秀怡" at bounding box center [672, 187] width 170 height 31
type input "林"
click at [600, 193] on input "李秀怡" at bounding box center [672, 187] width 170 height 31
click at [662, 183] on input "林秀怡" at bounding box center [672, 187] width 170 height 31
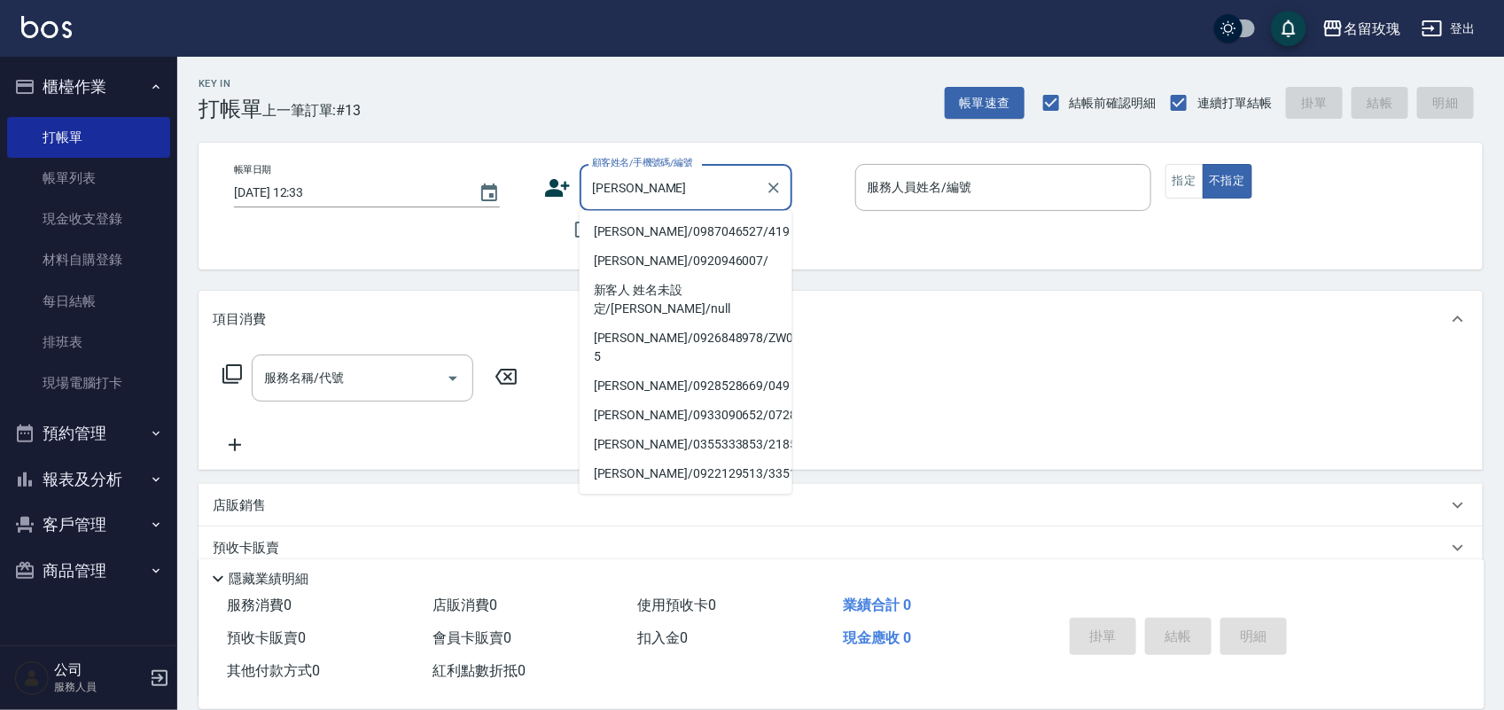
click at [667, 228] on li "林怡秀/0987046527/419" at bounding box center [685, 232] width 213 height 29
type input "林怡秀/0987046527/419"
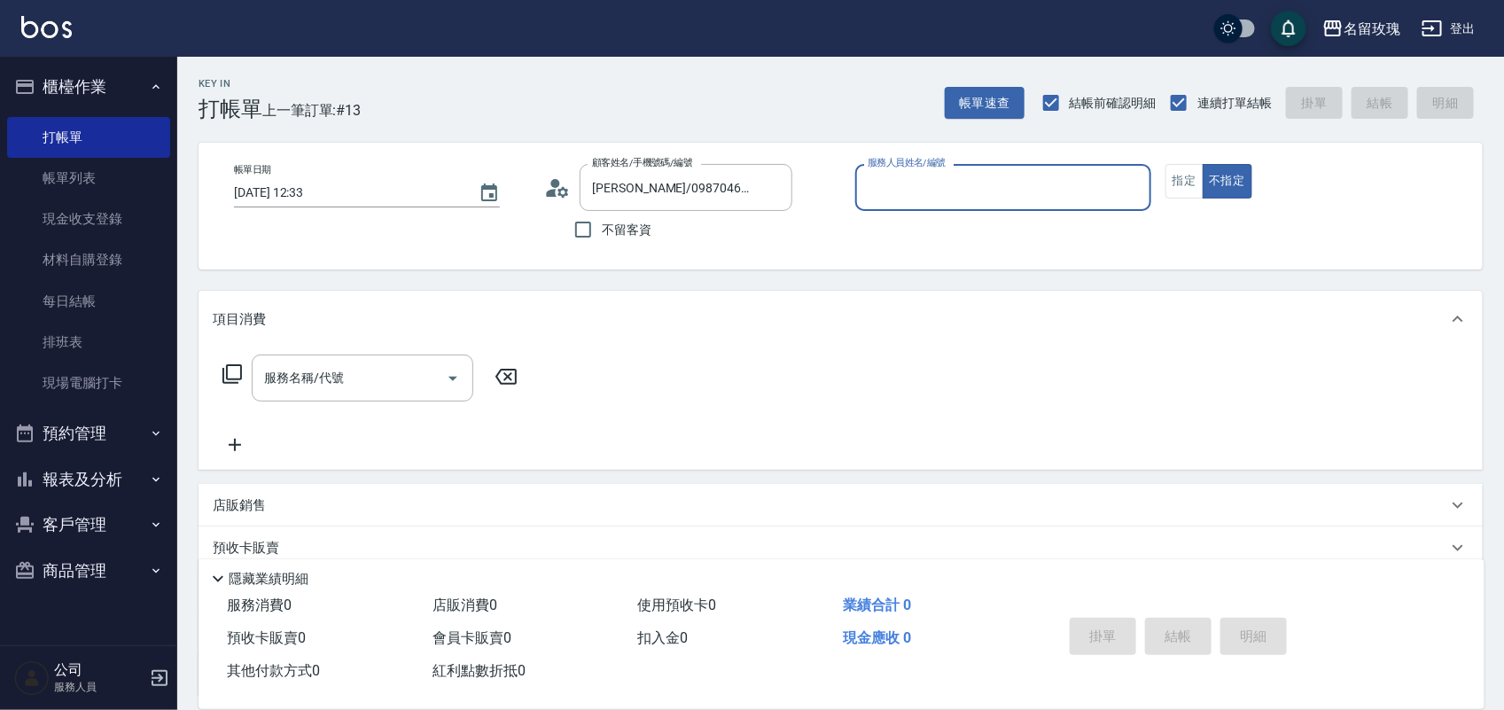
type input "詹老師-9"
drag, startPoint x: 363, startPoint y: 378, endPoint x: 346, endPoint y: 344, distance: 38.4
click at [363, 377] on input "服務名稱/代號" at bounding box center [349, 377] width 179 height 31
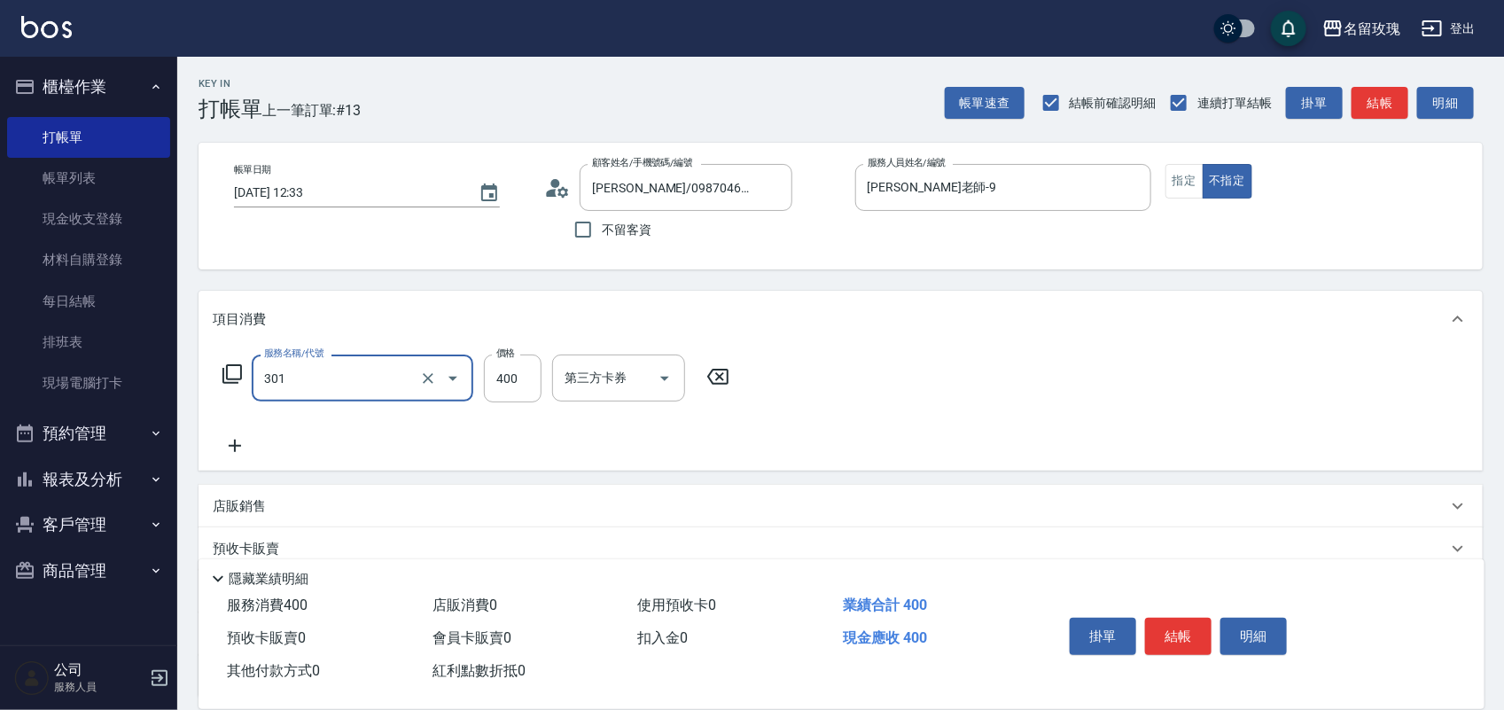
type input "剪髮(301)"
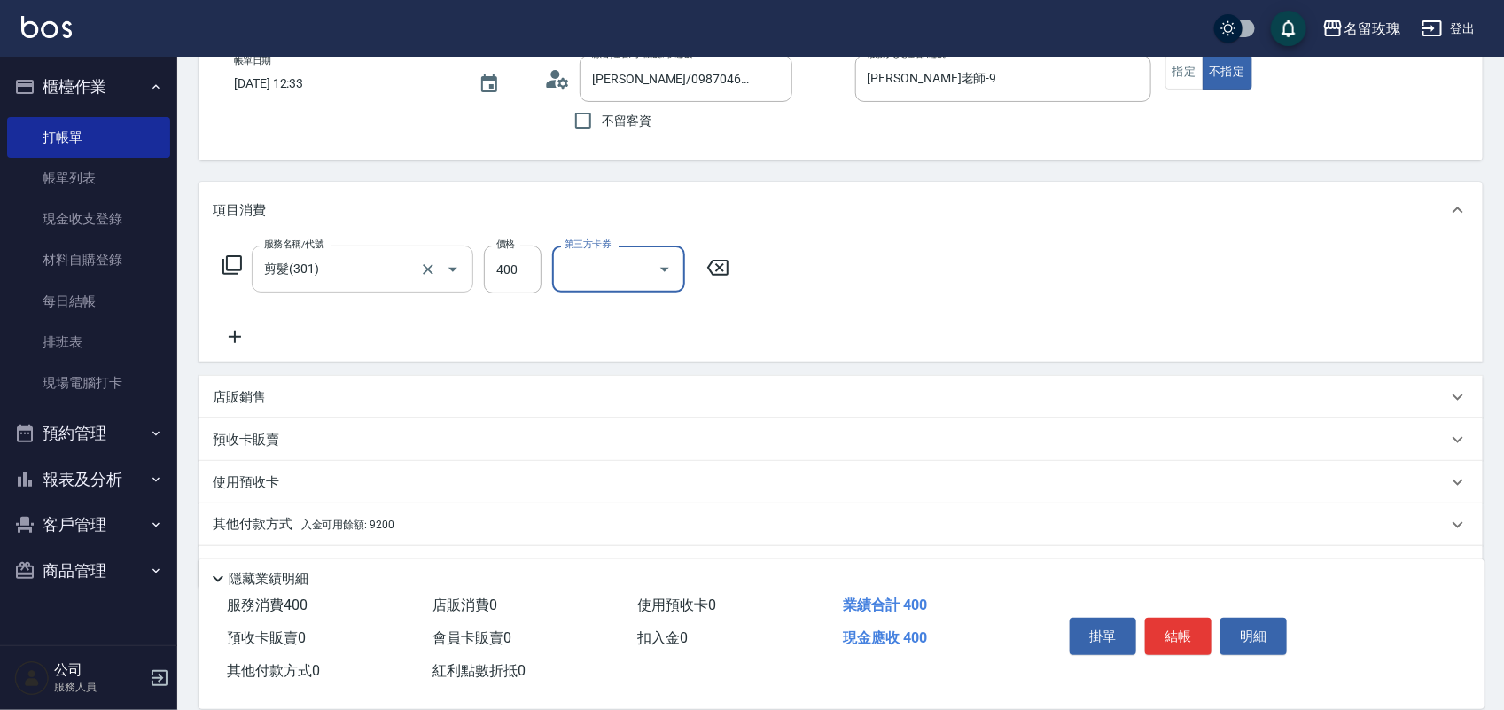
scroll to position [111, 0]
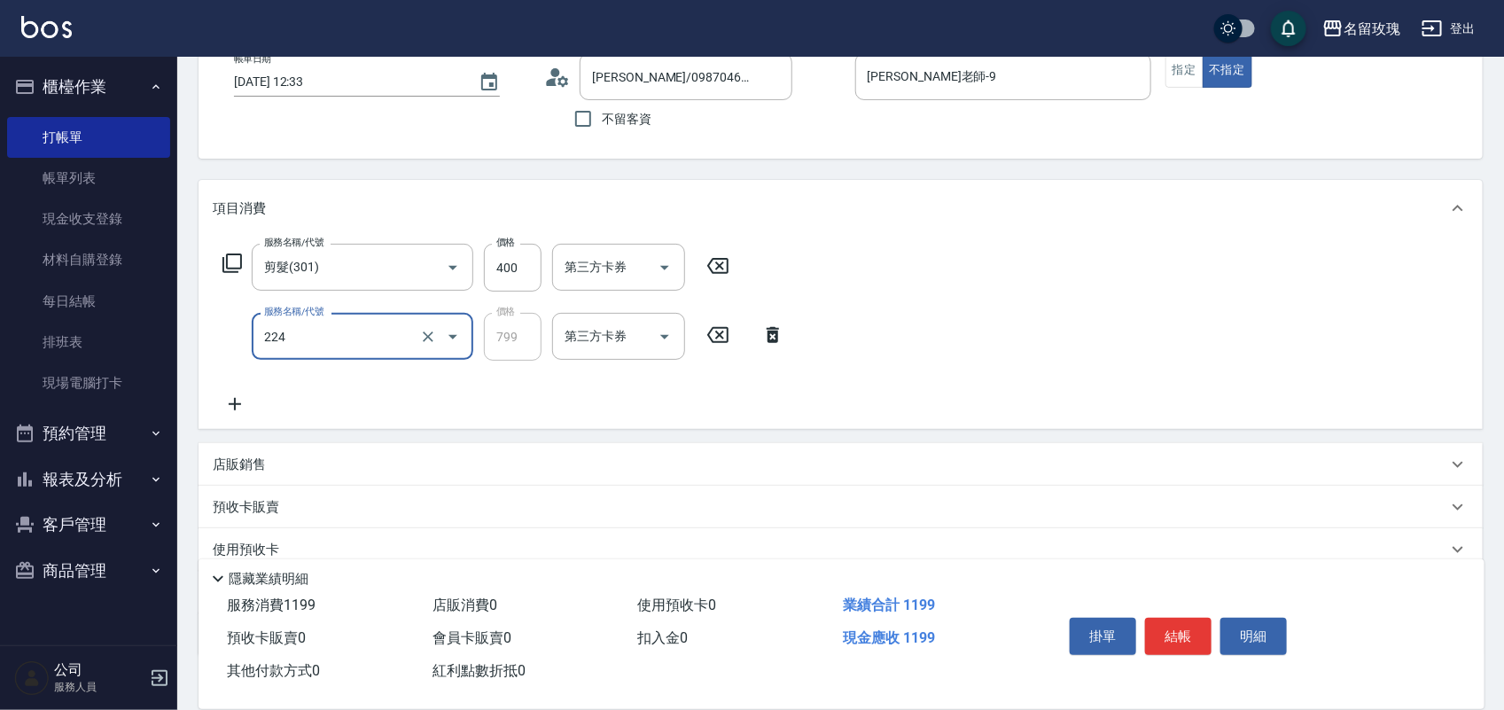
type input "歐娜滾珠洗髮(224)"
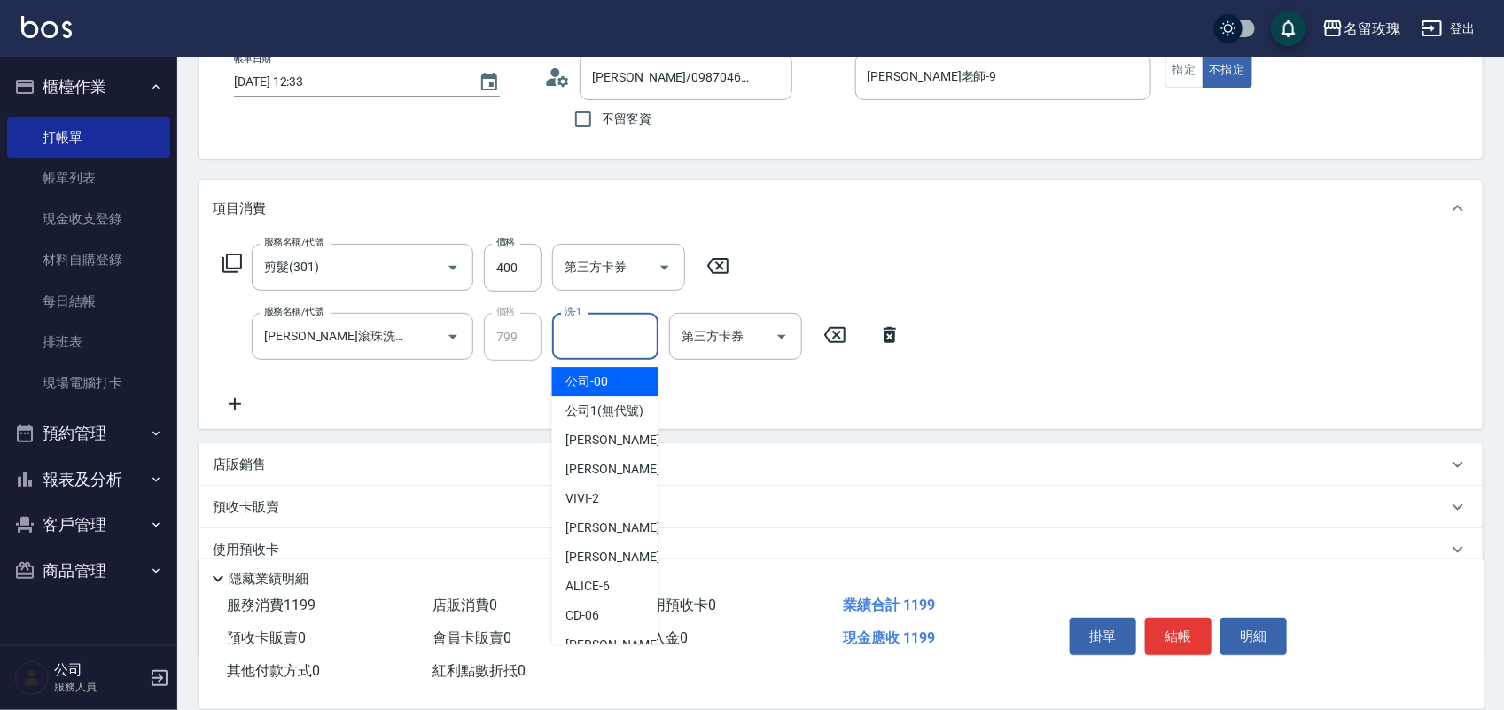
click at [561, 338] on input "洗-1" at bounding box center [605, 336] width 90 height 31
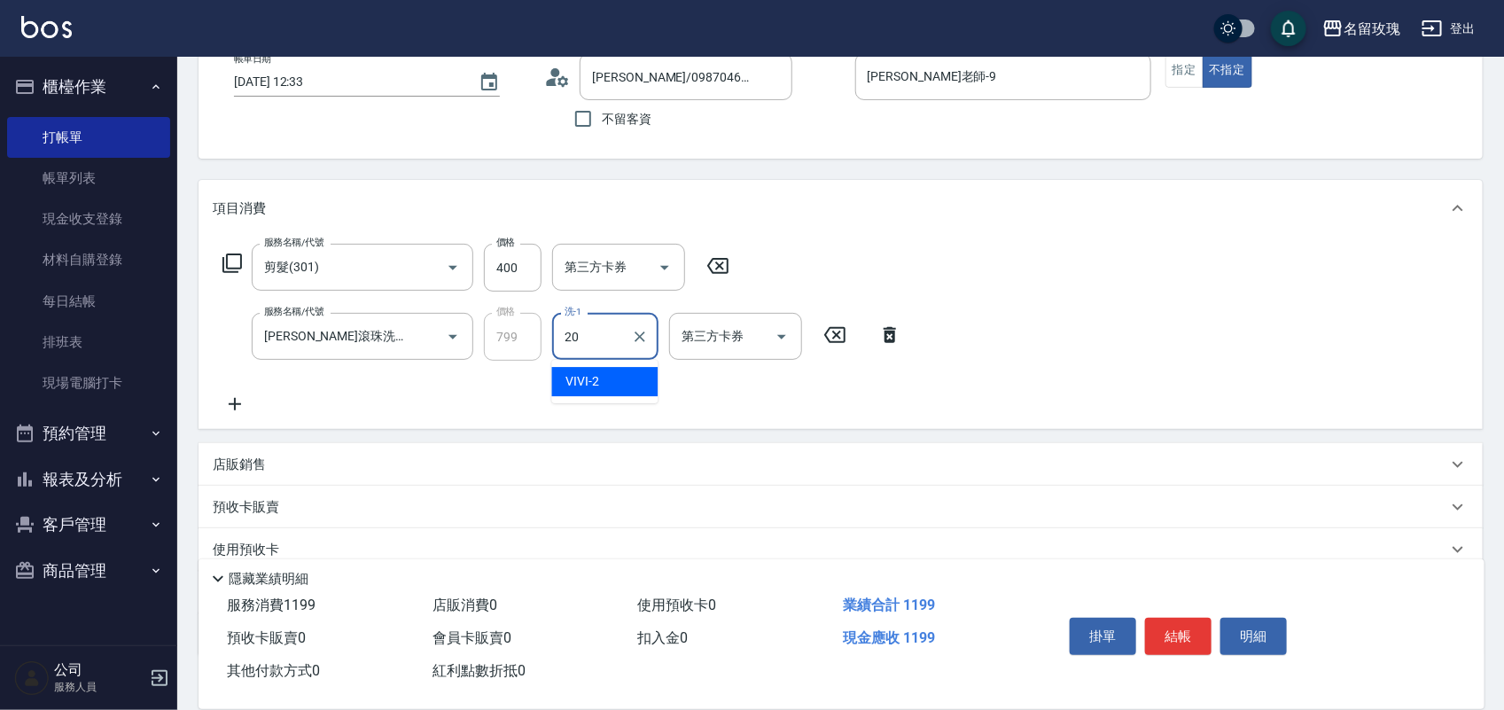
type input "紫芊-20"
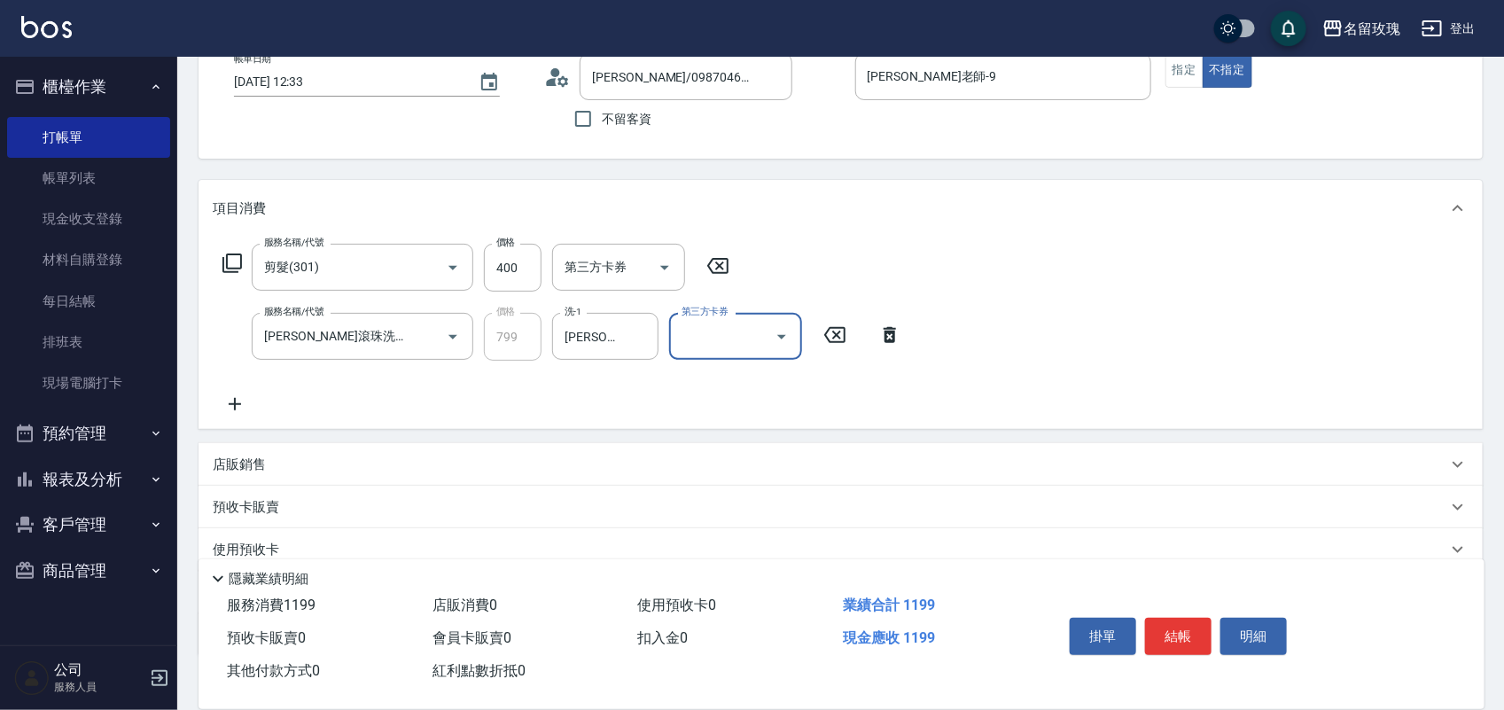
click at [237, 259] on icon at bounding box center [232, 263] width 21 height 21
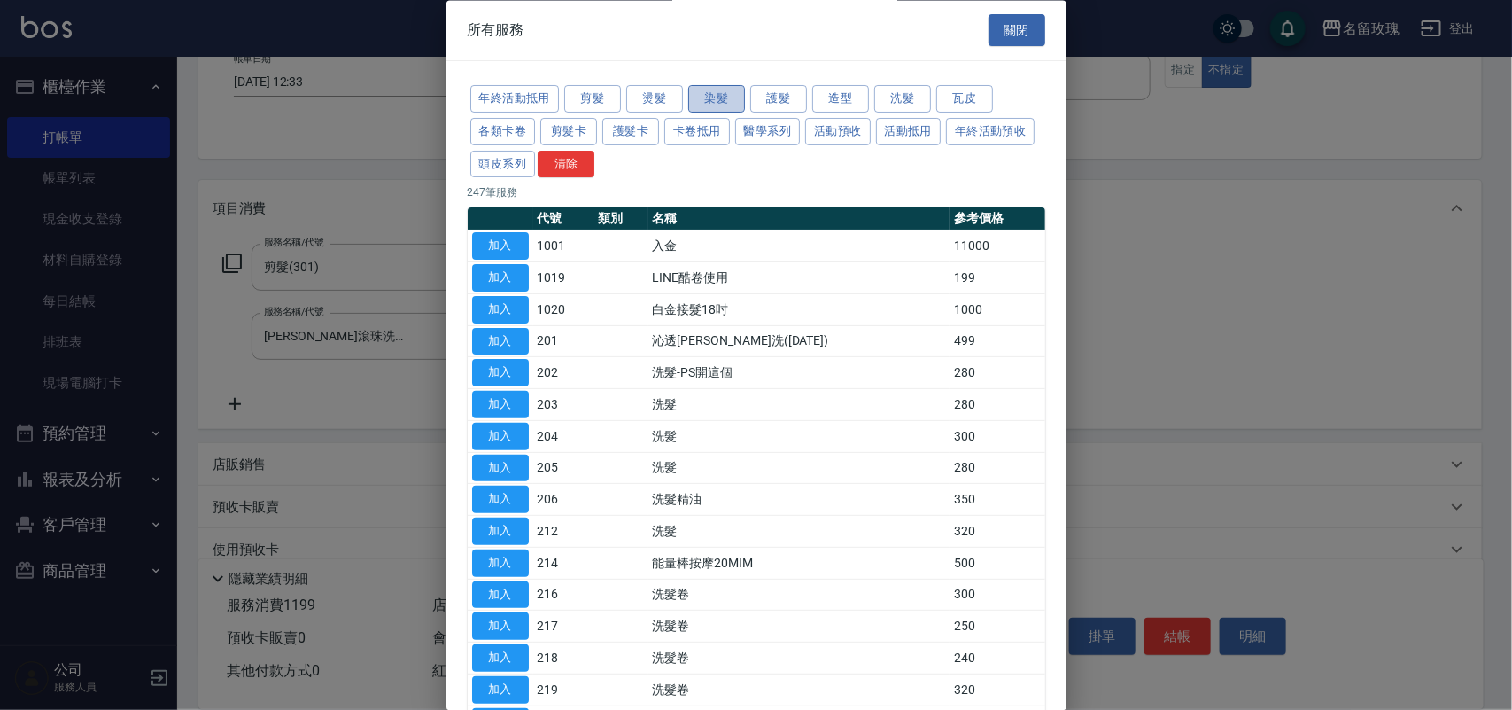
click at [710, 100] on button "染髮" at bounding box center [716, 99] width 57 height 27
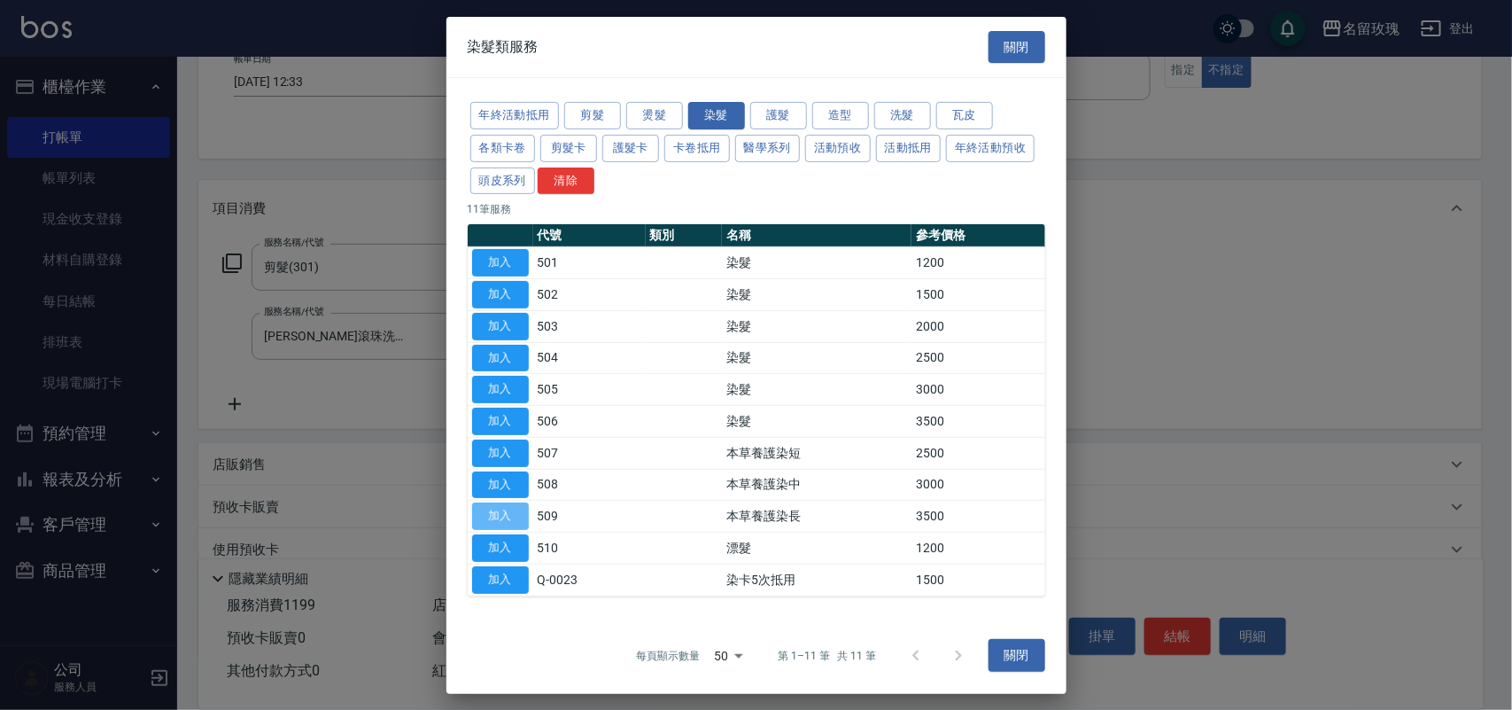
click at [503, 534] on tbody "加入 501 染髮 1200 加入 502 染髮 1500 加入 503 染髮 2000 加入 504 染髮 2500 加入 505 染髮 3000 加入 5…" at bounding box center [757, 421] width 578 height 348
click at [506, 545] on button "加入" at bounding box center [500, 547] width 57 height 27
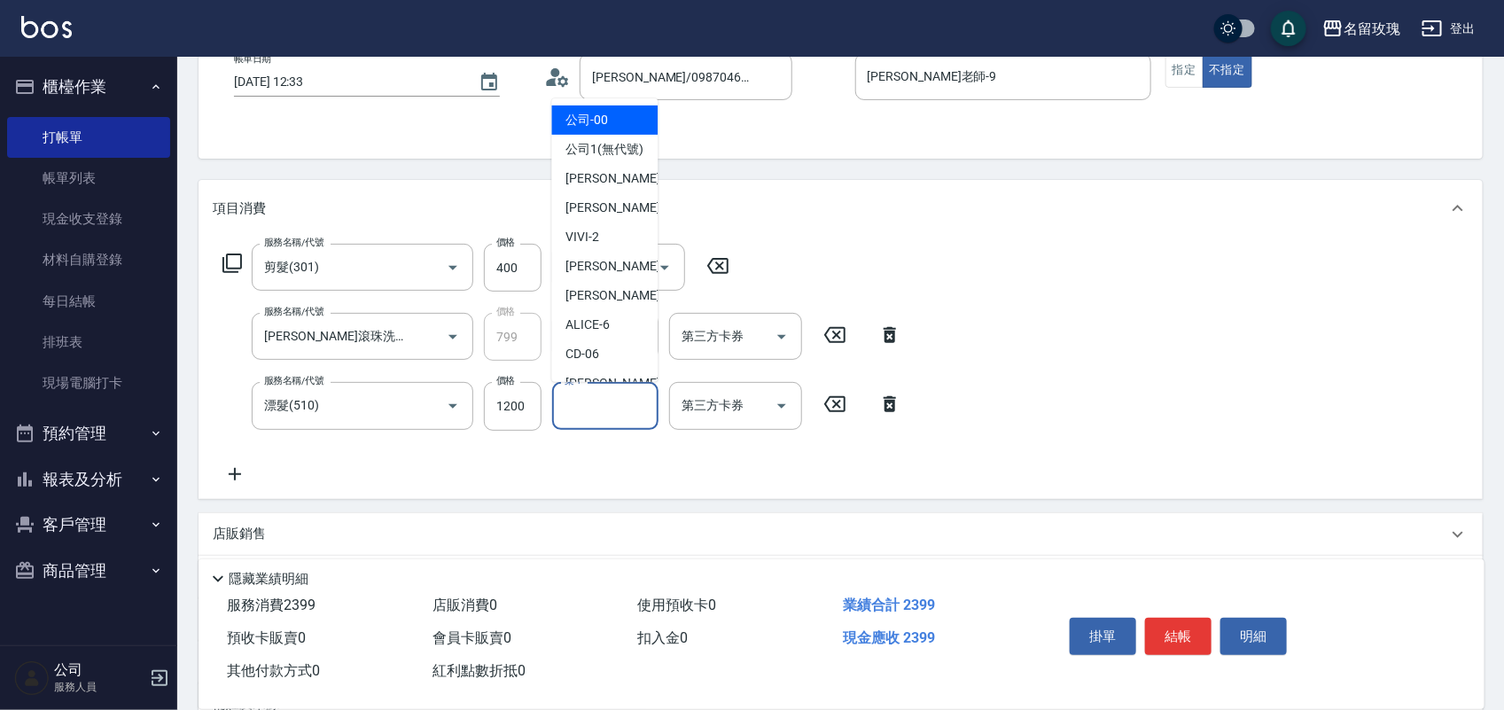
click at [563, 406] on input "染-1" at bounding box center [605, 405] width 90 height 31
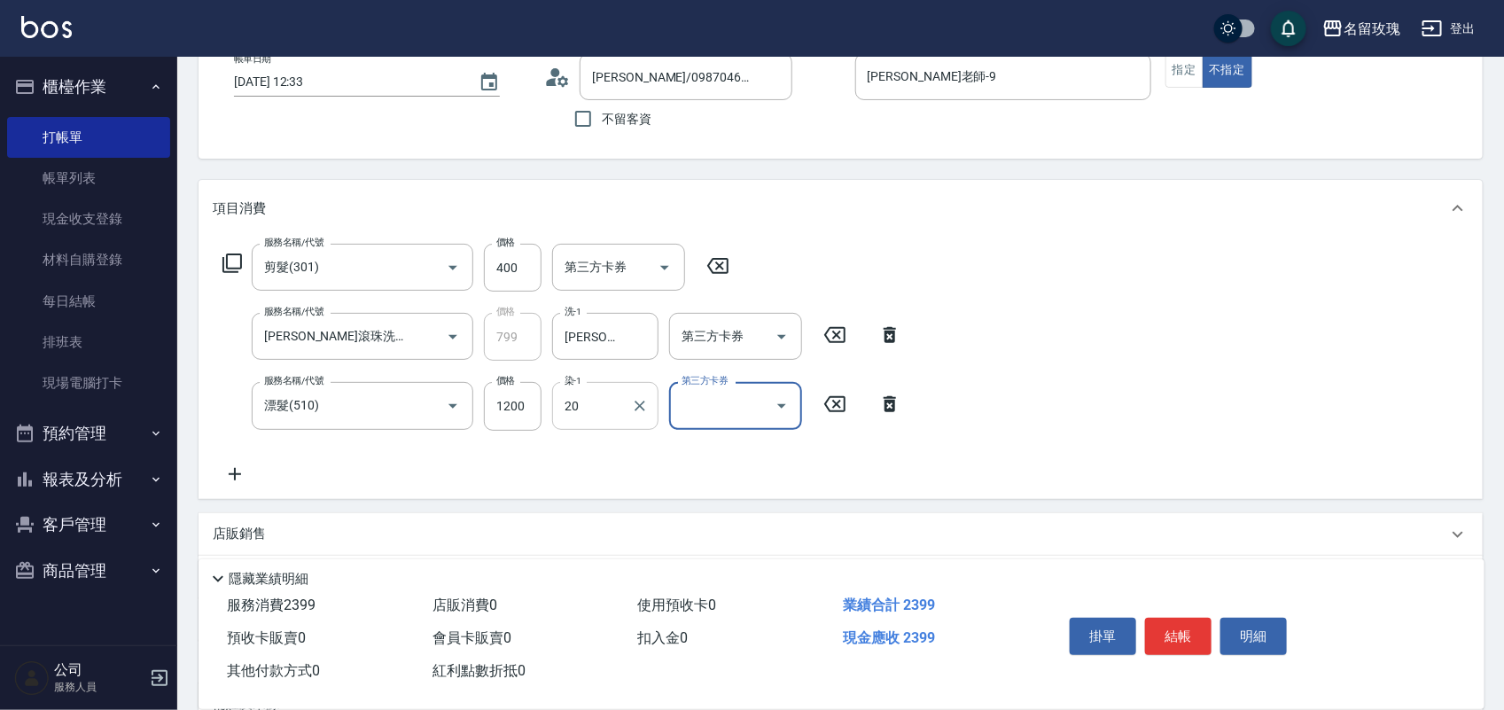
type input "紫芊-20"
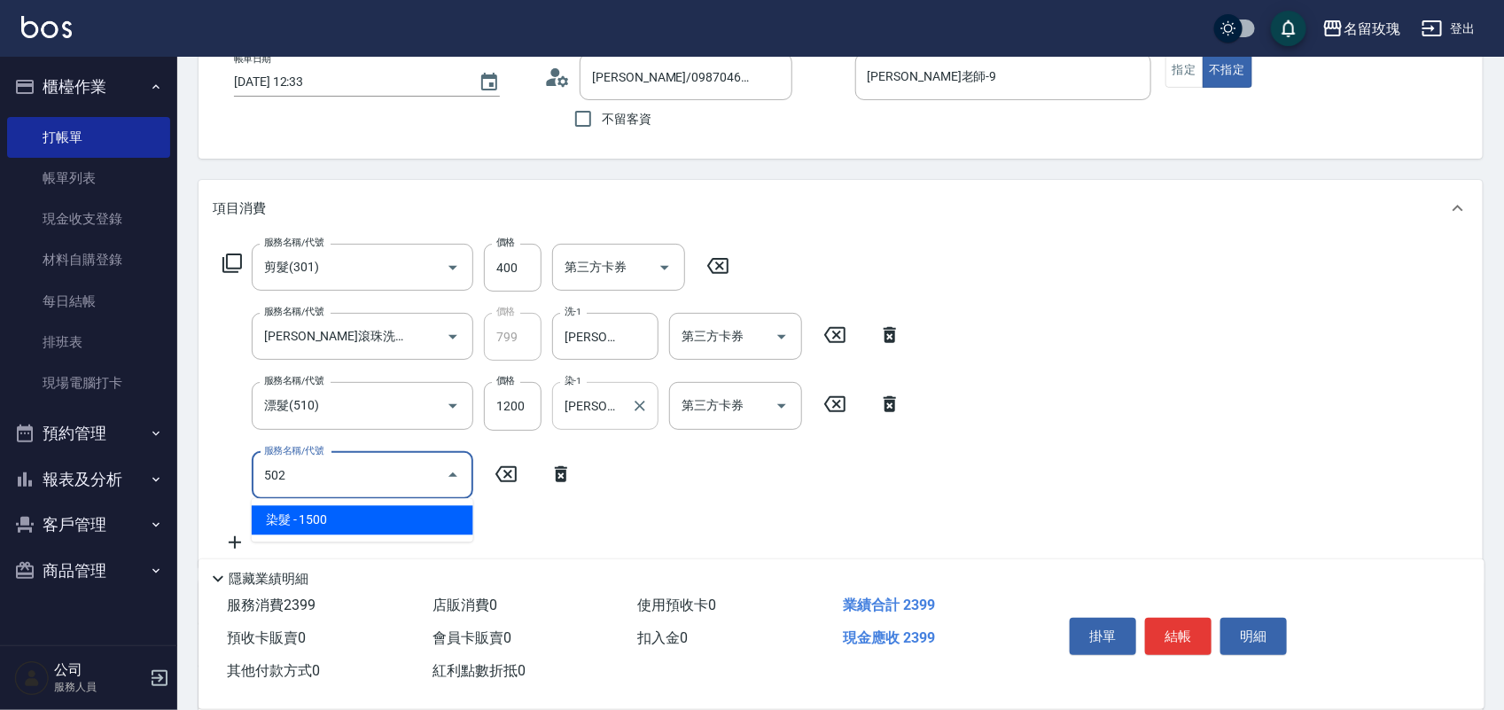
type input "染髮(502)"
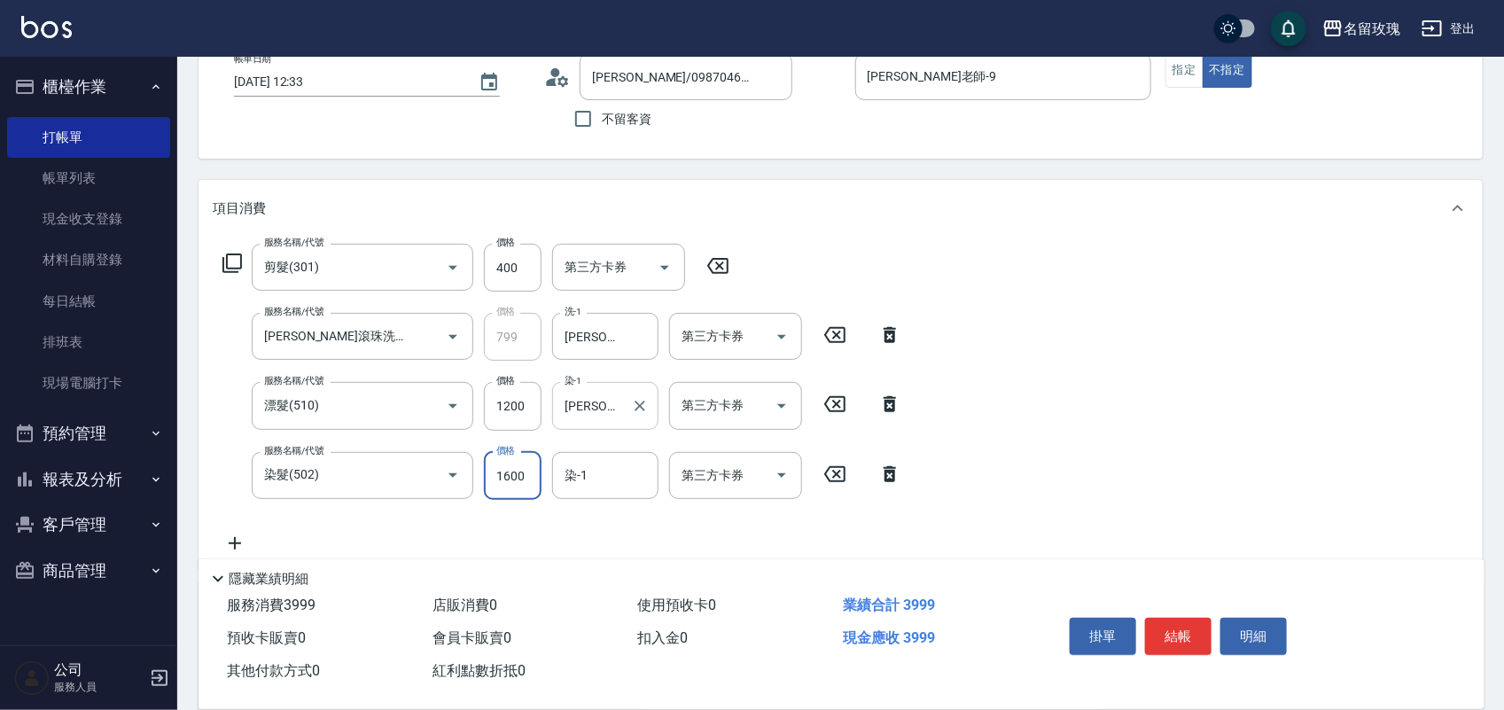
type input "1600"
type input "紫芊-20"
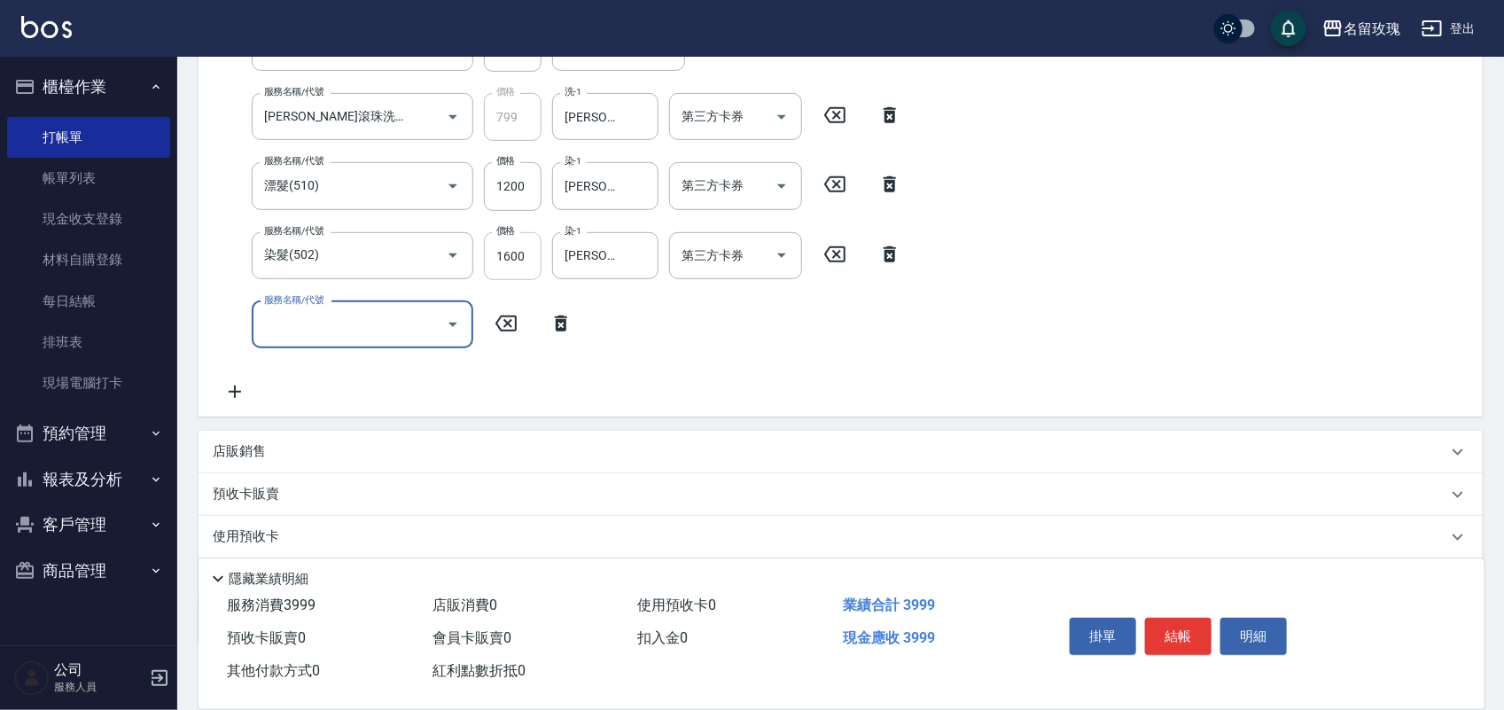
scroll to position [332, 0]
click at [282, 366] on span "淋巴按摩洗髮 - 900" at bounding box center [363, 367] width 222 height 29
type input "淋巴按摩洗髮(225)"
click at [574, 338] on input "洗-1" at bounding box center [605, 322] width 90 height 31
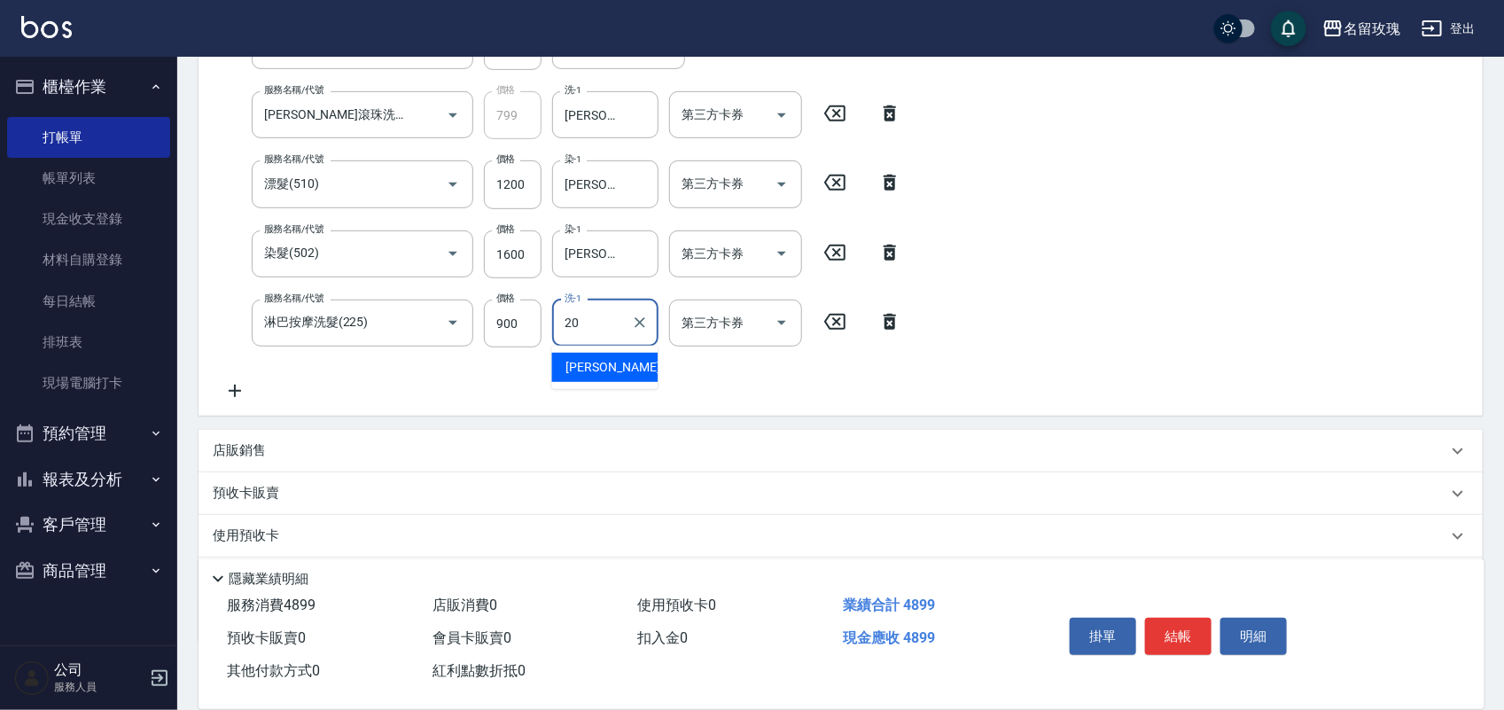
type input "紫芊-20"
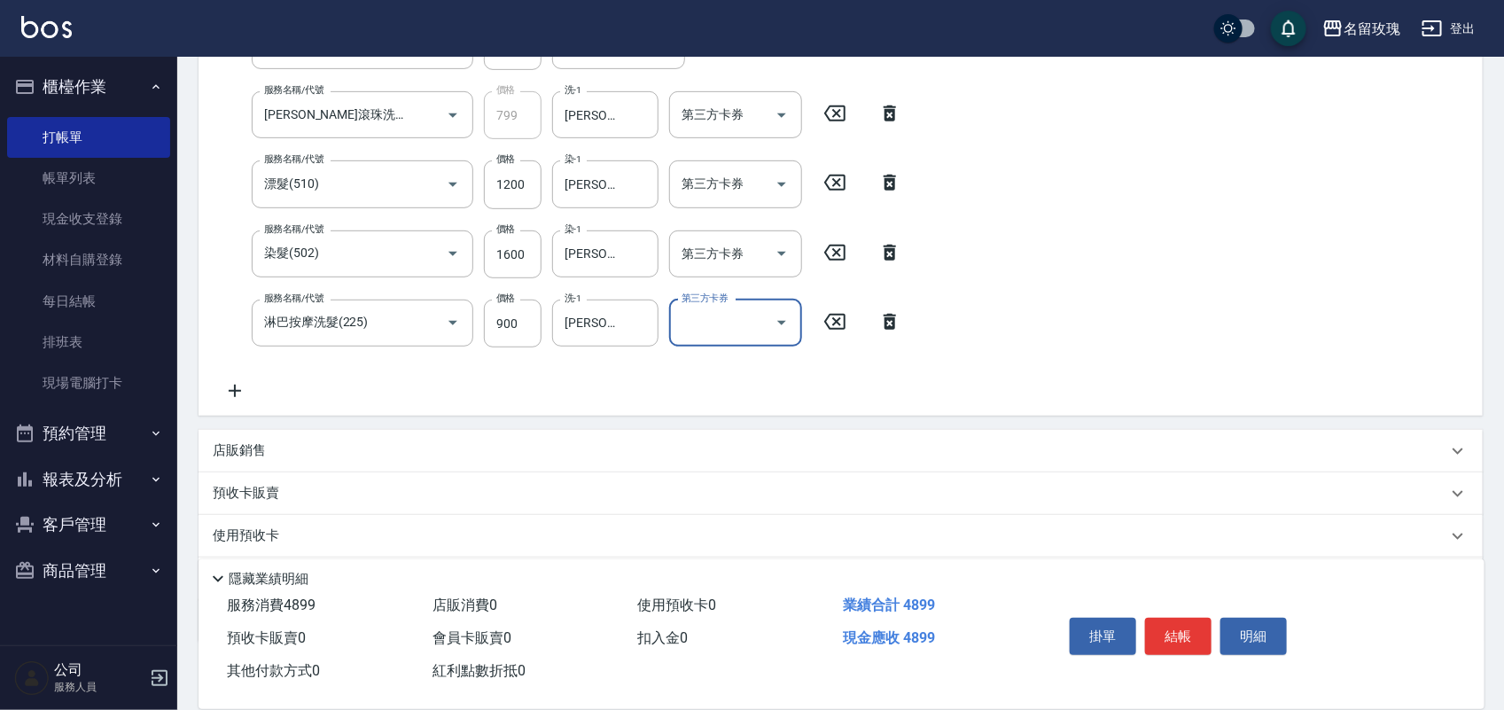
click at [276, 436] on div "店販銷售" at bounding box center [840, 451] width 1284 height 43
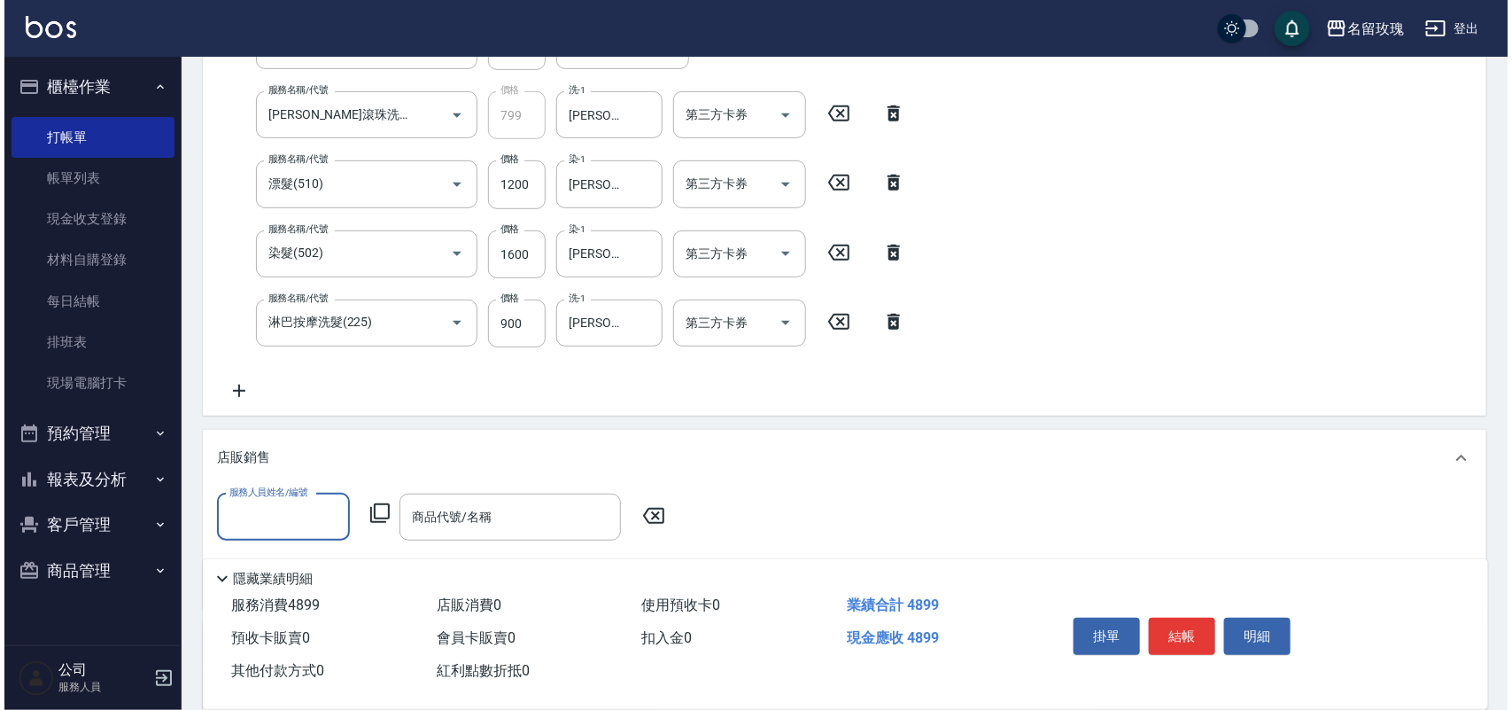
scroll to position [0, 0]
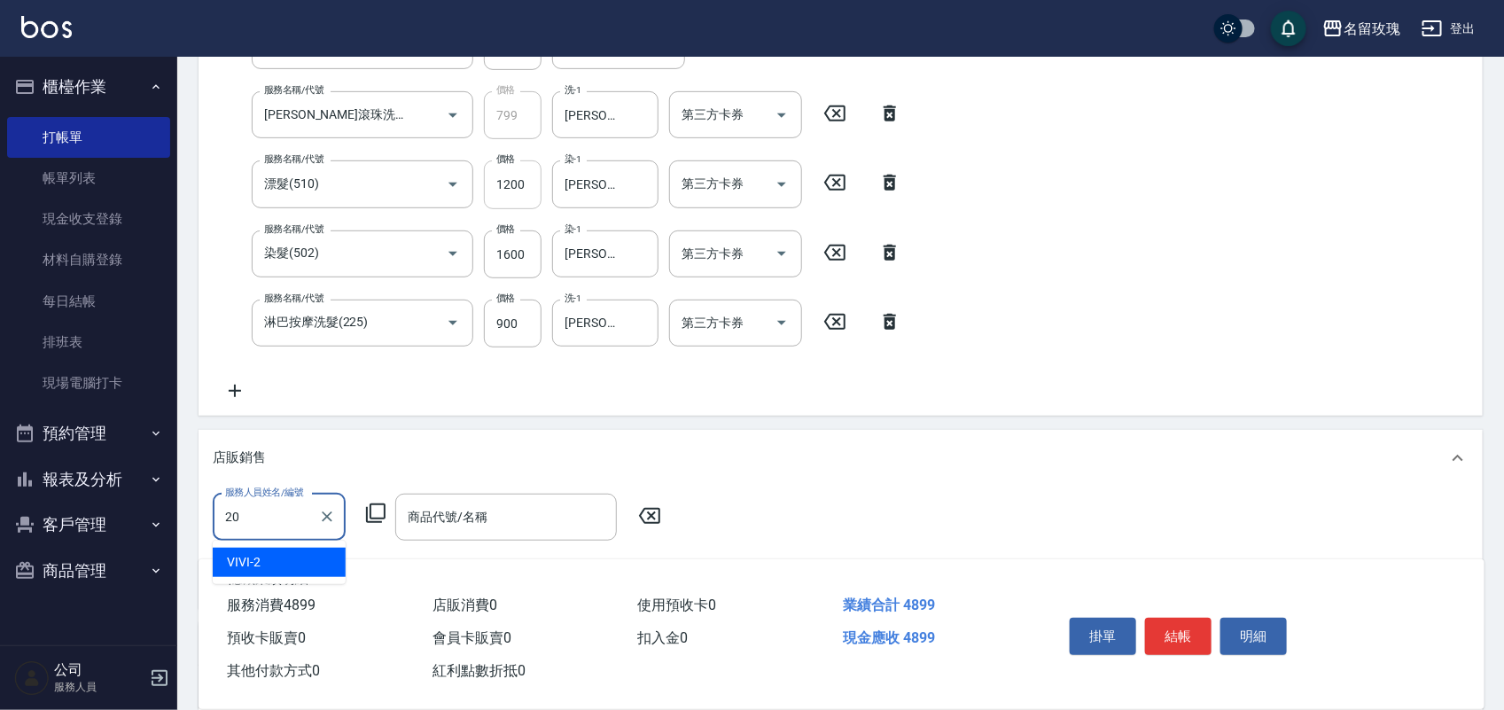
type input "紫芊-20"
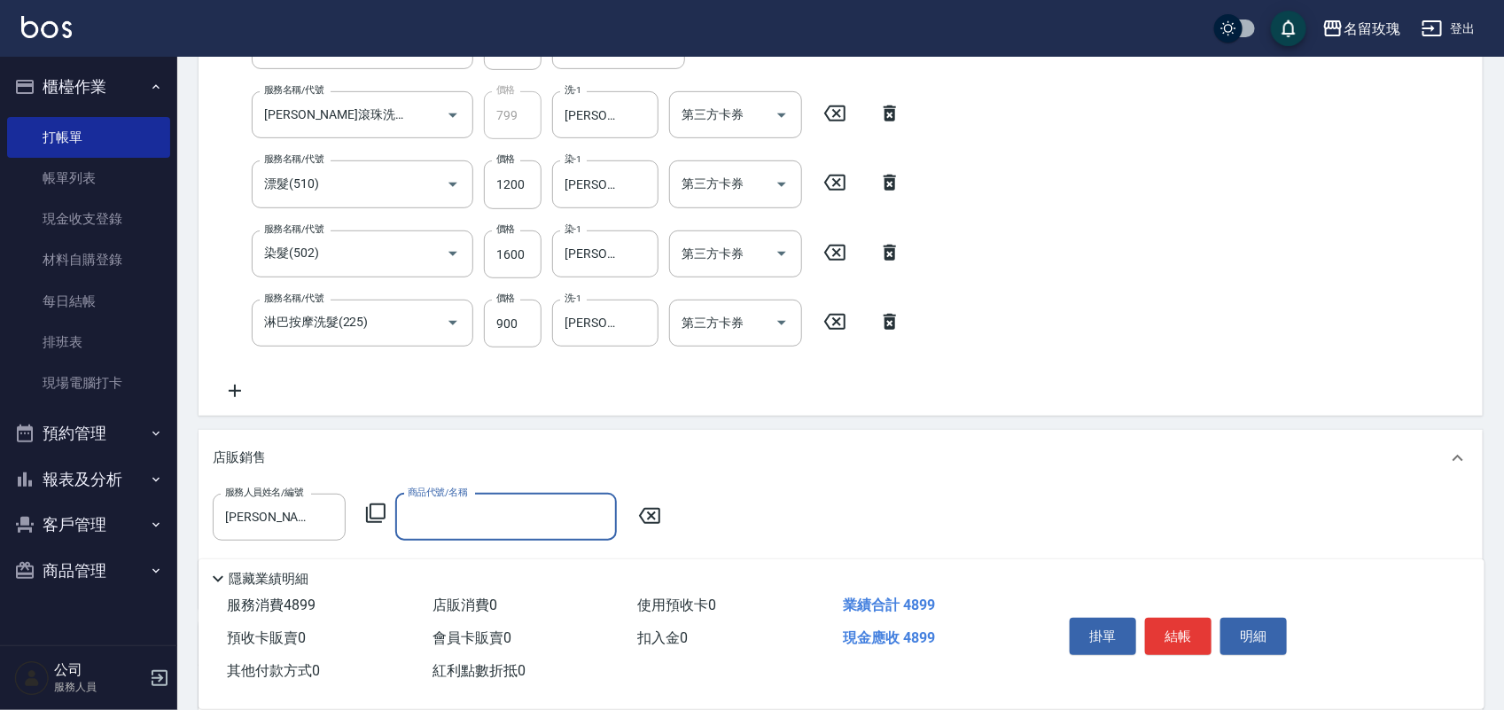
drag, startPoint x: 374, startPoint y: 523, endPoint x: 370, endPoint y: 512, distance: 11.2
click at [370, 512] on icon at bounding box center [375, 512] width 21 height 21
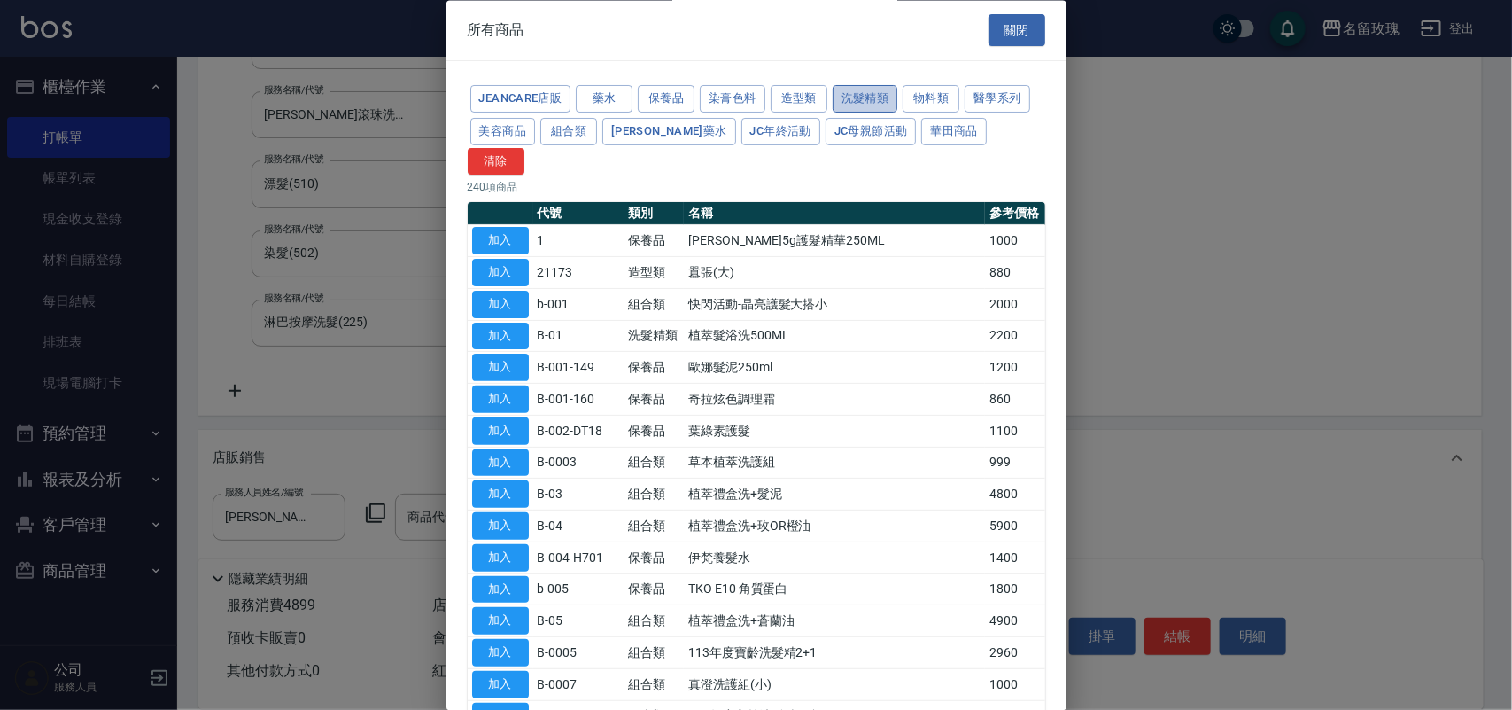
click at [843, 89] on button "洗髮精類" at bounding box center [866, 99] width 66 height 27
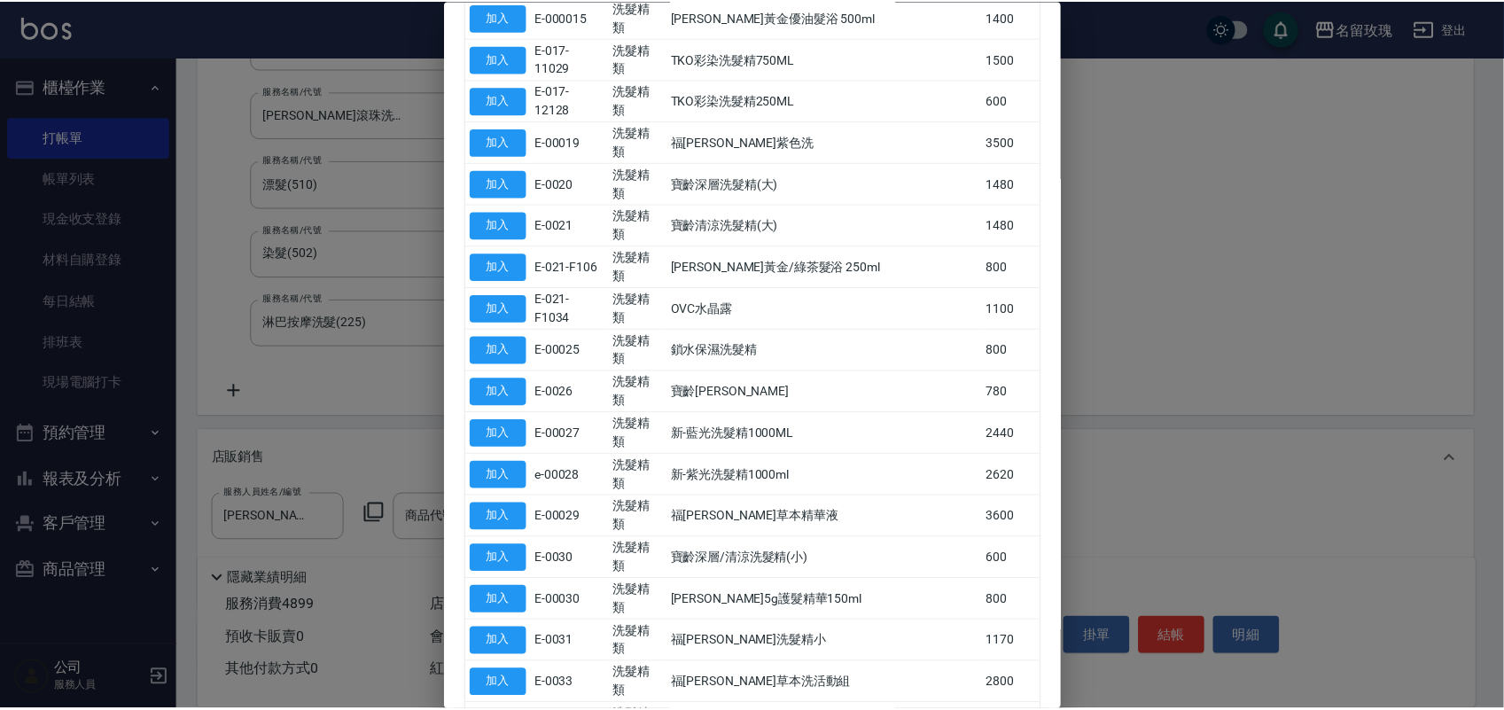
scroll to position [733, 0]
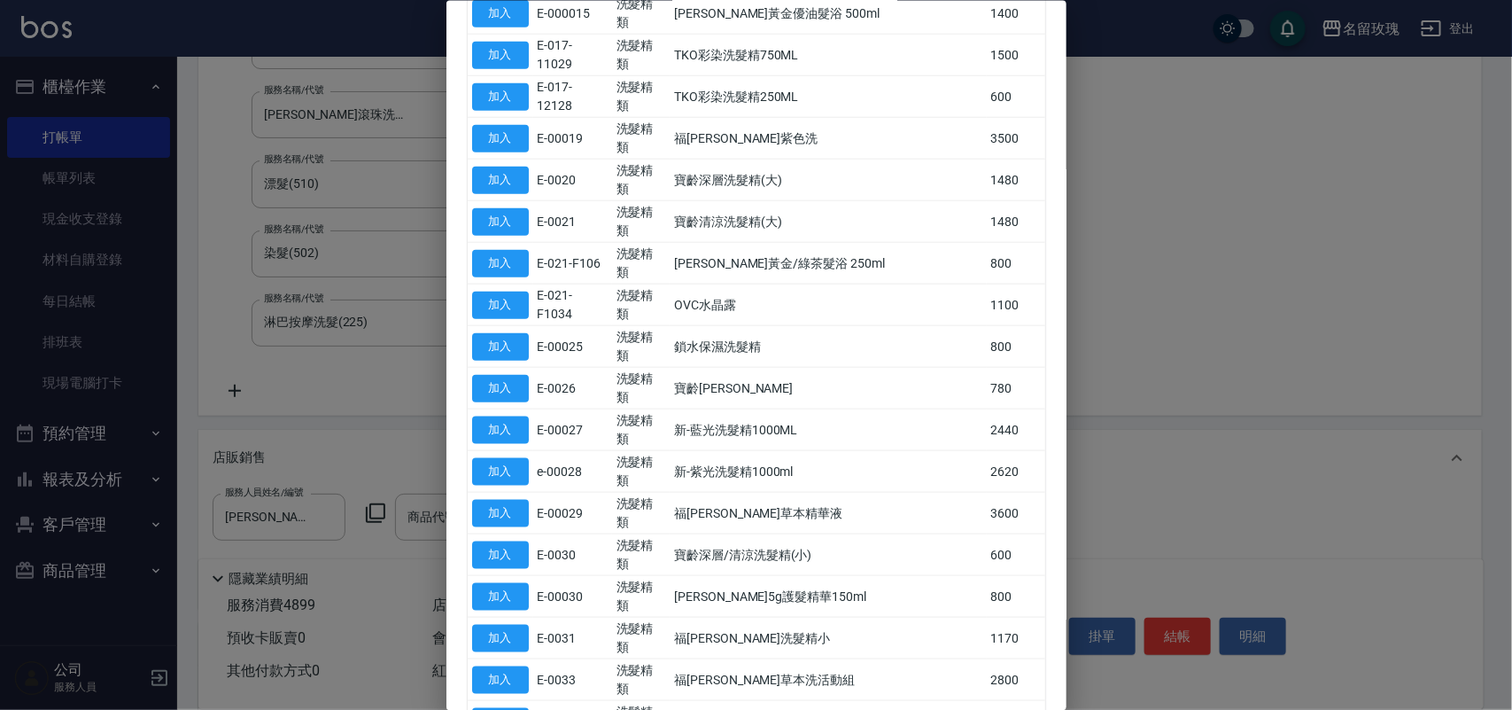
drag, startPoint x: 490, startPoint y: 533, endPoint x: 406, endPoint y: 508, distance: 87.8
type input "歐娜精油"
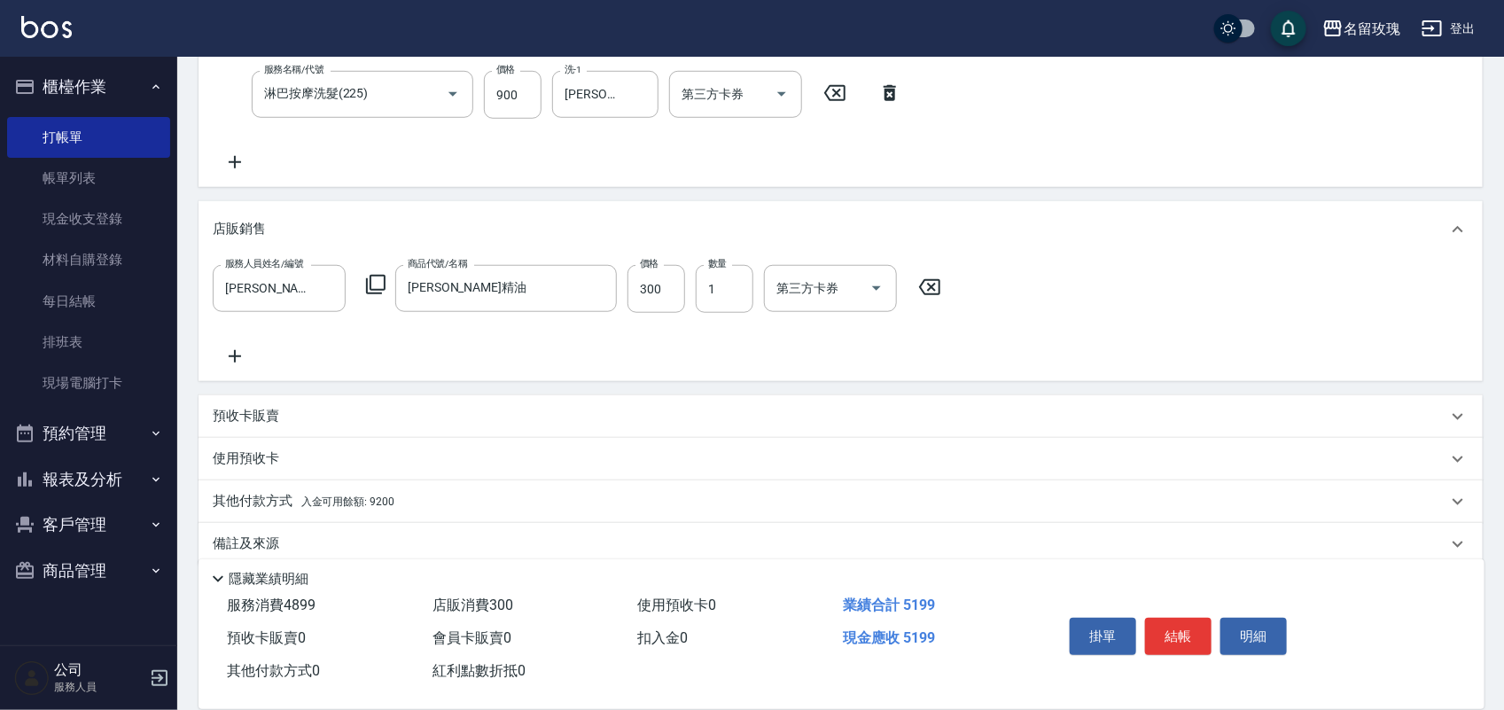
scroll to position [585, 0]
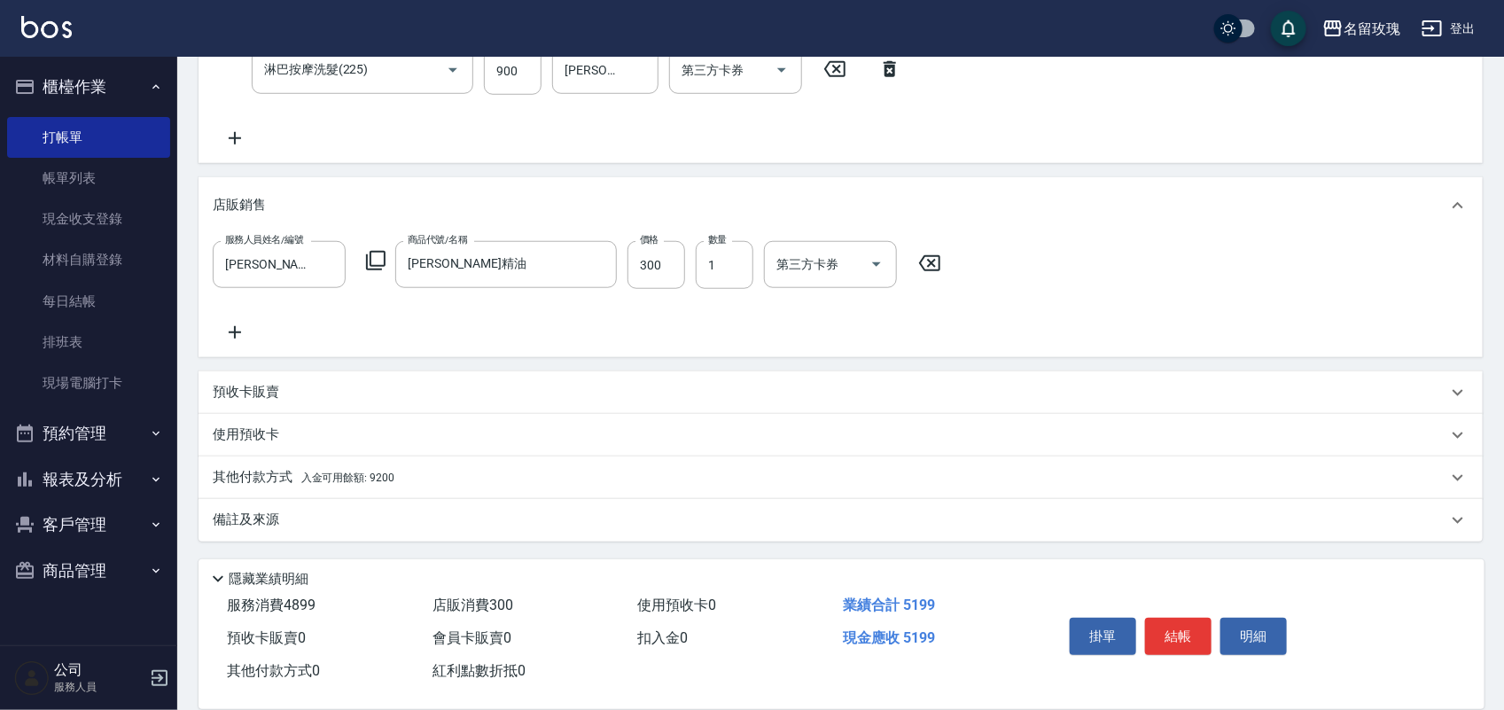
drag, startPoint x: 359, startPoint y: 463, endPoint x: 355, endPoint y: 454, distance: 9.5
click at [359, 461] on div "其他付款方式 入金可用餘額: 9200" at bounding box center [840, 477] width 1284 height 43
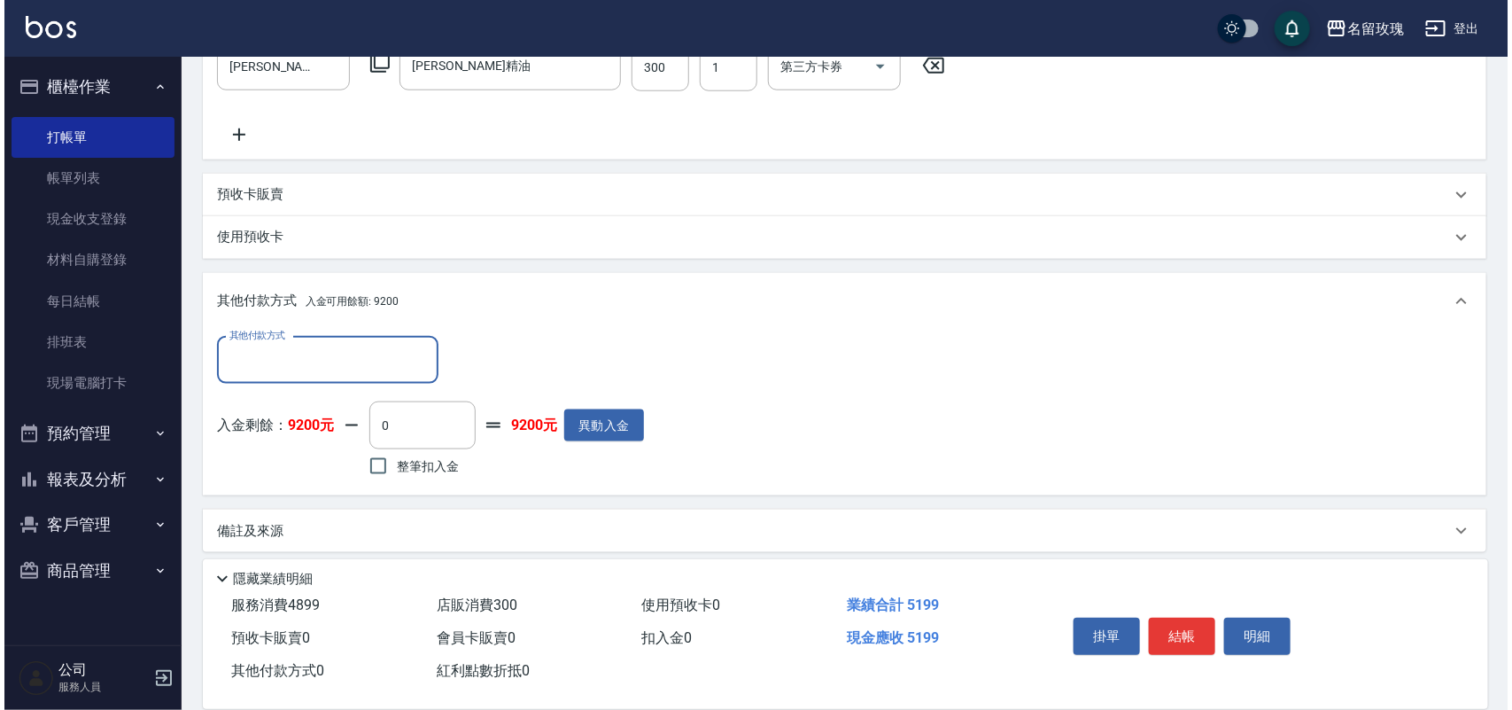
scroll to position [793, 0]
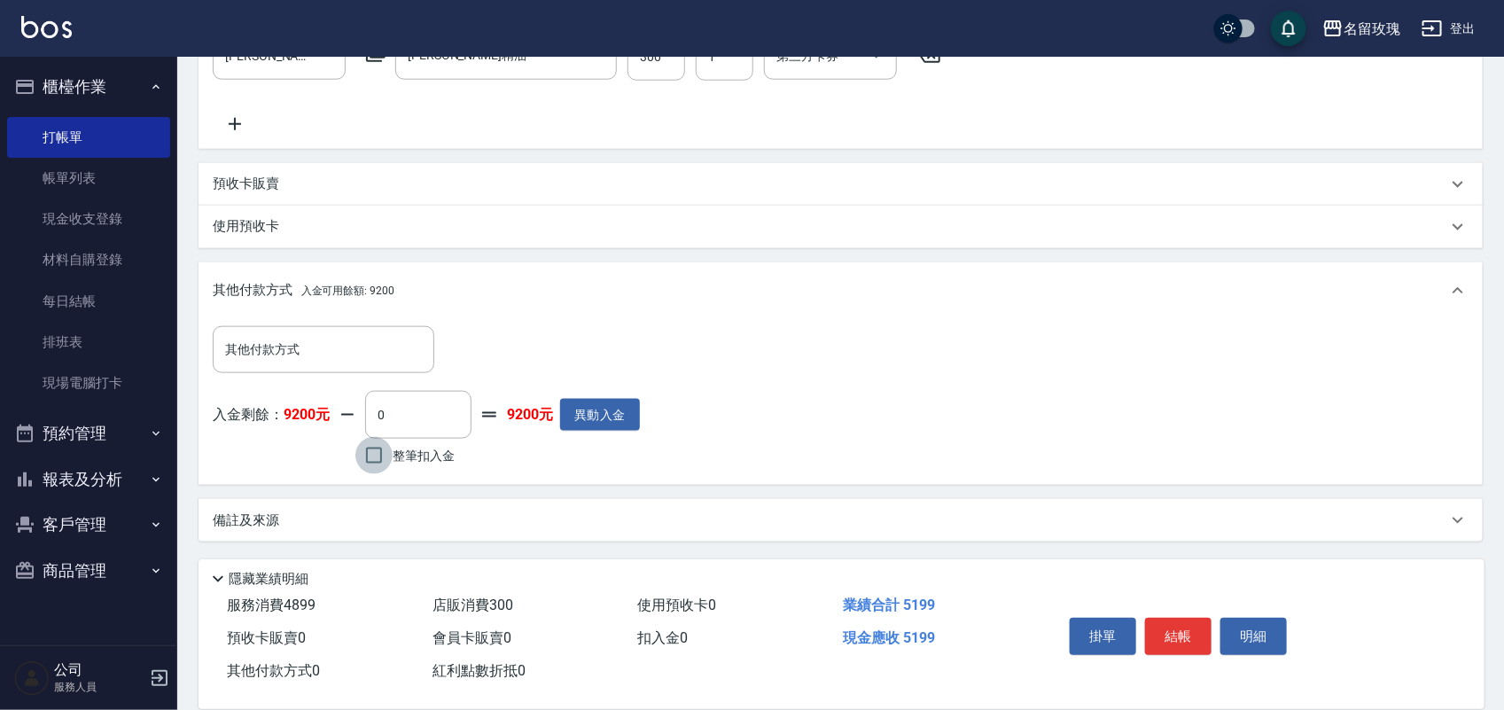
click at [385, 449] on input "整筆扣入金" at bounding box center [373, 455] width 37 height 37
checkbox input "true"
type input "5199"
click at [436, 450] on span "整筆扣入金" at bounding box center [424, 456] width 62 height 19
click at [393, 450] on input "整筆扣入金" at bounding box center [373, 455] width 37 height 37
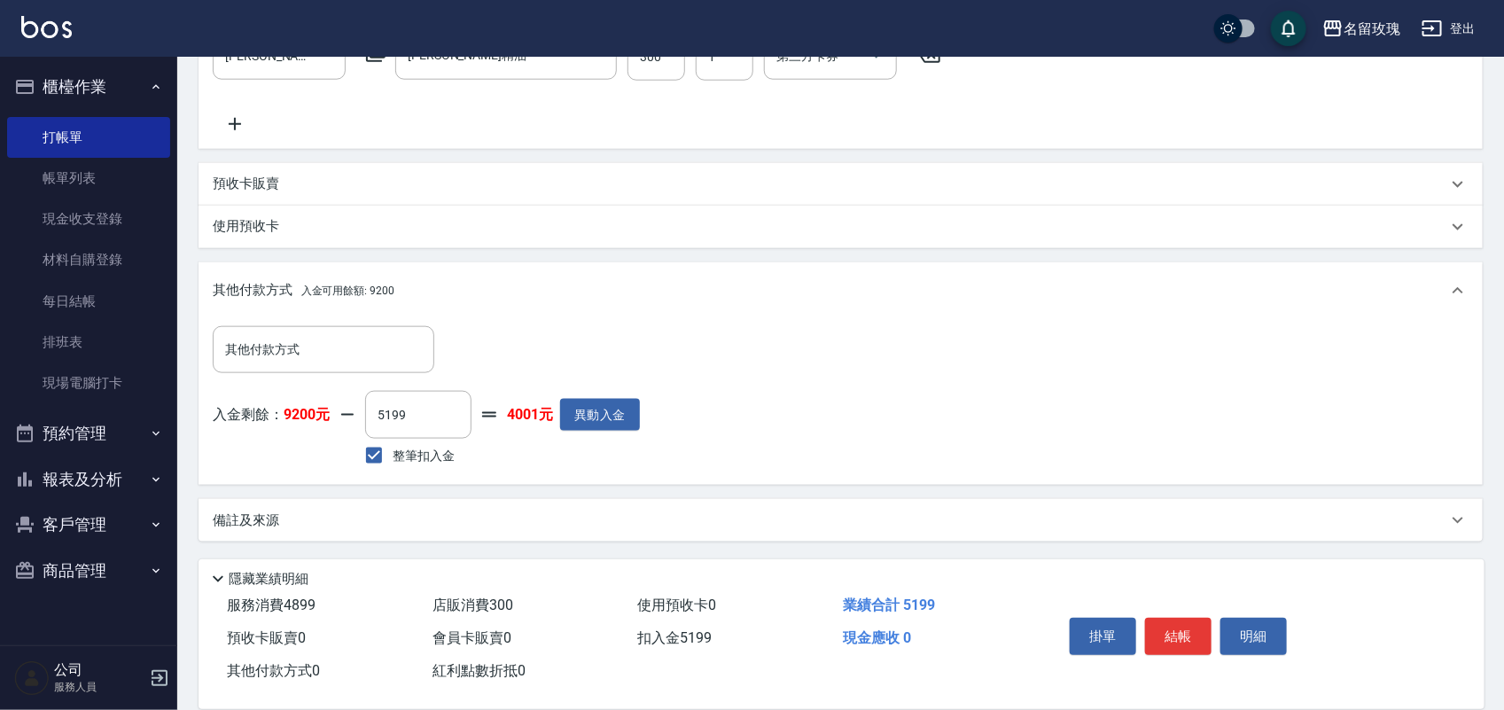
checkbox input "false"
type input "0"
click at [434, 443] on label "整筆扣入金" at bounding box center [404, 455] width 99 height 37
click at [393, 443] on input "整筆扣入金" at bounding box center [373, 455] width 37 height 37
checkbox input "true"
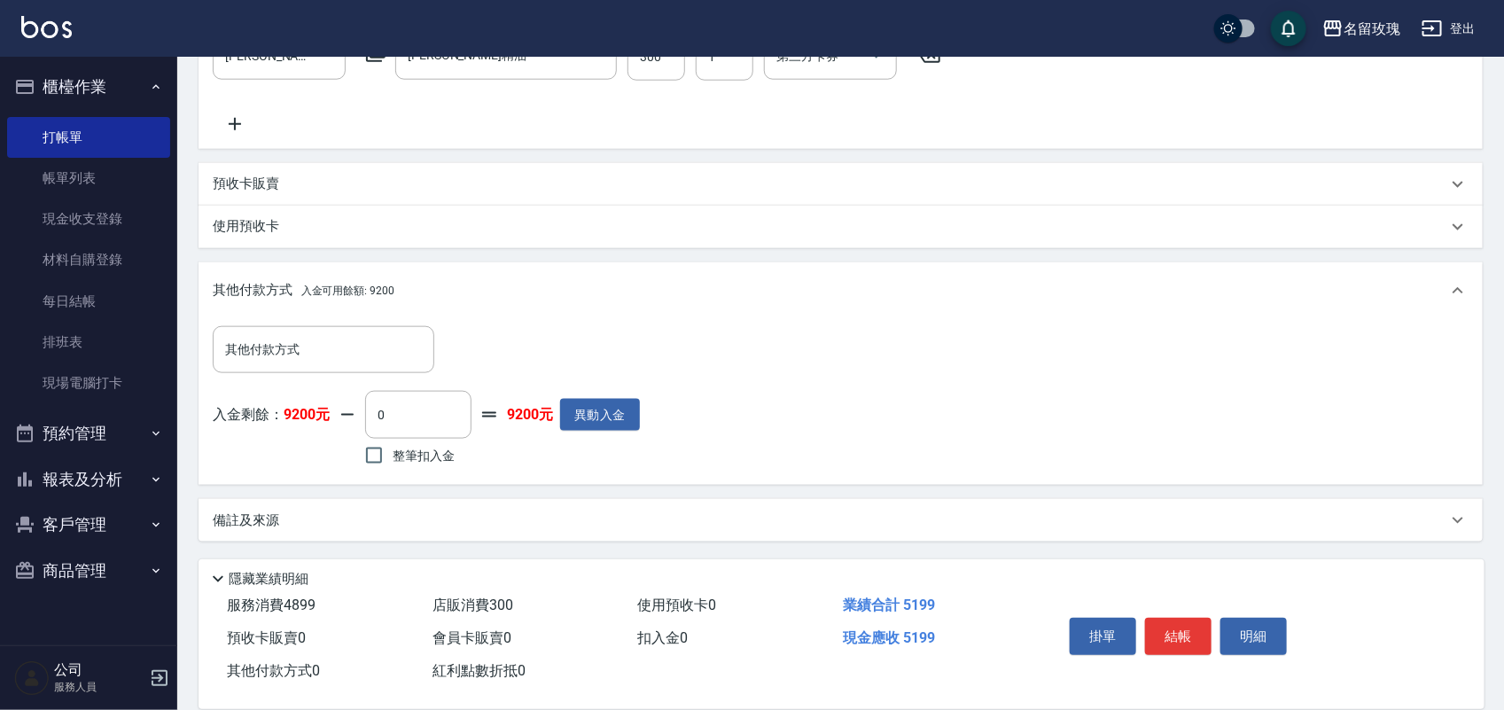
type input "5199"
click at [1190, 635] on button "結帳" at bounding box center [1178, 636] width 66 height 37
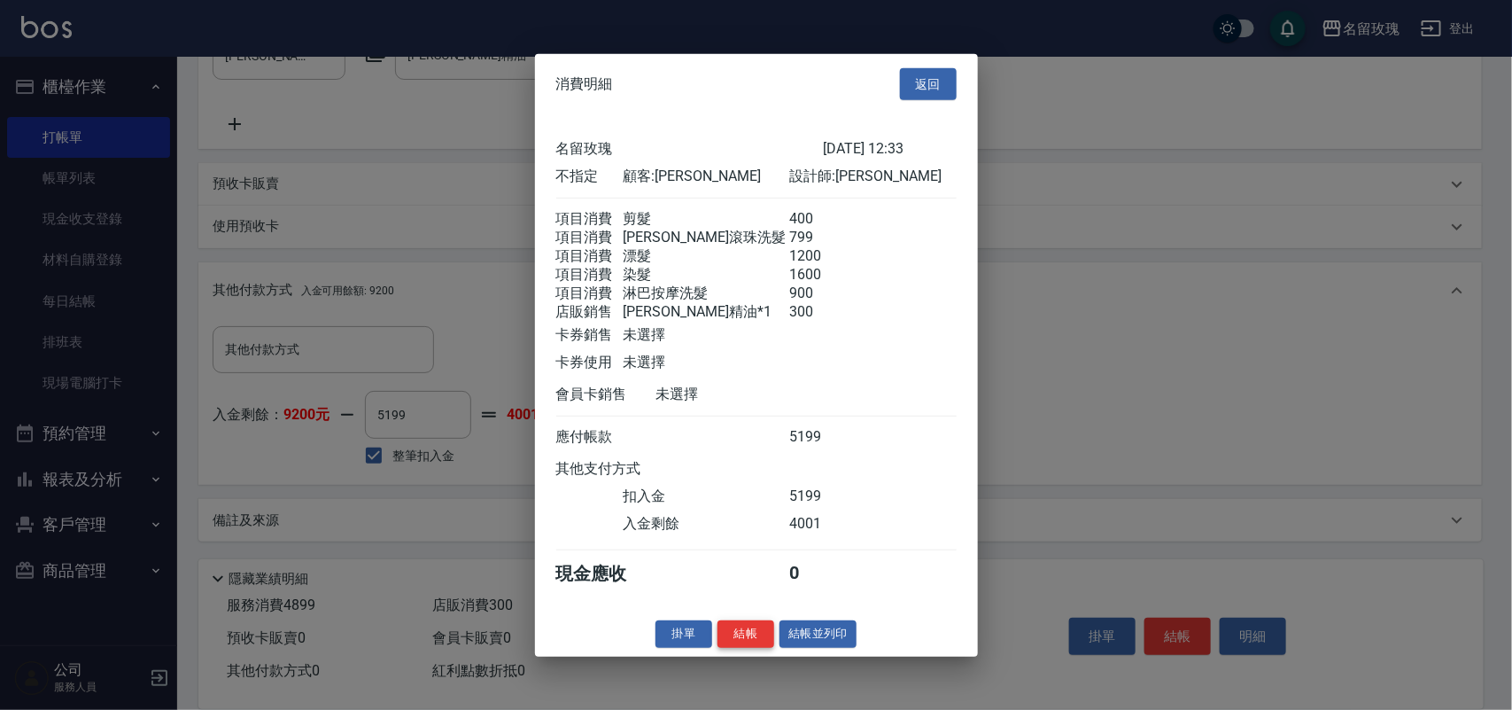
click at [743, 648] on button "結帳" at bounding box center [746, 633] width 57 height 27
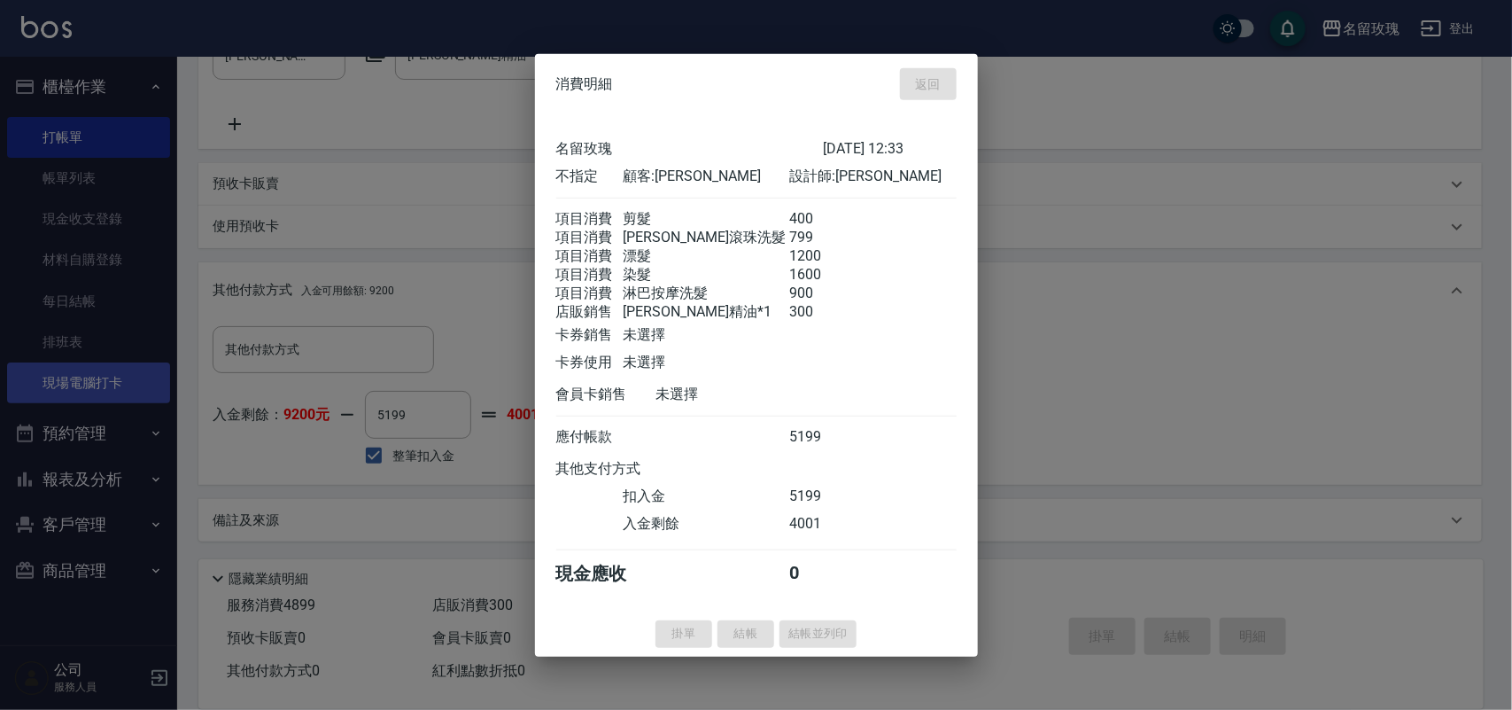
type input "2025/09/13 12:43"
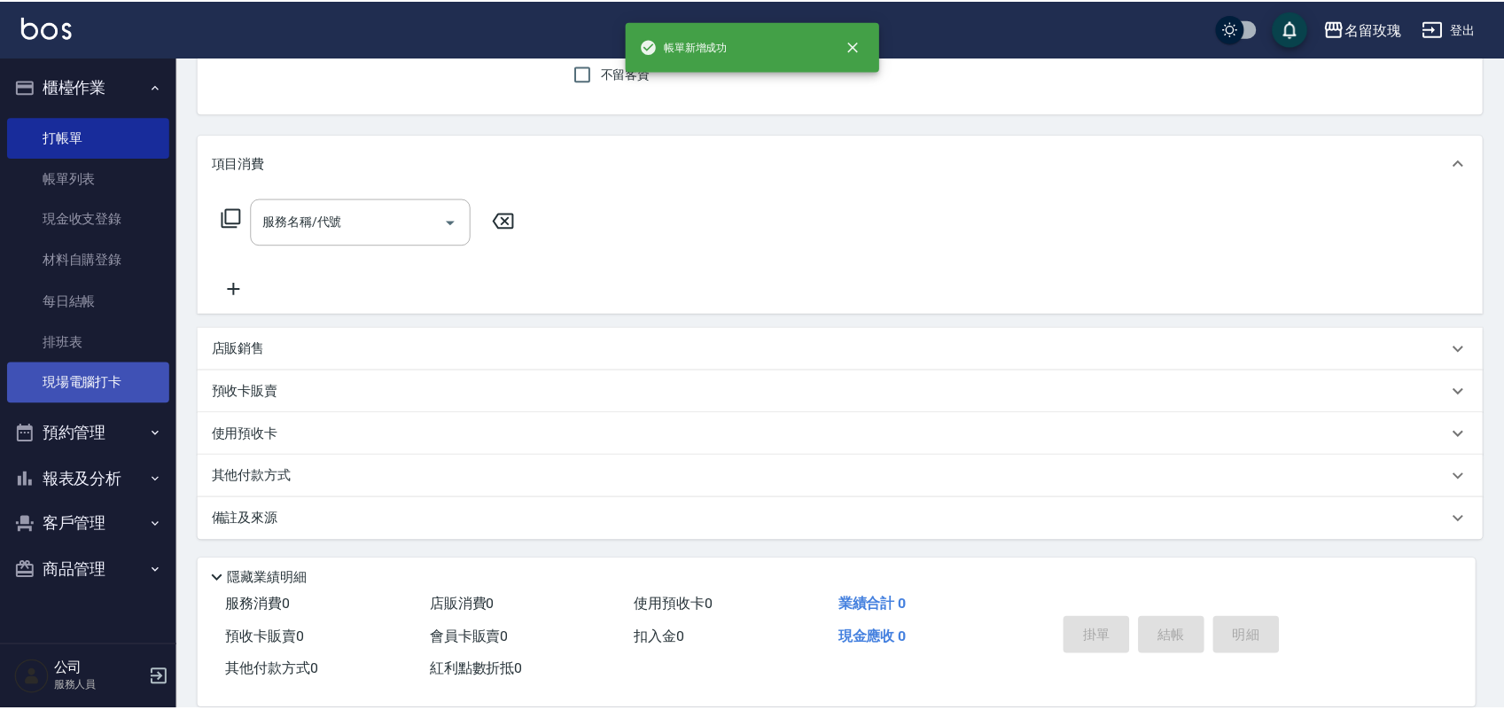
scroll to position [0, 0]
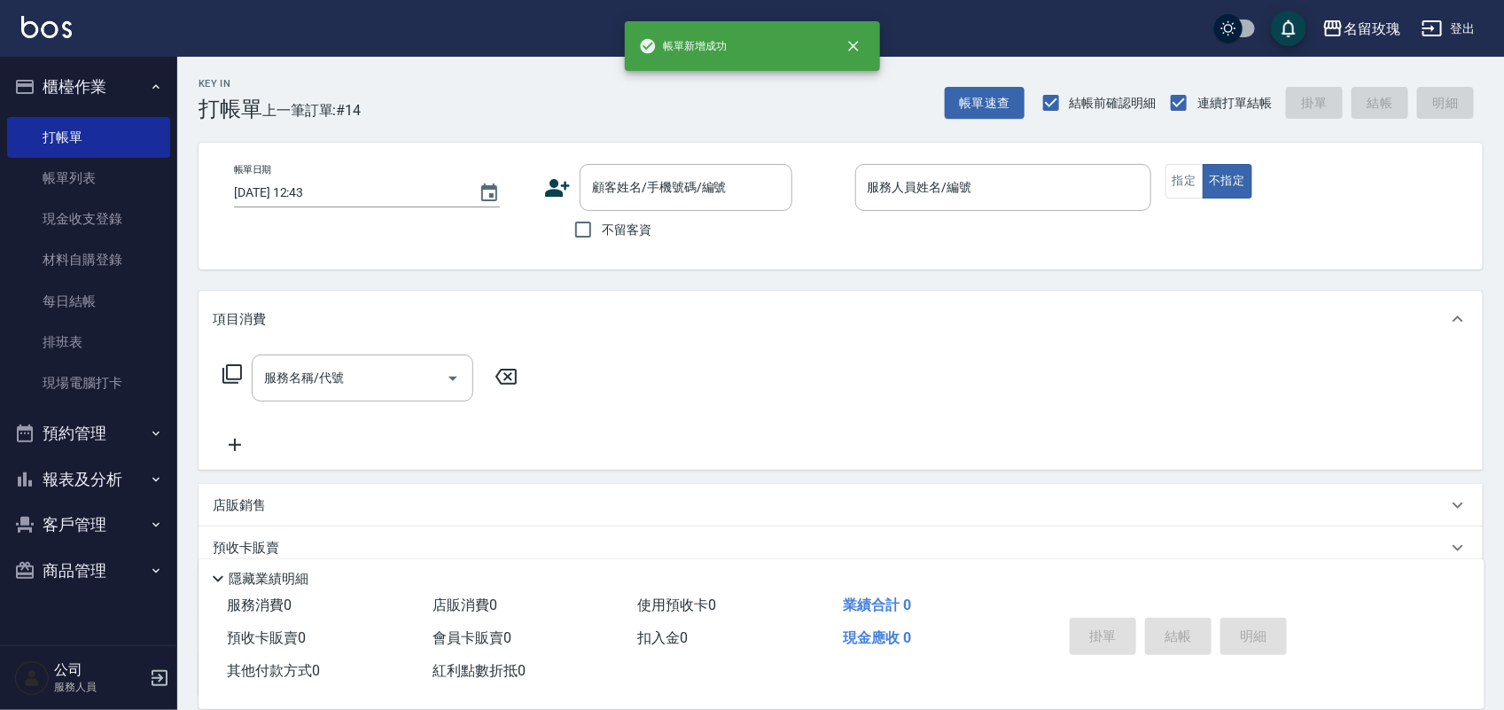
click at [82, 486] on button "報表及分析" at bounding box center [88, 479] width 163 height 46
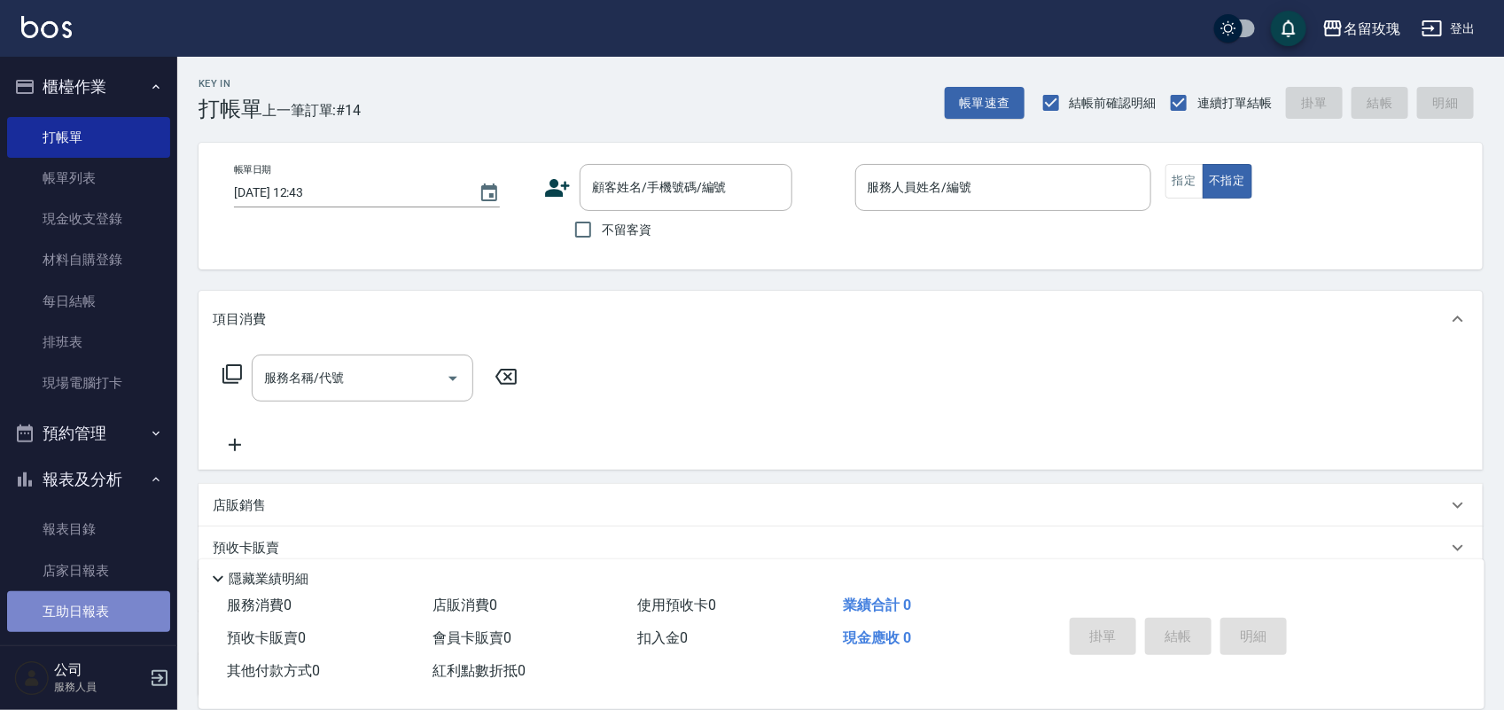
click at [107, 610] on link "互助日報表" at bounding box center [88, 611] width 163 height 41
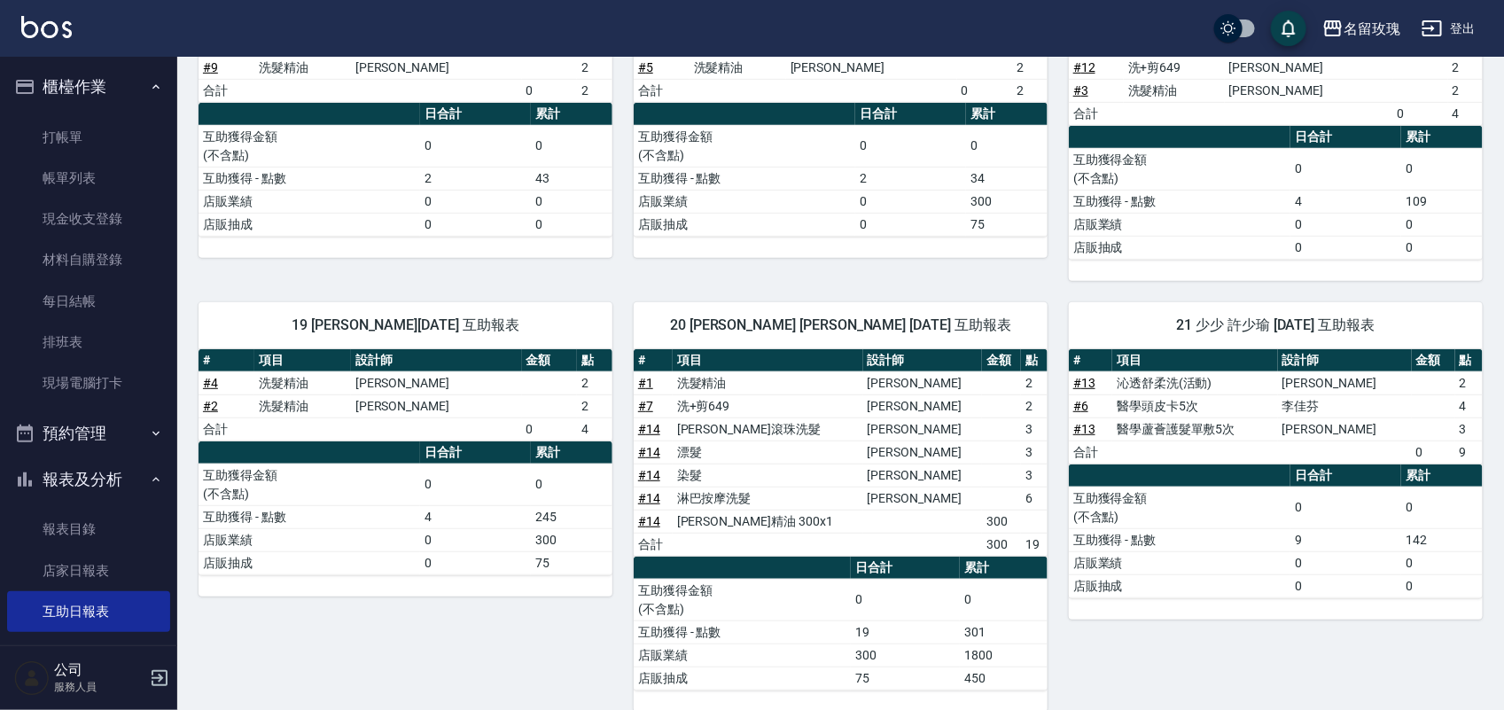
scroll to position [302, 0]
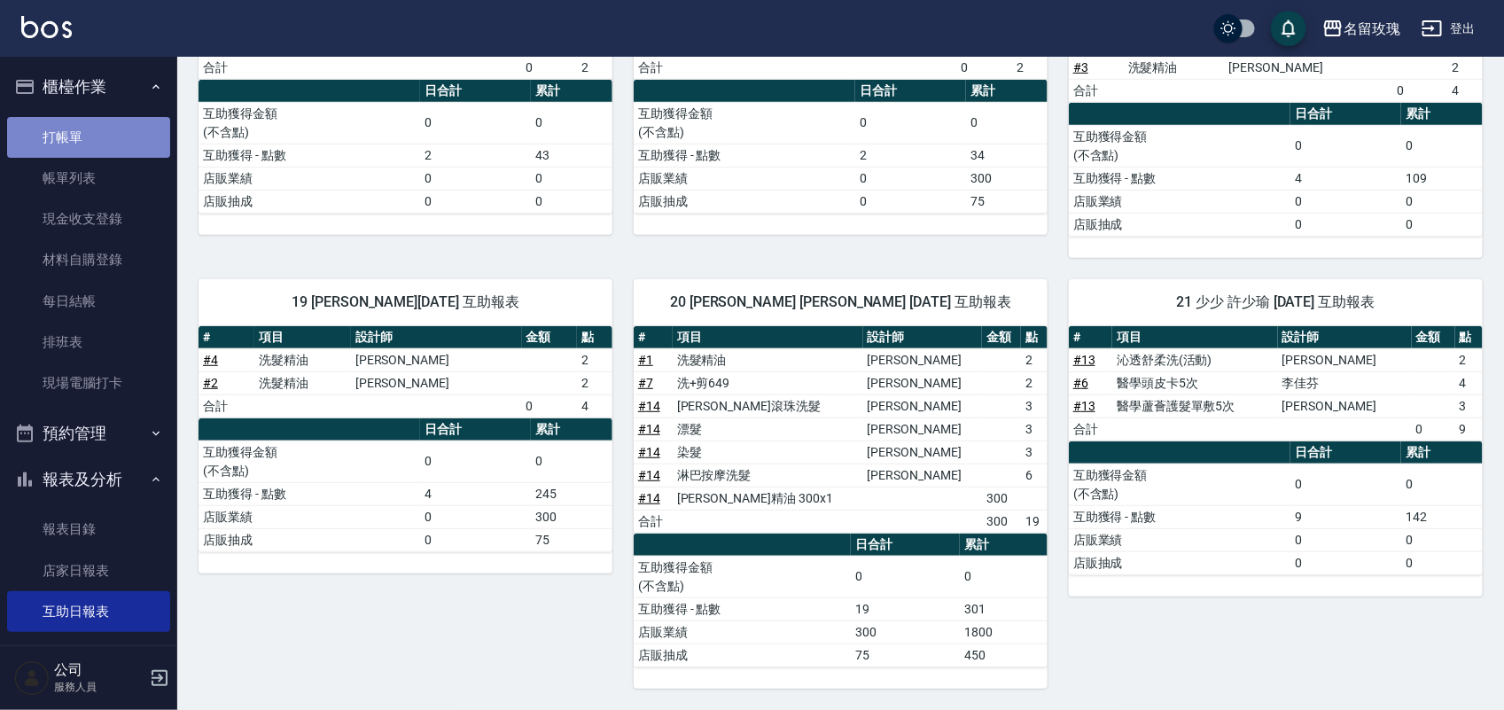
click at [89, 134] on link "打帳單" at bounding box center [88, 137] width 163 height 41
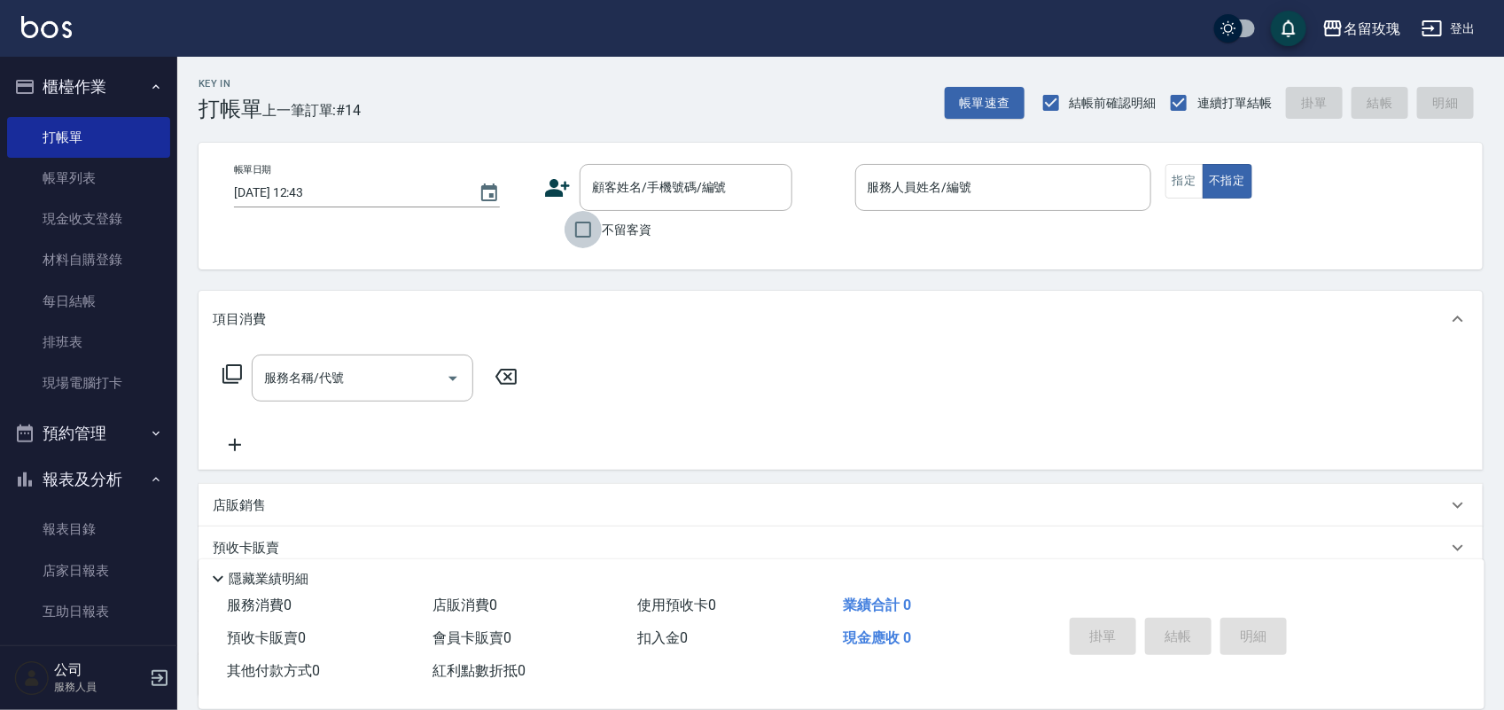
click at [574, 223] on input "不留客資" at bounding box center [582, 229] width 37 height 37
checkbox input "true"
type input "JOYCE-1"
type button "false"
click at [1186, 177] on button "指定" at bounding box center [1184, 181] width 38 height 35
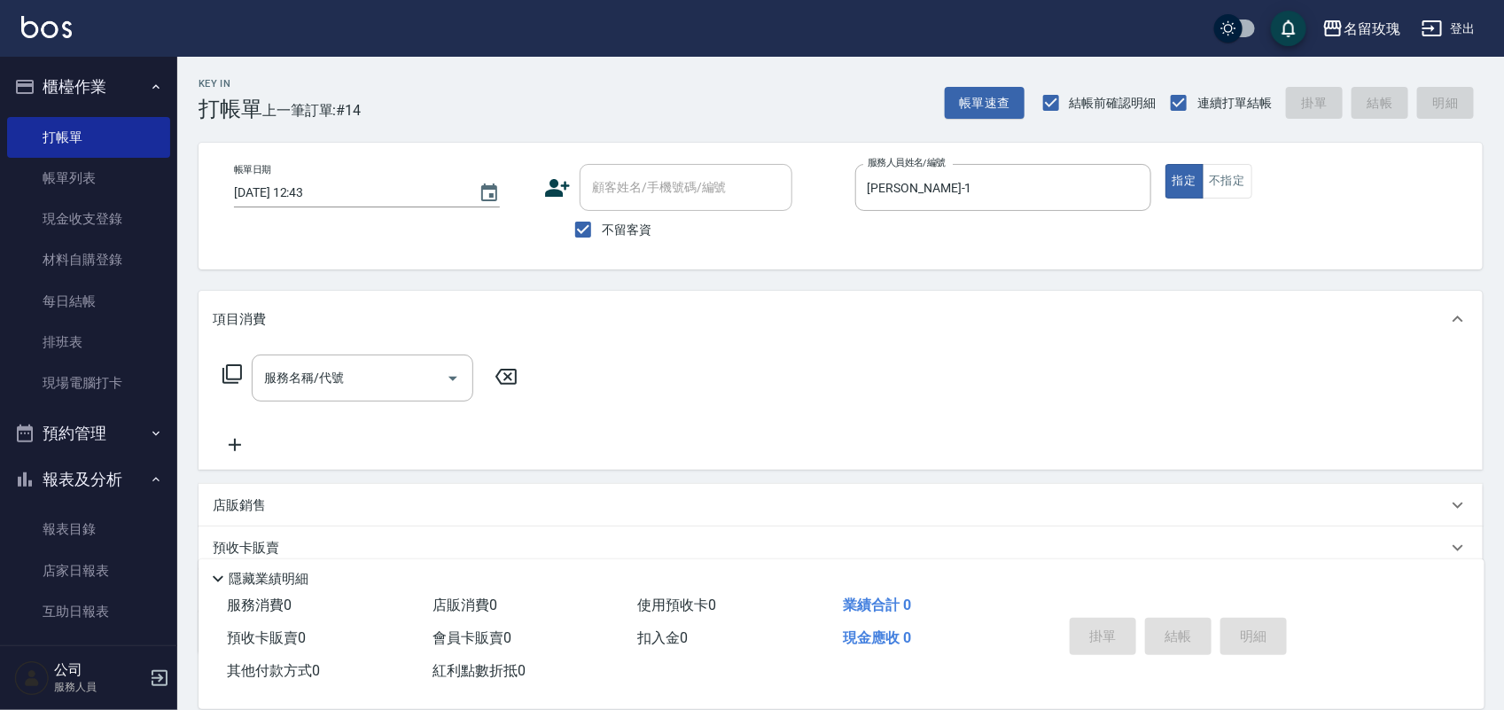
click at [237, 369] on icon at bounding box center [232, 373] width 21 height 21
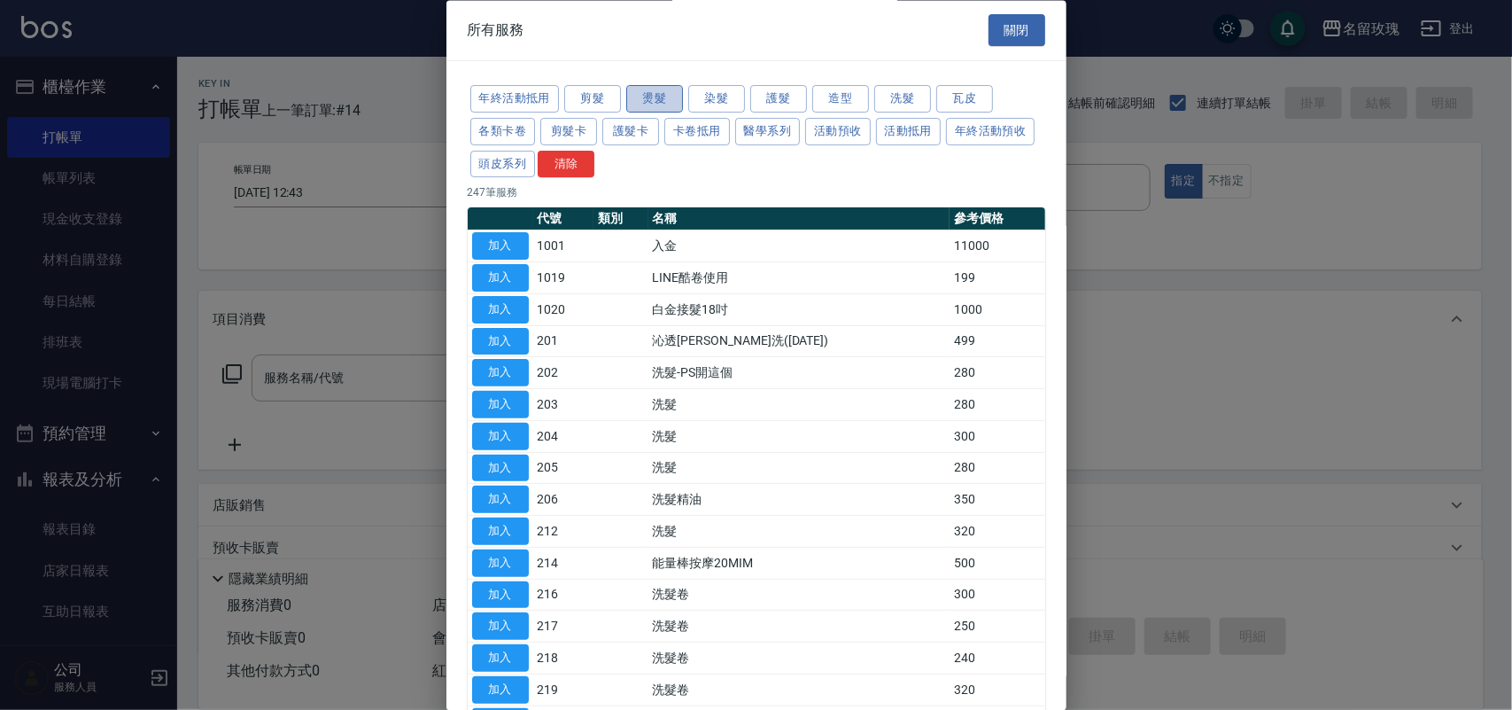
click at [652, 94] on button "燙髮" at bounding box center [654, 99] width 57 height 27
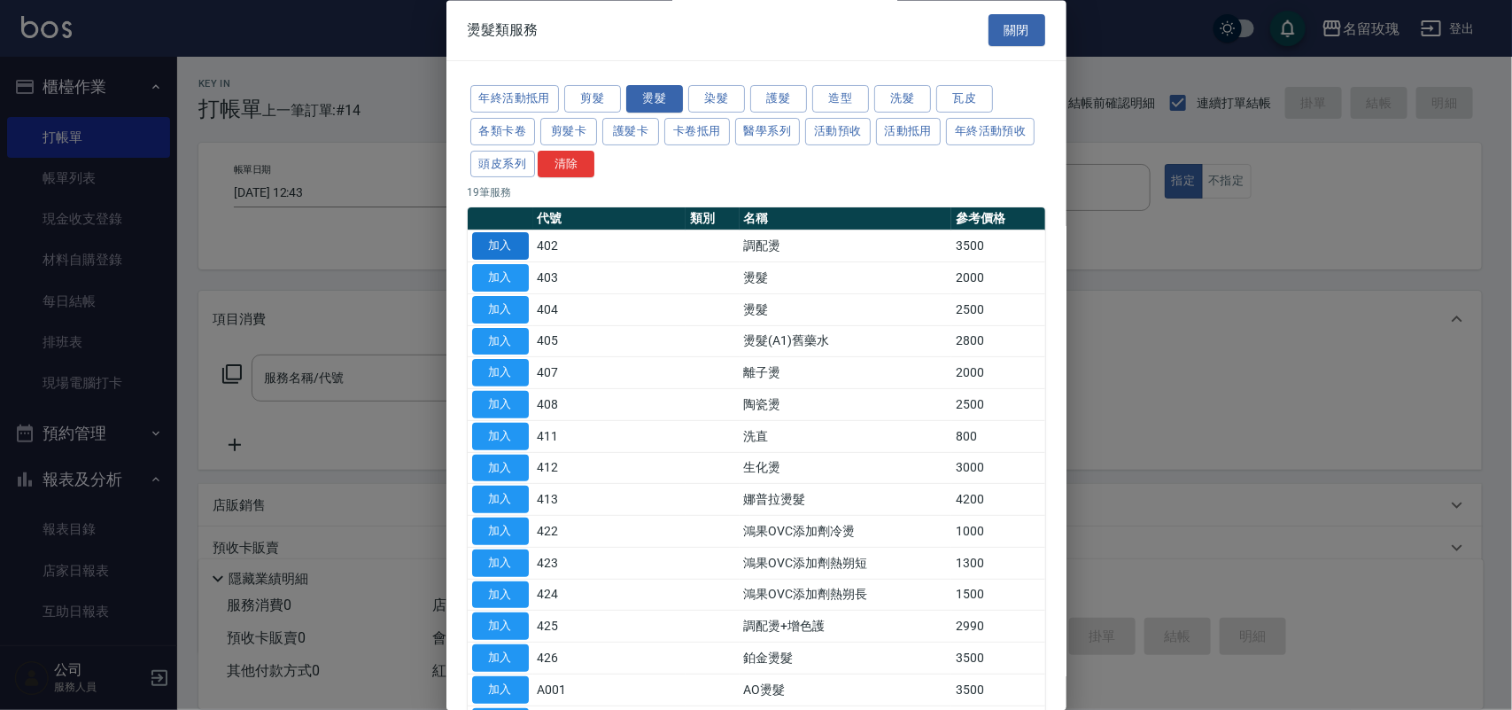
click at [502, 251] on button "加入" at bounding box center [500, 246] width 57 height 27
type input "調配燙(402)"
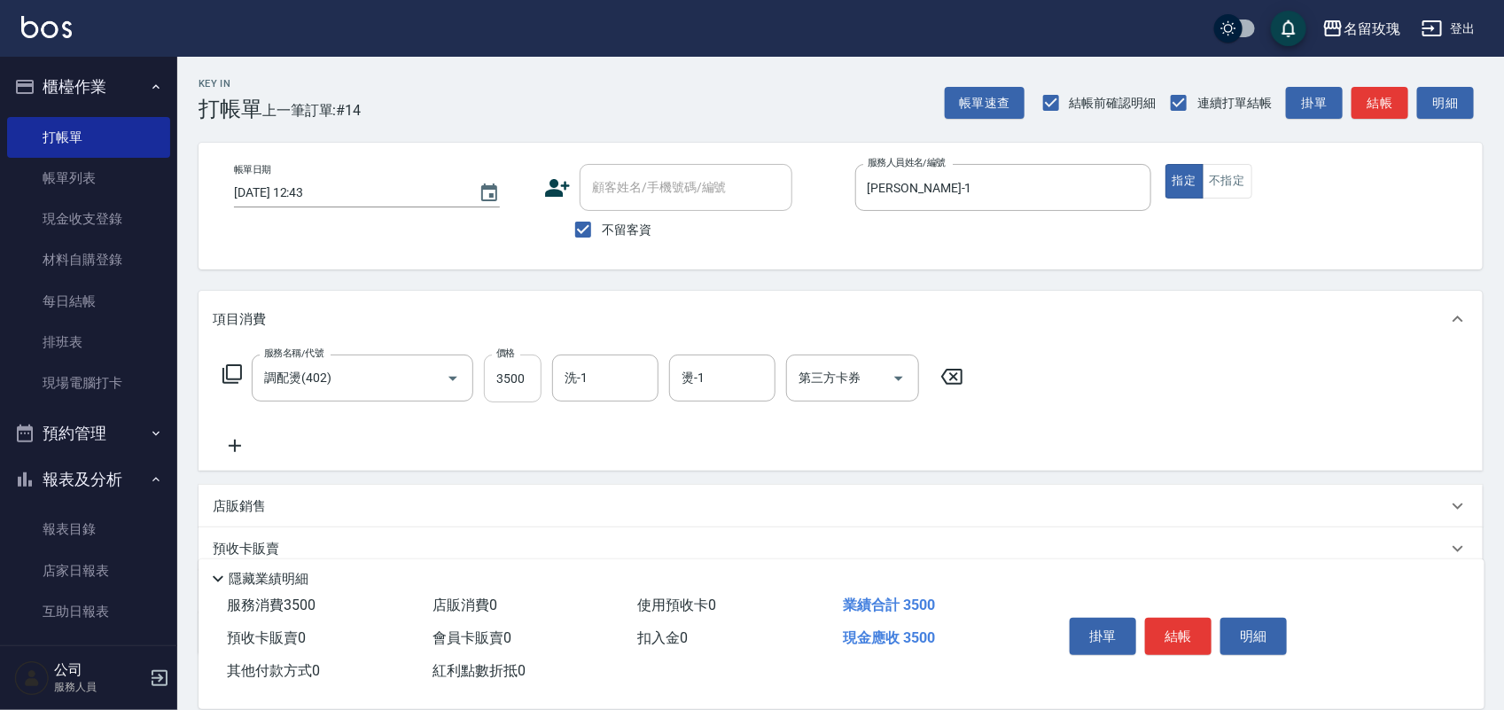
click at [521, 363] on input "3500" at bounding box center [513, 378] width 58 height 48
type input "3800"
type input "少少-21"
click at [516, 383] on input "3800" at bounding box center [513, 378] width 58 height 48
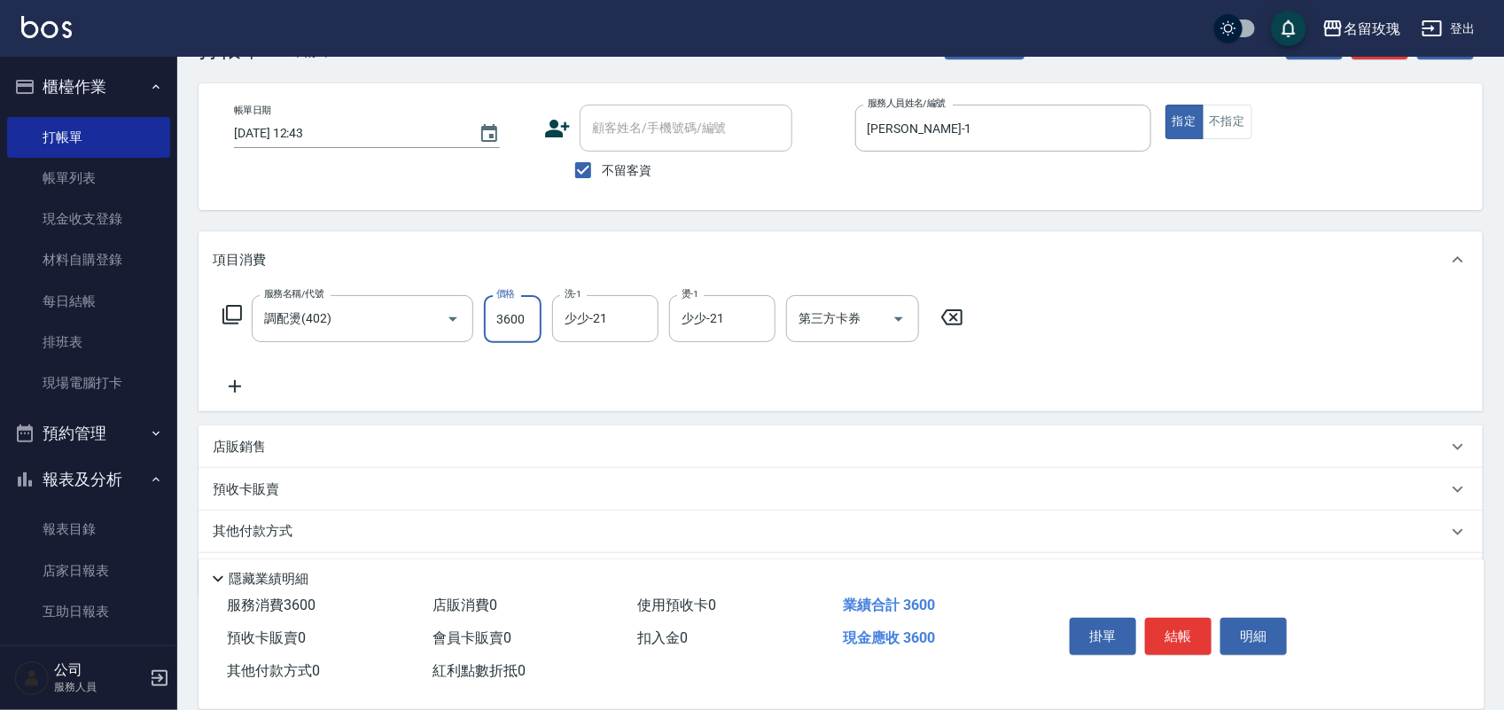
scroll to position [113, 0]
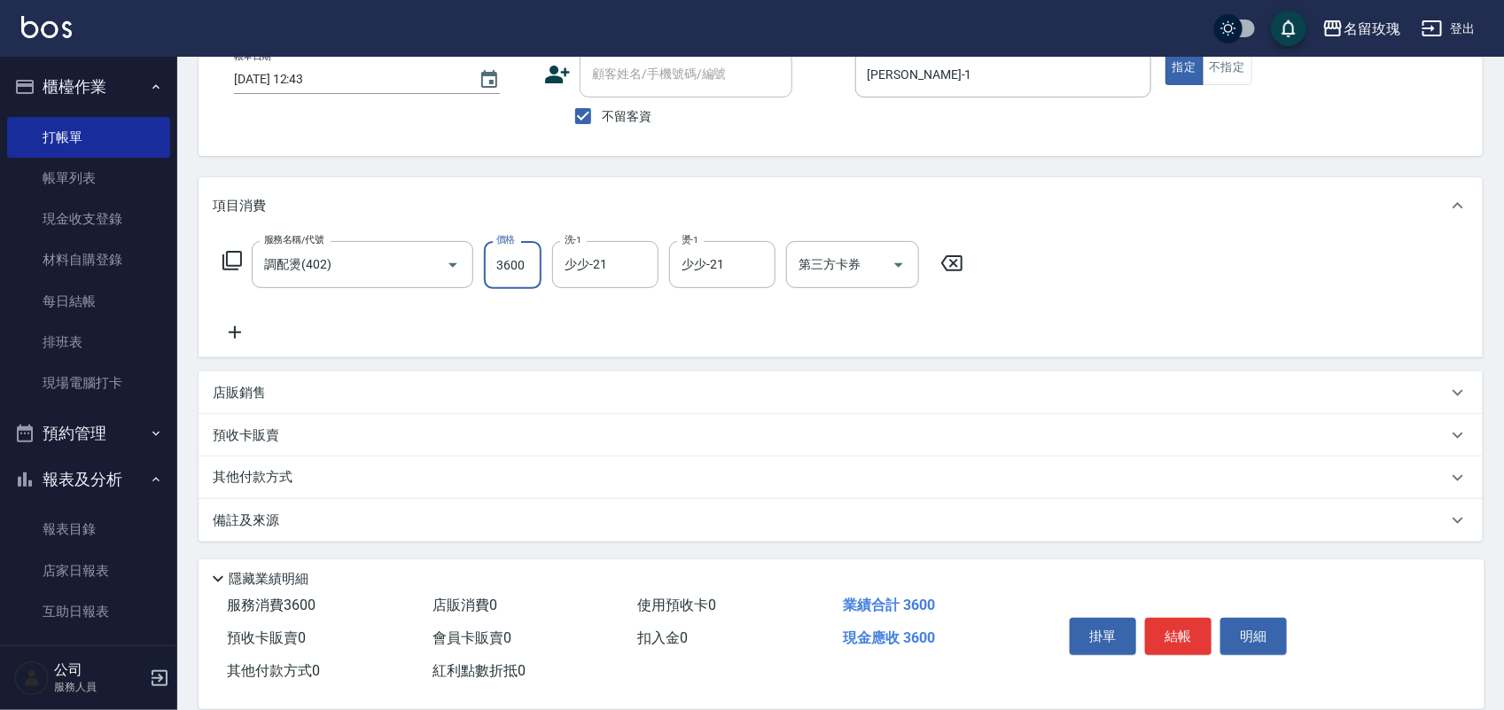
type input "3600"
click at [264, 393] on p "店販銷售" at bounding box center [239, 393] width 53 height 19
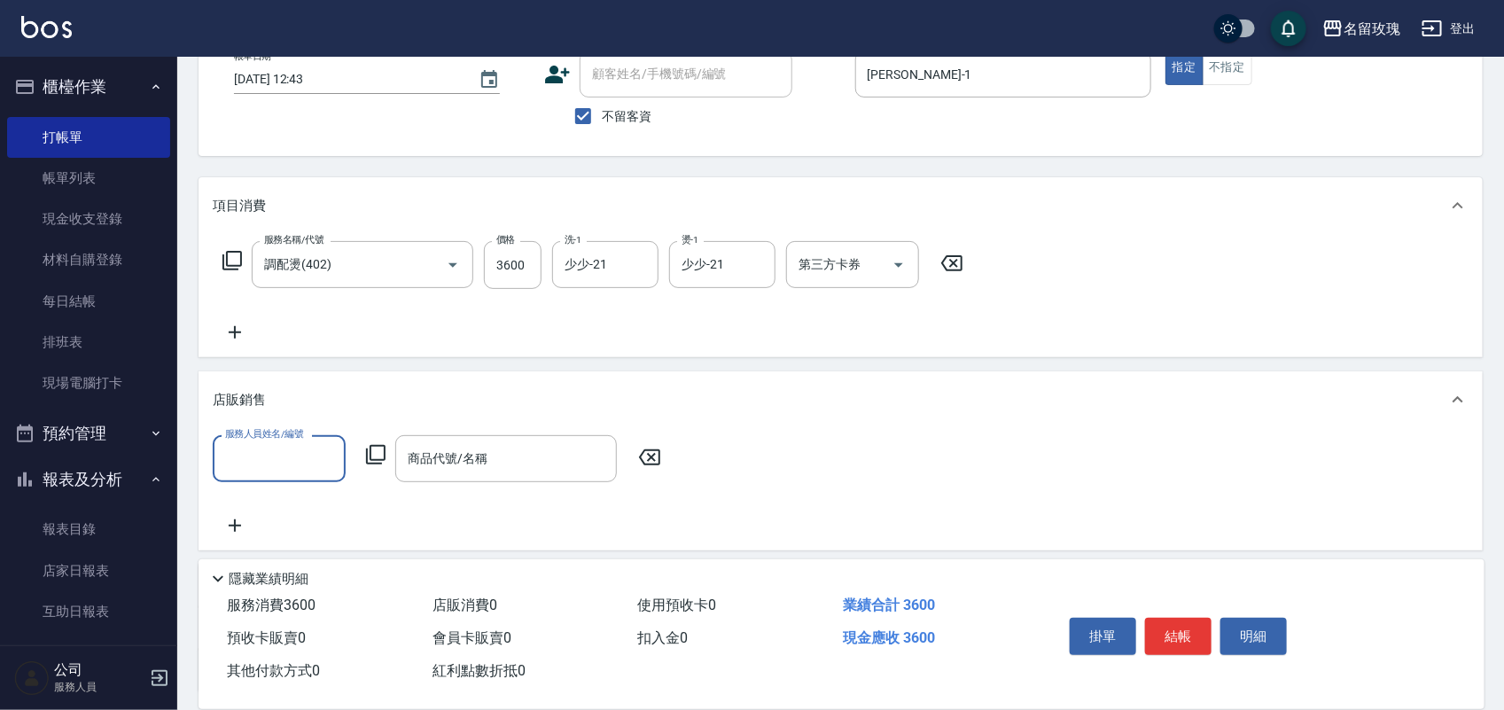
scroll to position [0, 0]
type input "少少-21"
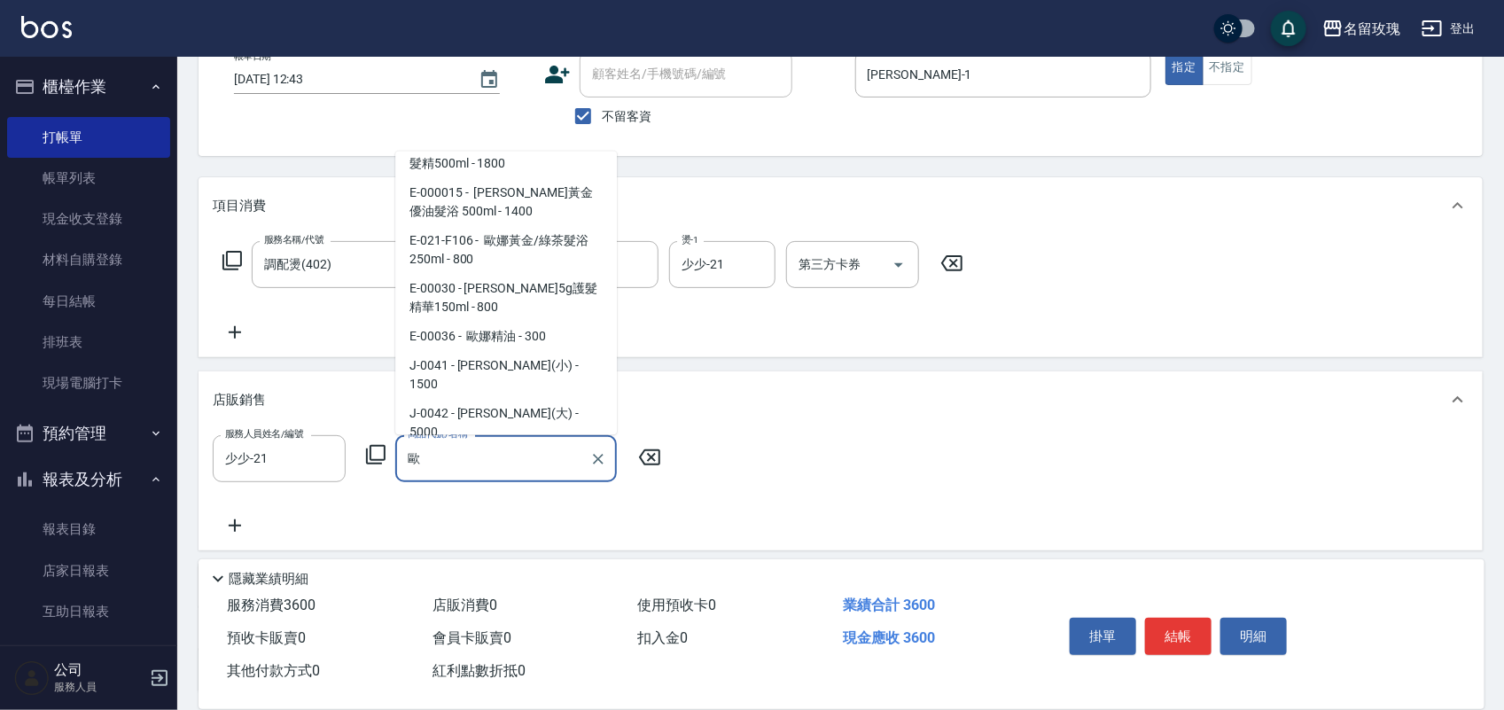
scroll to position [6, 0]
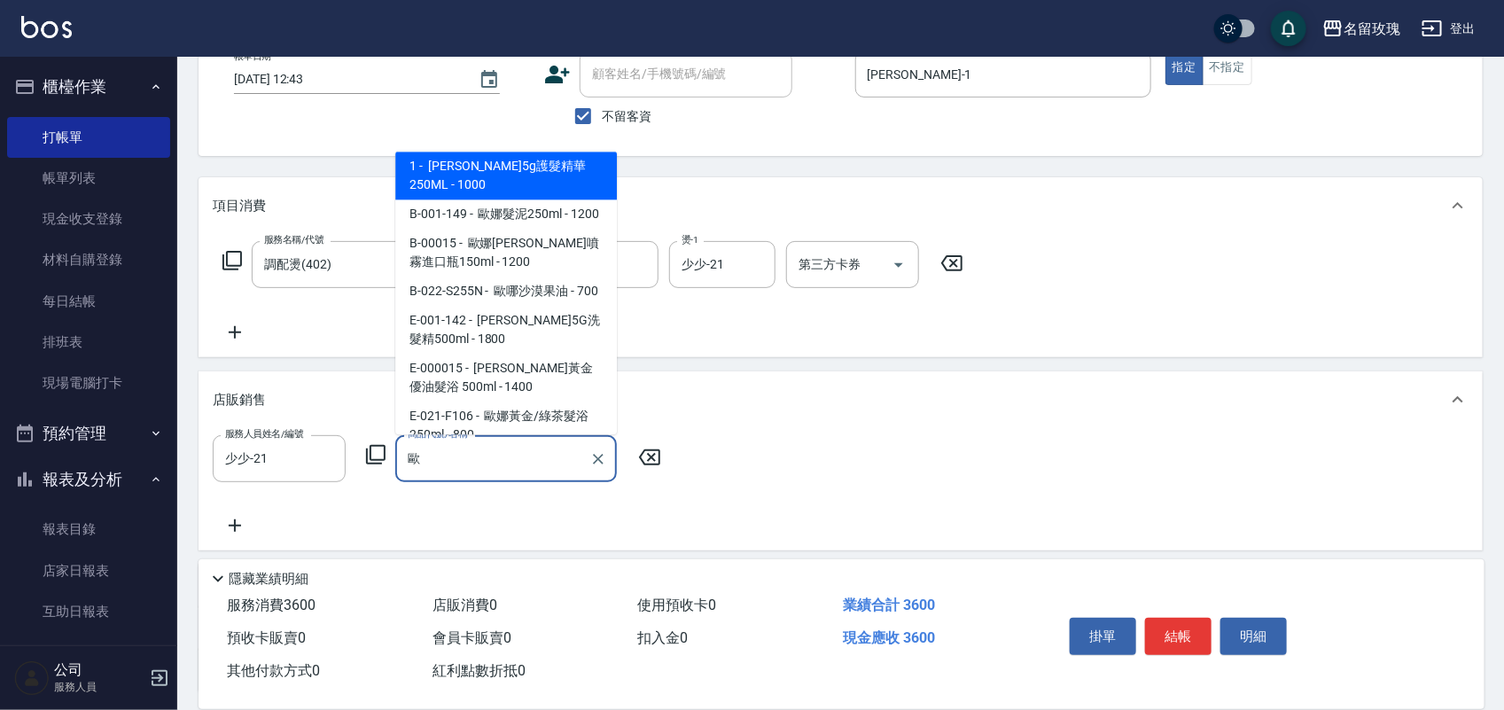
click at [485, 353] on span "E-001-142 - 歐娜5G洗髮精500ml - 1800" at bounding box center [506, 330] width 222 height 48
type input "歐娜5G洗髮精500ml"
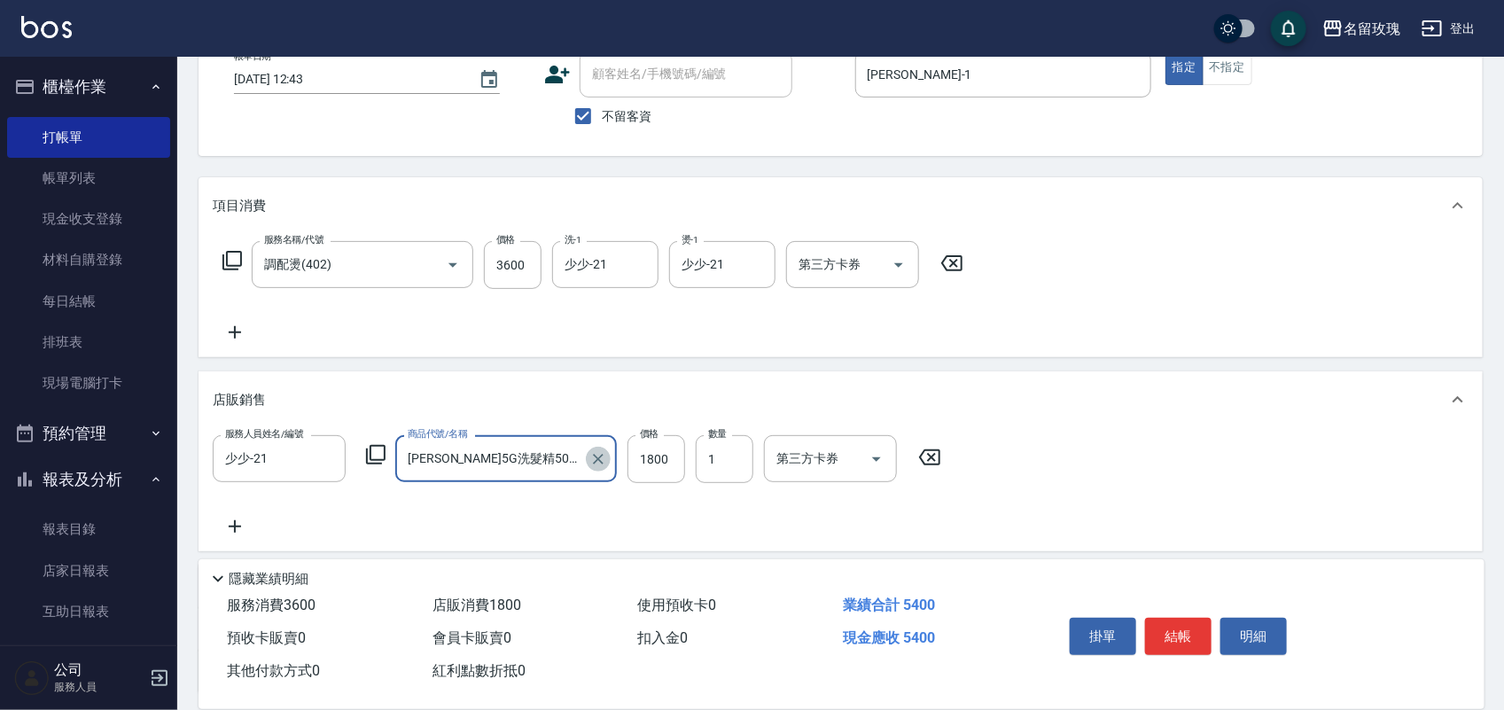
click at [596, 457] on icon "Clear" at bounding box center [598, 459] width 11 height 11
type input "歐"
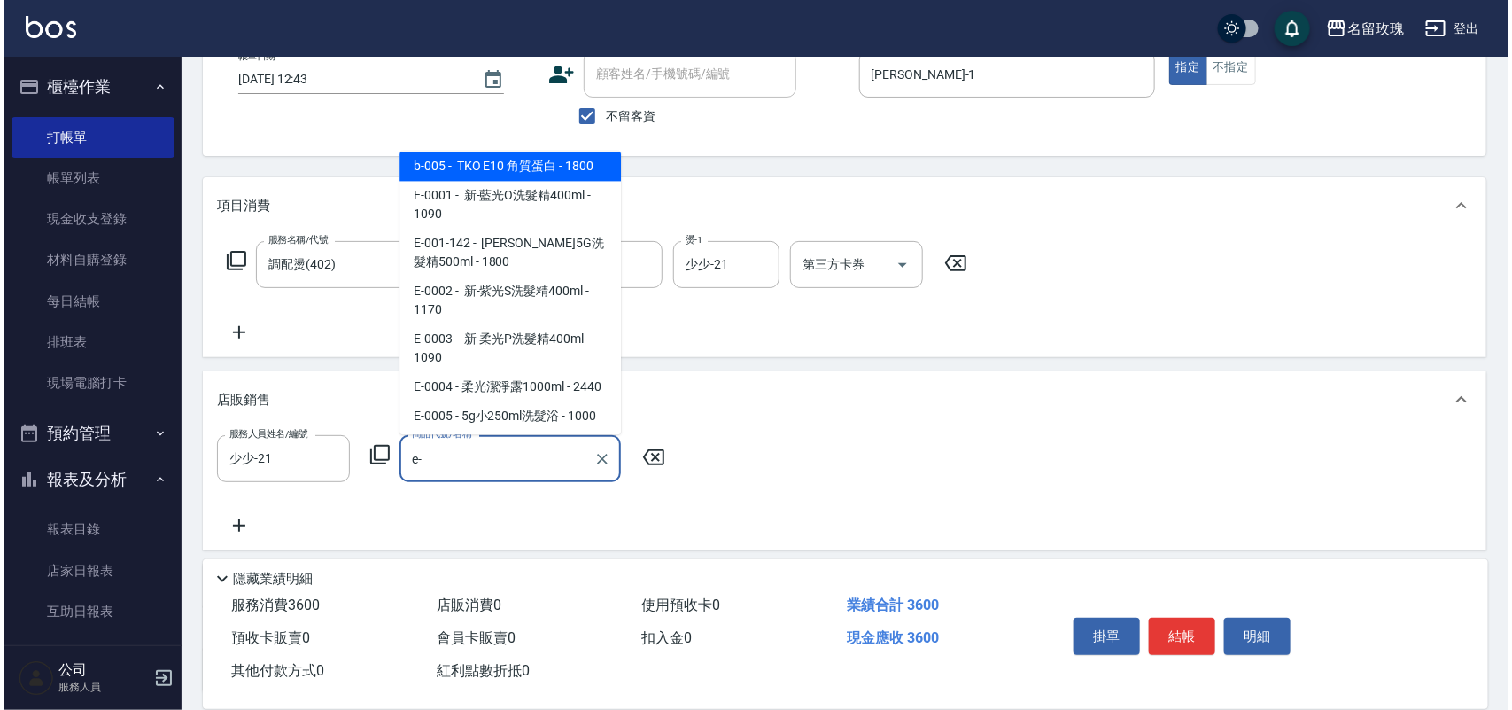
scroll to position [0, 0]
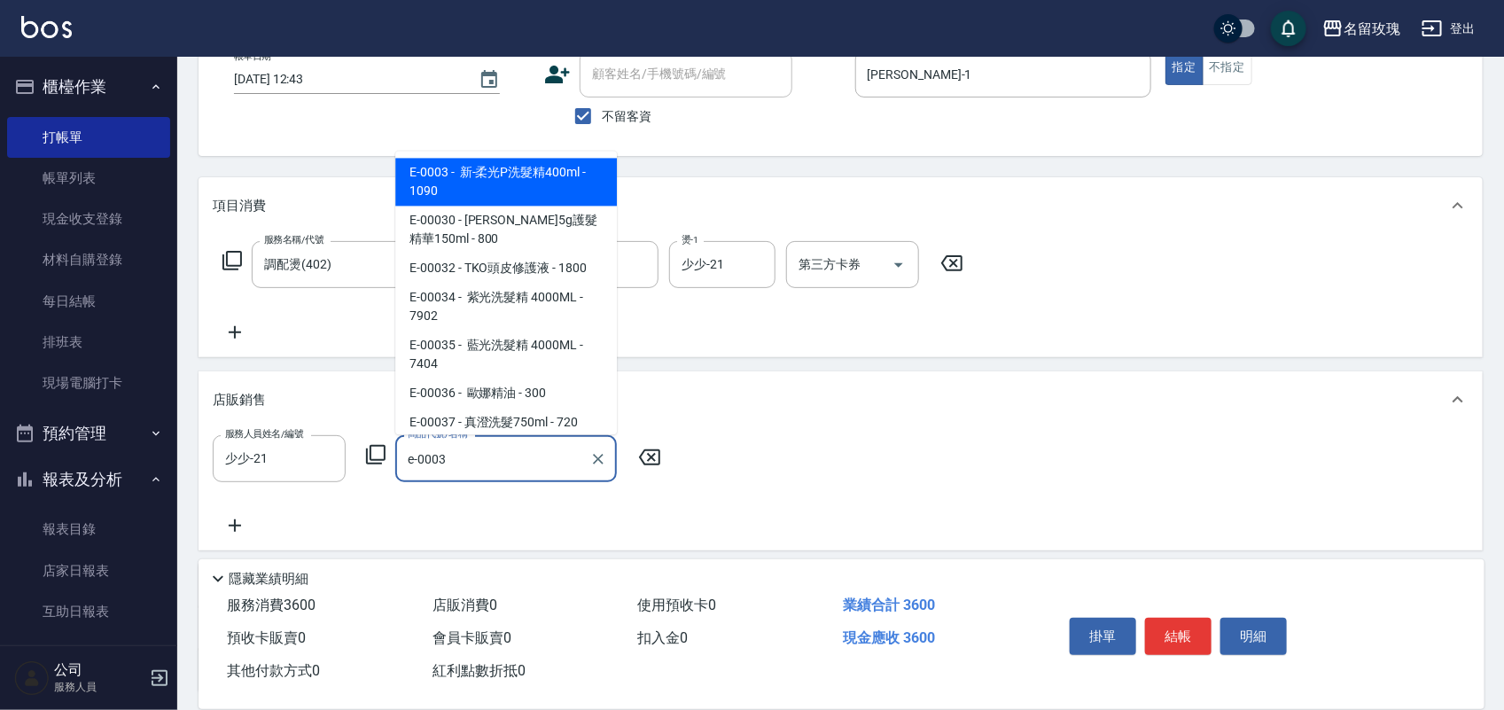
type input "新-柔光P洗髮精400ml"
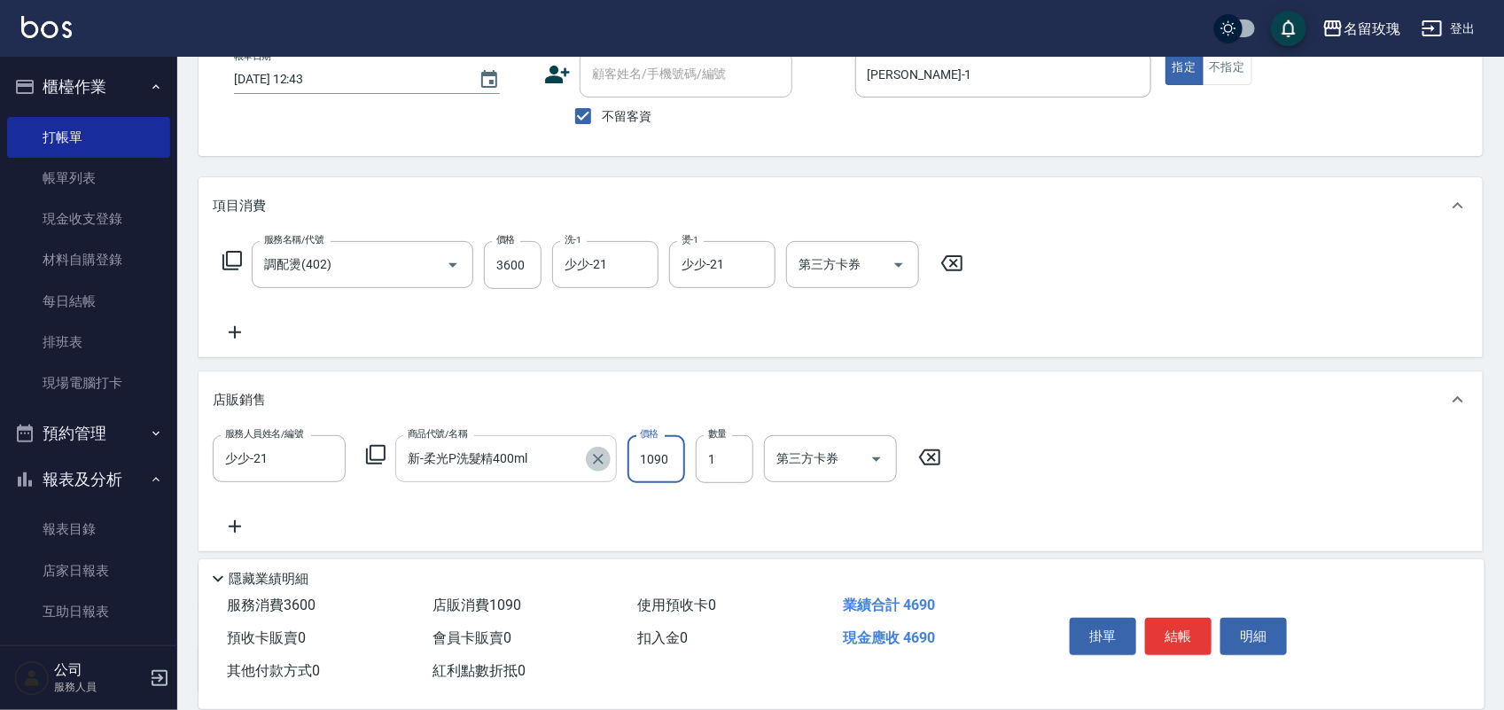
click at [598, 455] on icon "Clear" at bounding box center [598, 459] width 18 height 18
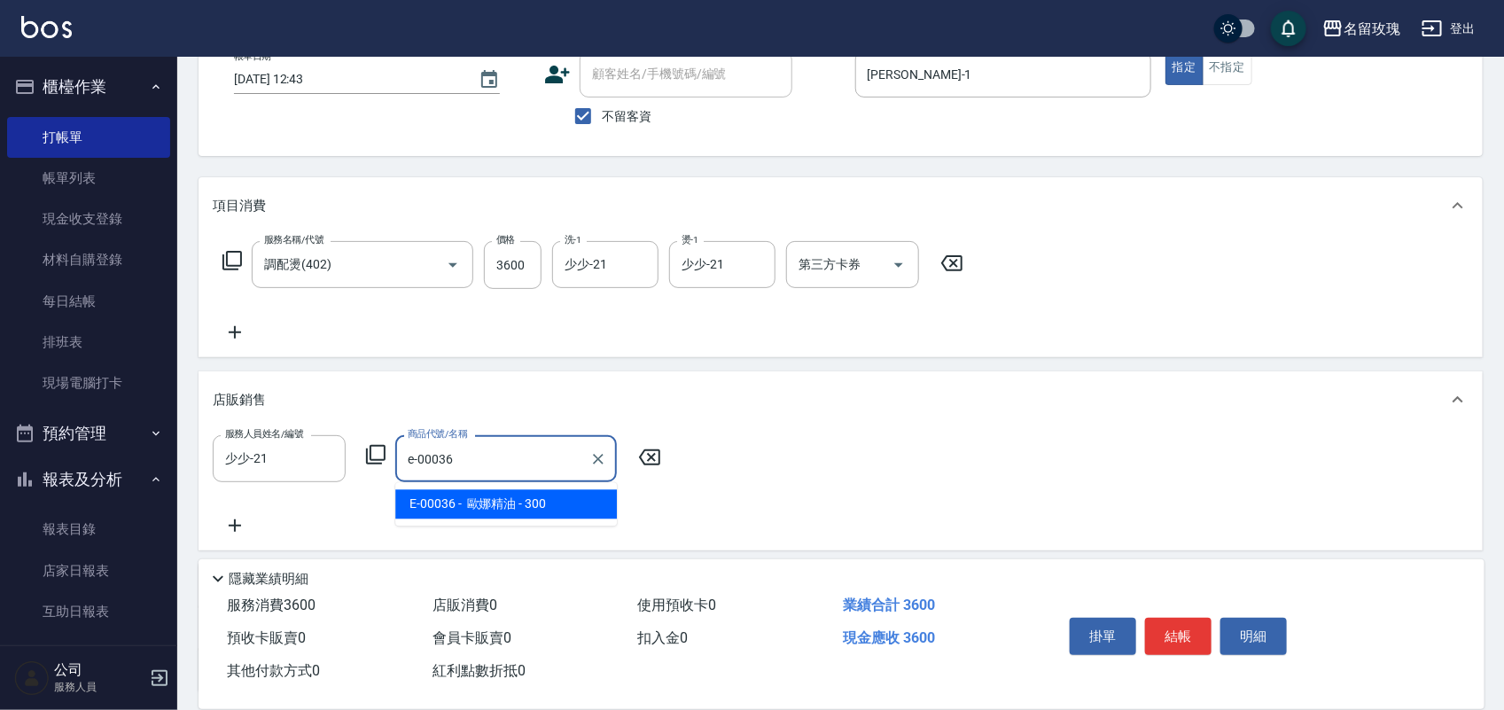
click at [598, 499] on span "E-00036 - 歐娜精油 - 300" at bounding box center [506, 504] width 222 height 29
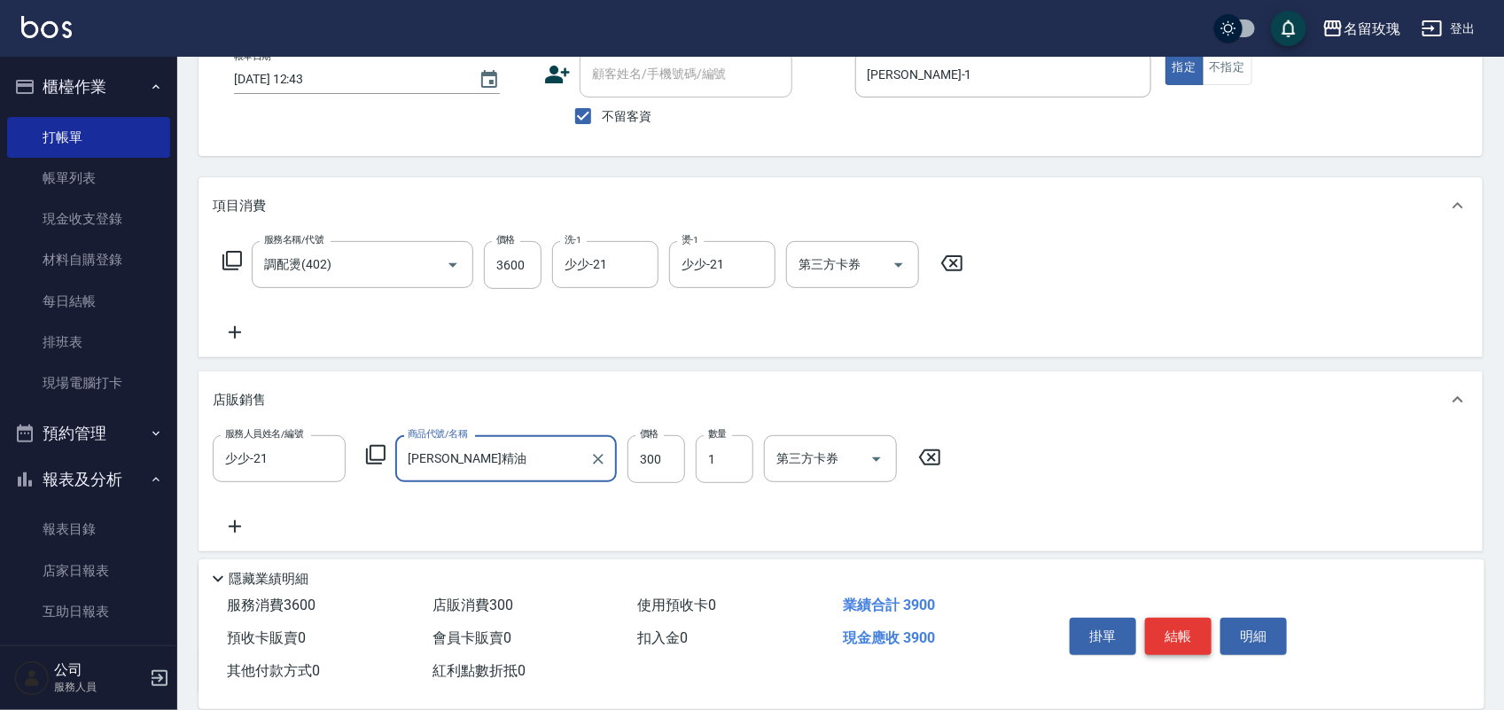
type input "歐娜精油"
click at [1170, 636] on button "結帳" at bounding box center [1178, 636] width 66 height 37
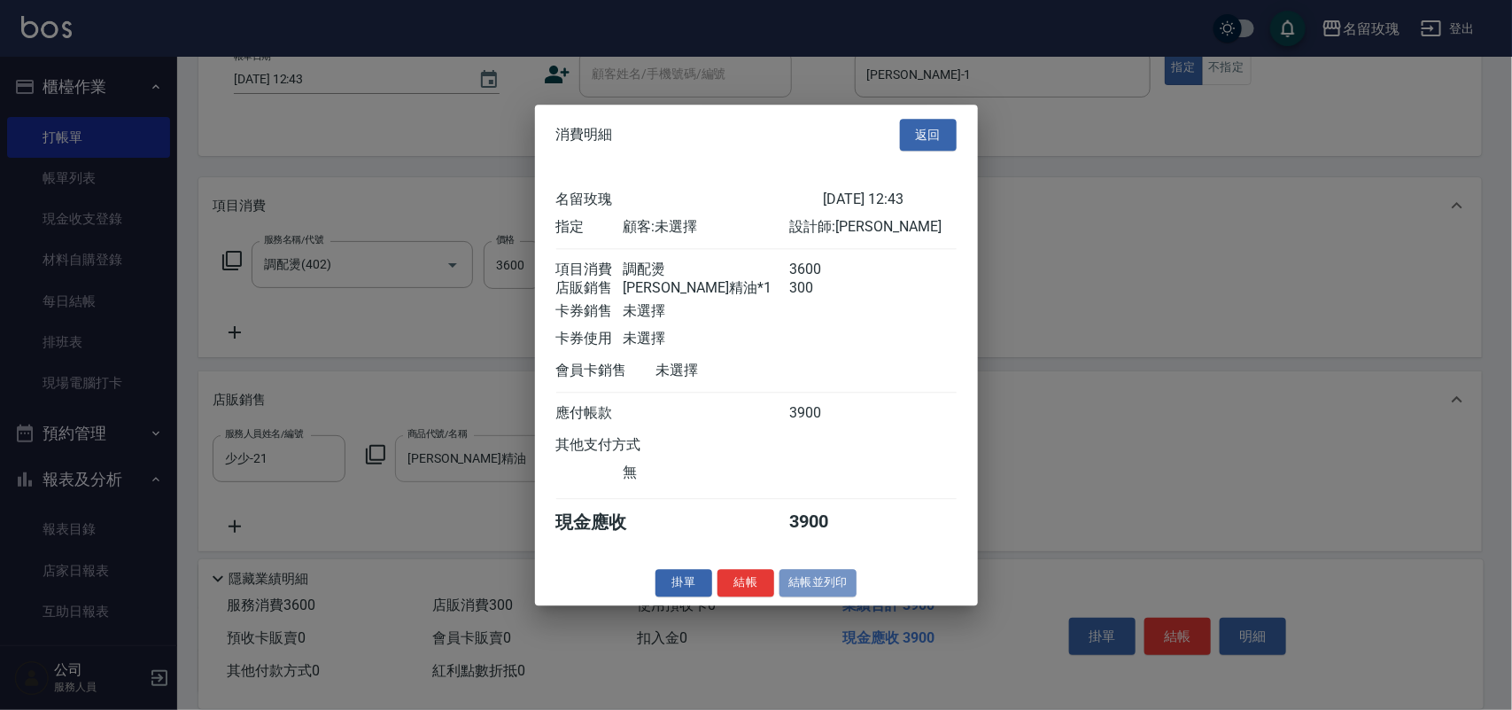
click at [797, 589] on button "結帳並列印" at bounding box center [818, 582] width 77 height 27
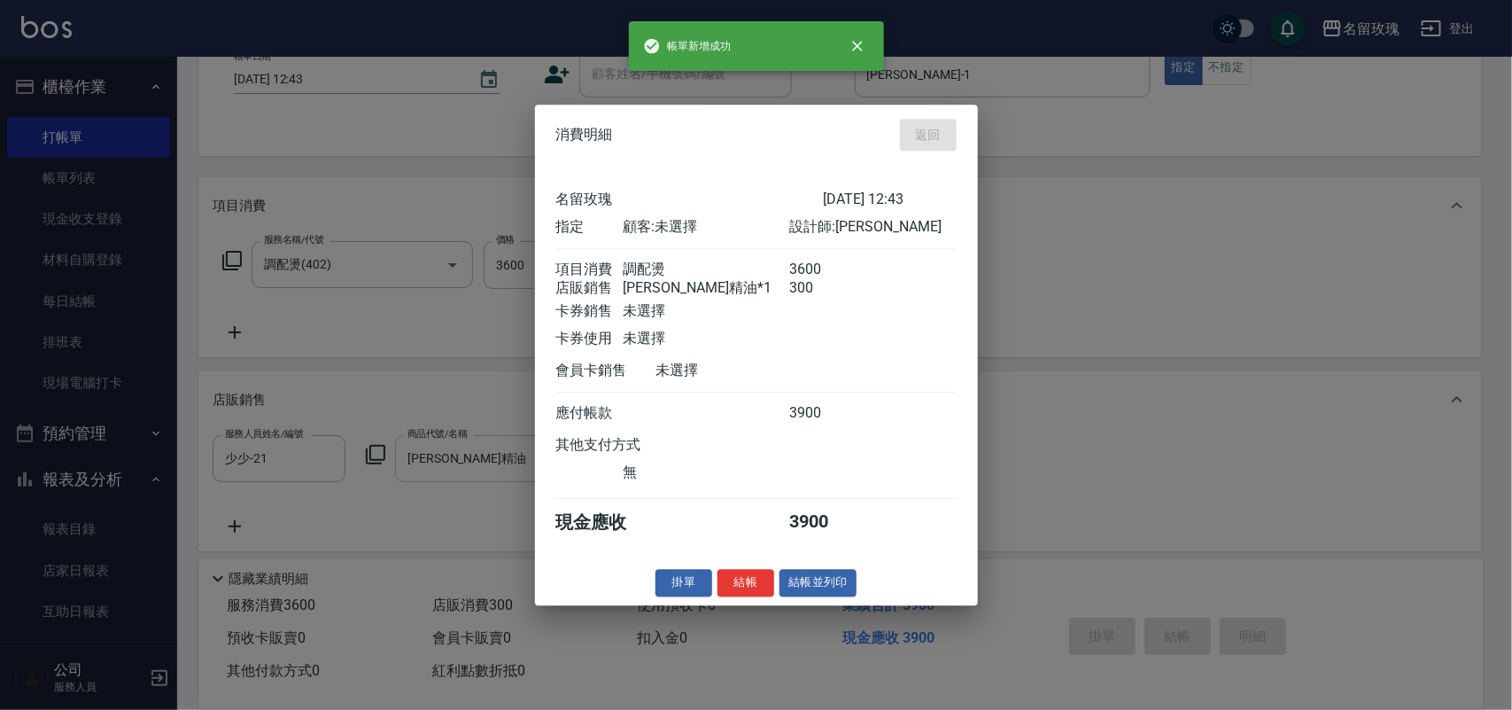
type input "2025/09/13 12:45"
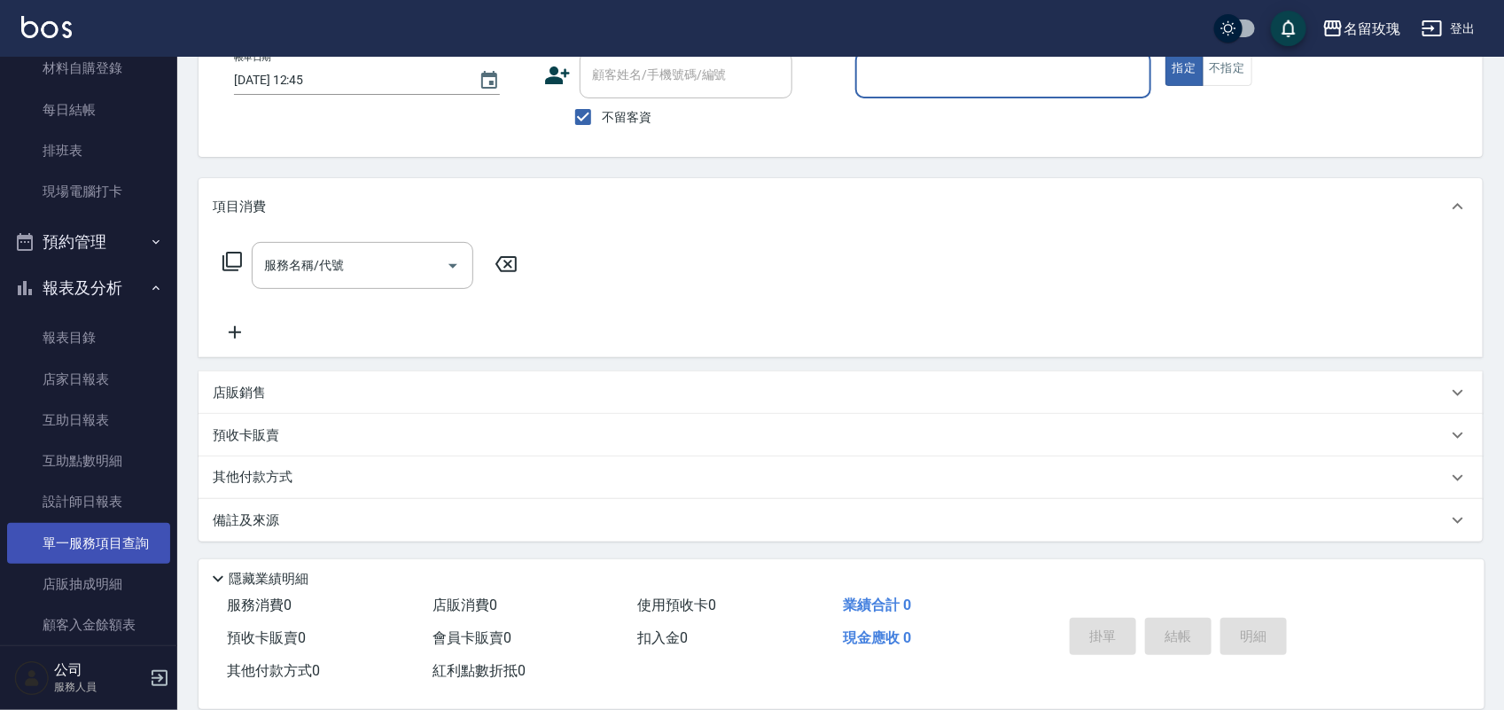
scroll to position [311, 0]
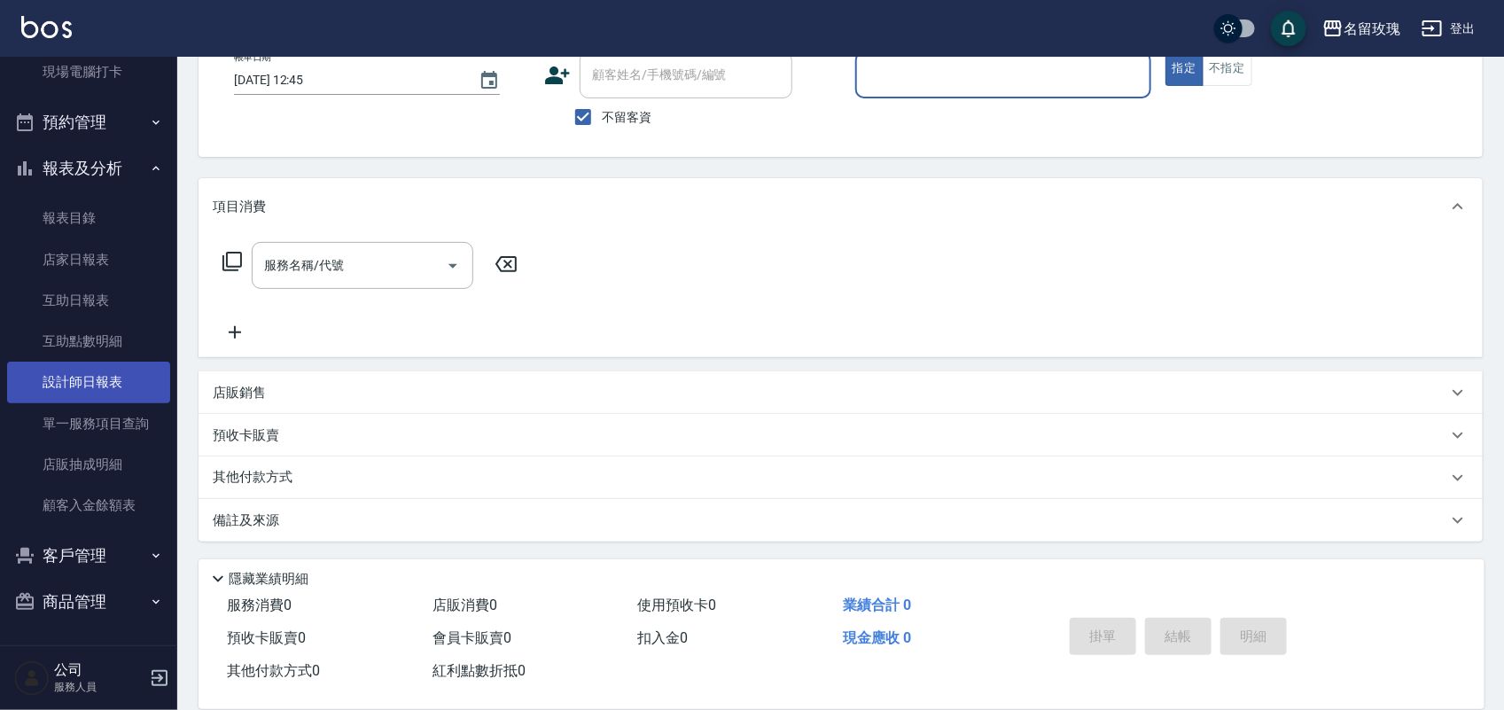
click at [78, 369] on link "設計師日報表" at bounding box center [88, 382] width 163 height 41
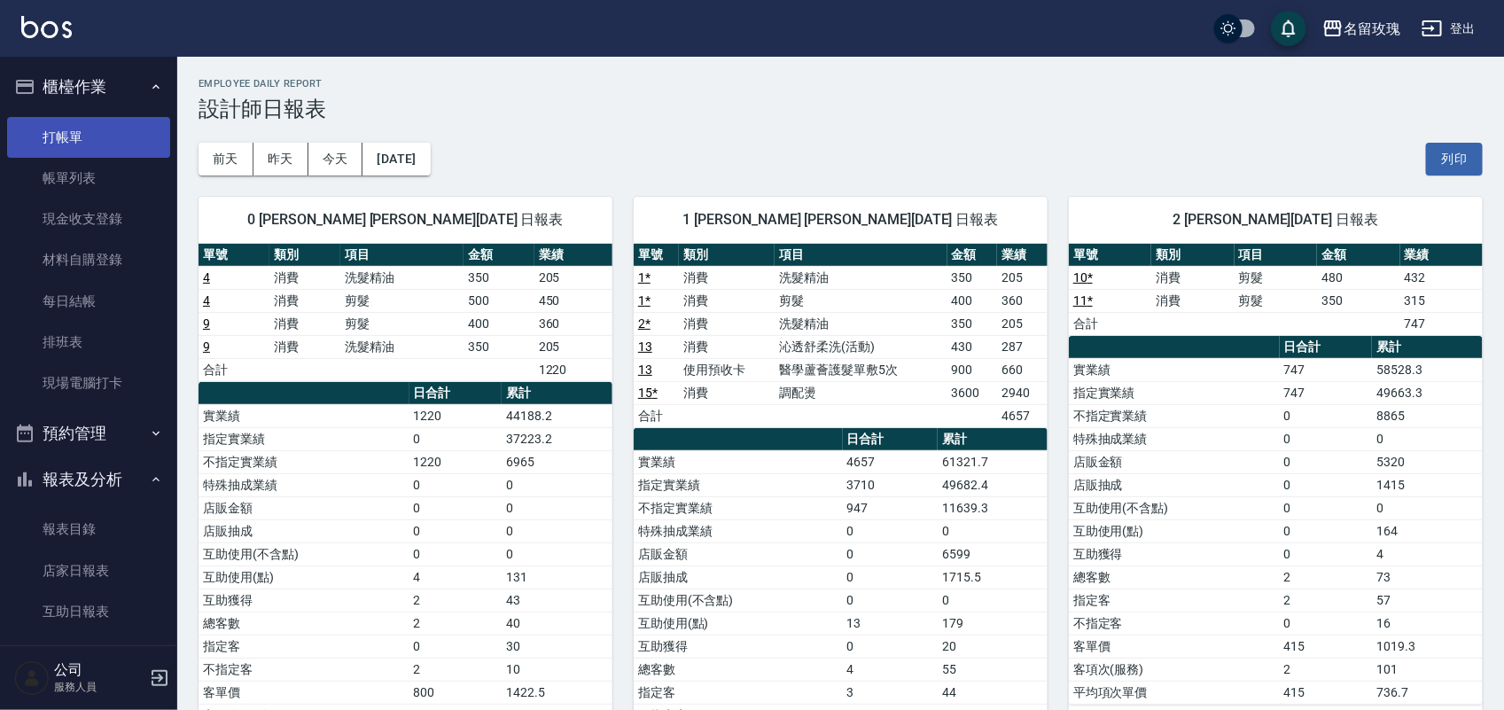
click at [76, 133] on link "打帳單" at bounding box center [88, 137] width 163 height 41
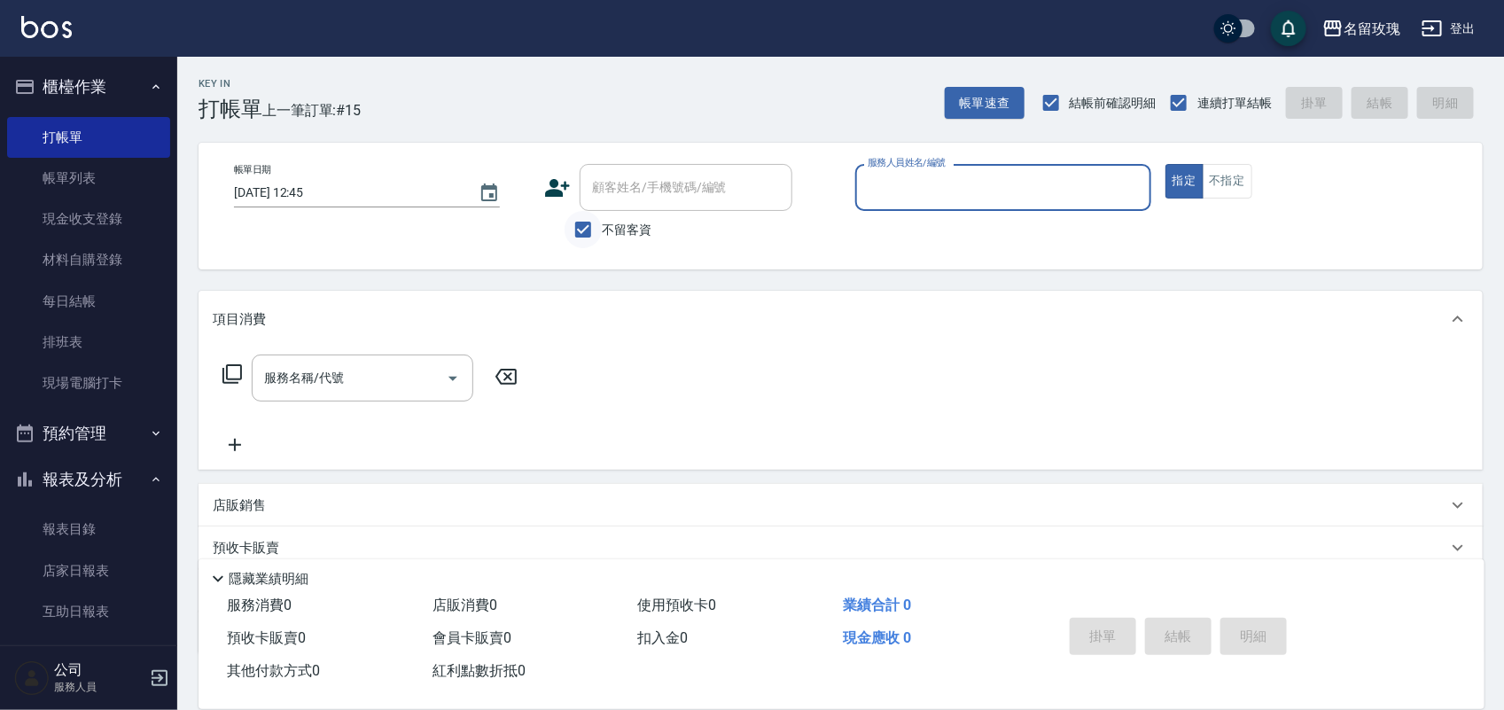
click at [587, 240] on input "不留客資" at bounding box center [582, 229] width 37 height 37
checkbox input "false"
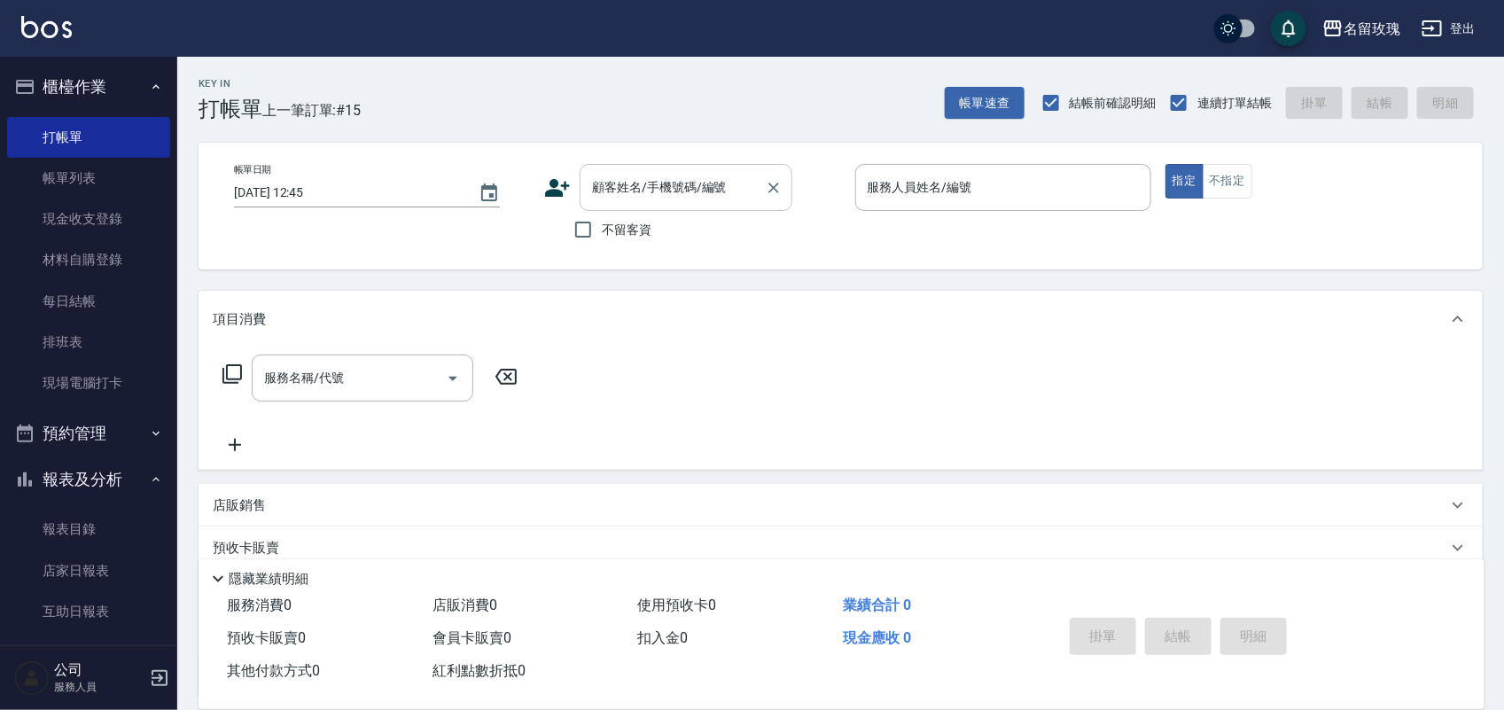
click at [634, 204] on div "顧客姓名/手機號碼/編號" at bounding box center [685, 187] width 213 height 47
